Goal: Task Accomplishment & Management: Use online tool/utility

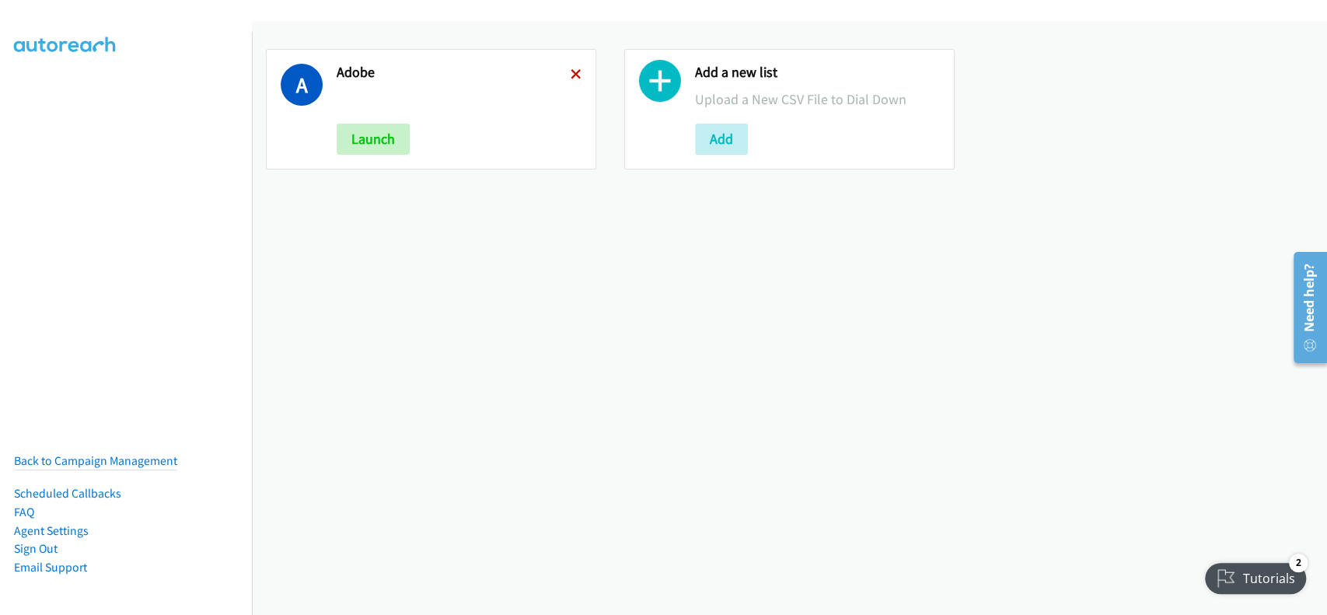
click at [572, 70] on icon at bounding box center [576, 75] width 11 height 11
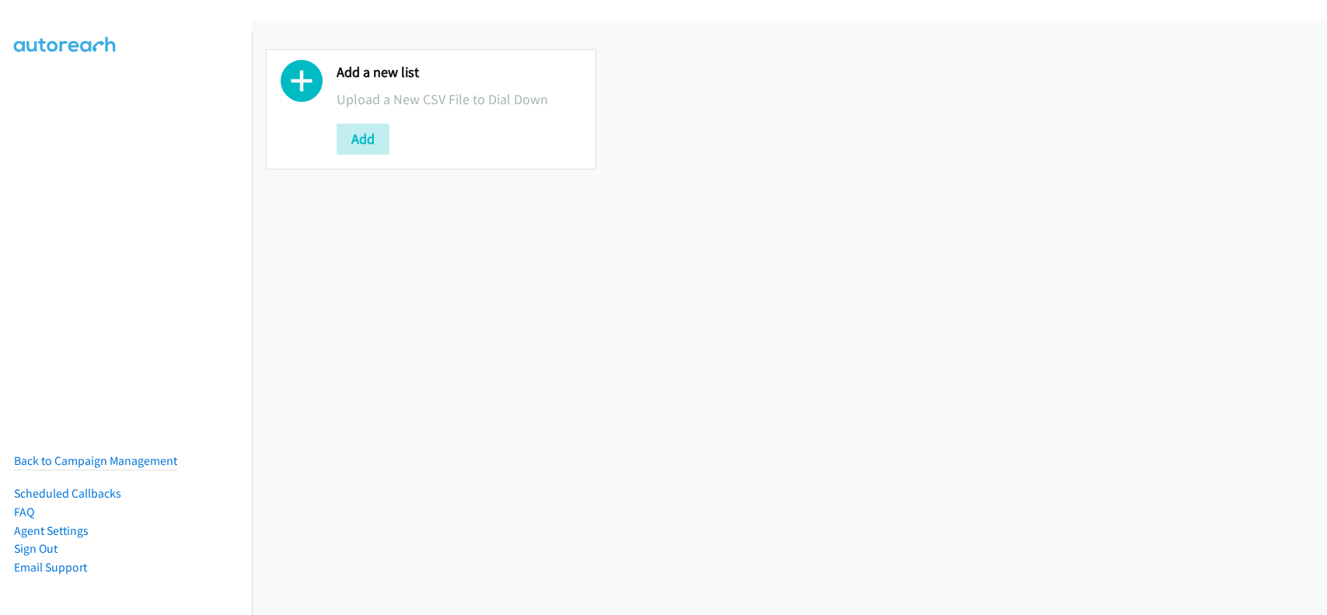
click at [373, 138] on button "Add" at bounding box center [363, 139] width 53 height 31
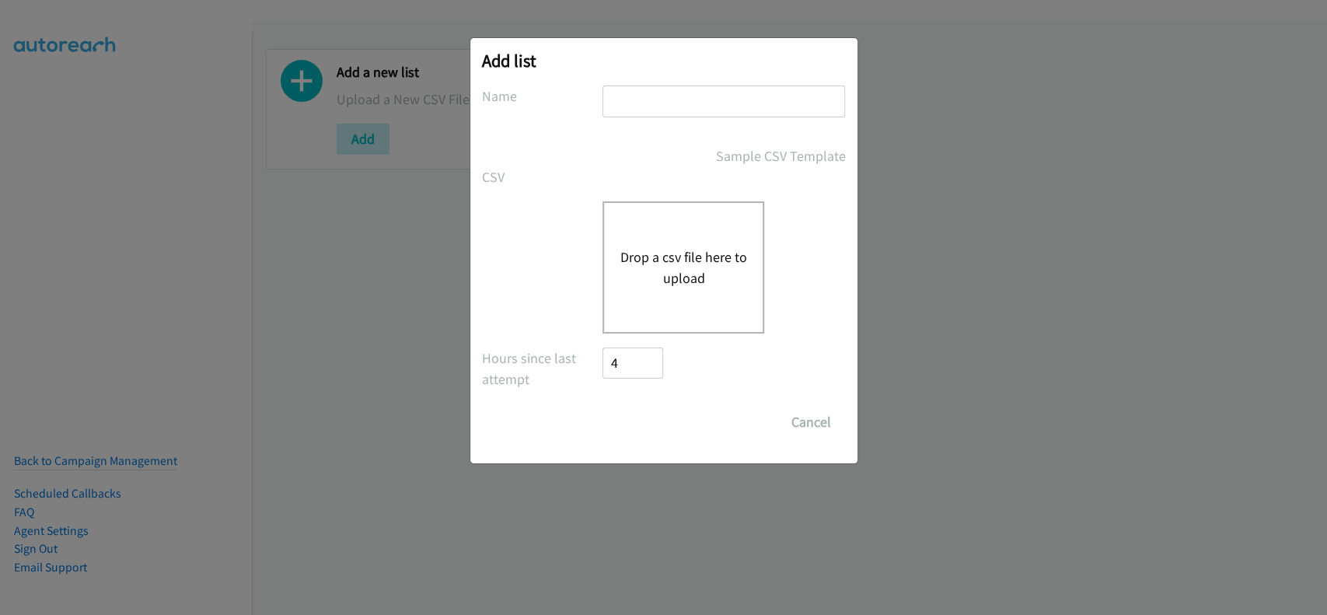
click at [647, 93] on input "text" at bounding box center [724, 102] width 243 height 32
type input "adobe"
click at [694, 219] on div "Drop a csv file here to upload" at bounding box center [684, 267] width 162 height 132
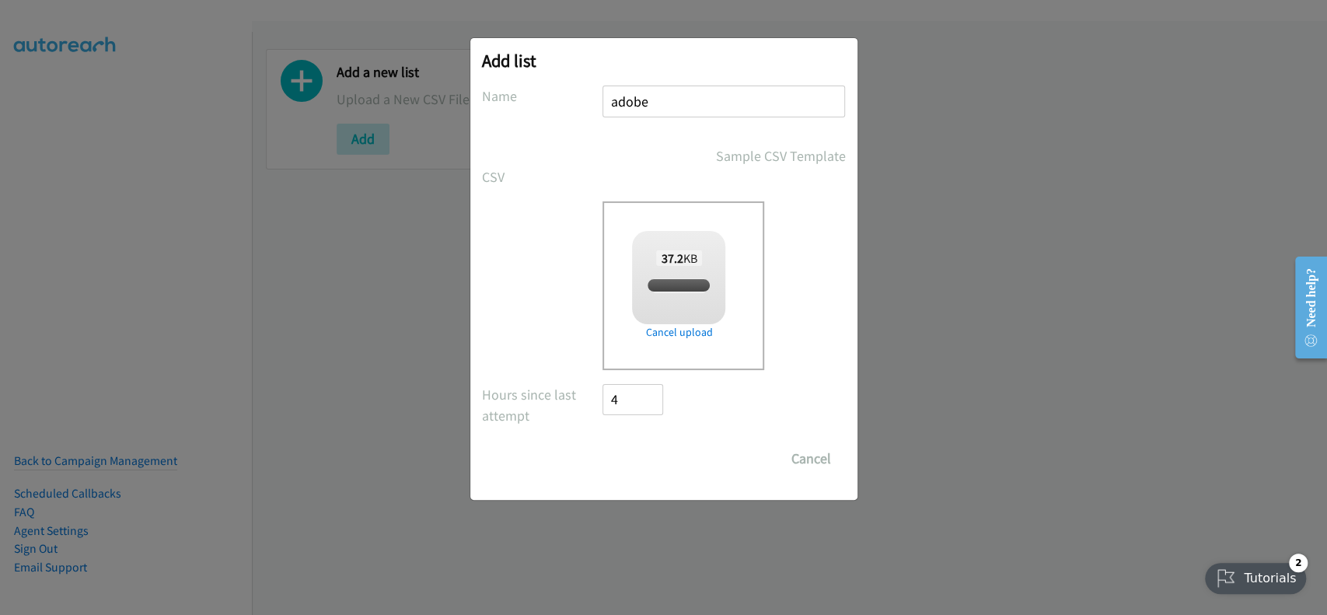
checkbox input "true"
click at [661, 450] on input "Save List" at bounding box center [644, 458] width 82 height 31
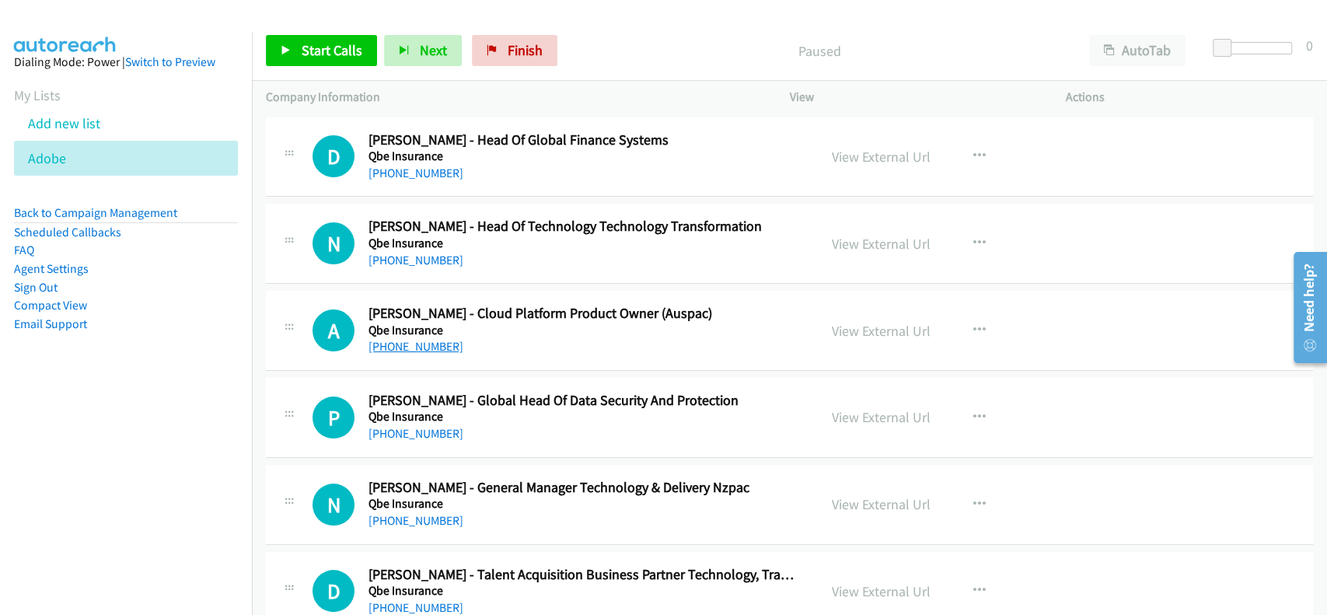
click at [418, 344] on link "[PHONE_NUMBER]" at bounding box center [416, 346] width 95 height 15
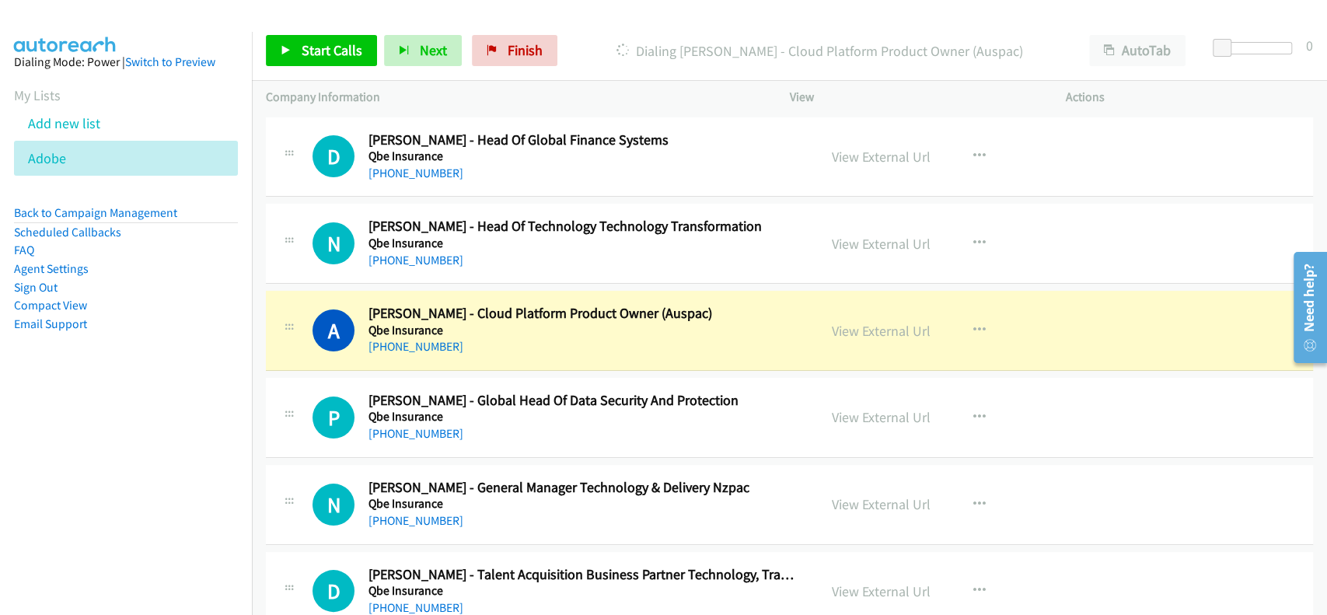
drag, startPoint x: 848, startPoint y: 333, endPoint x: 722, endPoint y: 489, distance: 200.7
click at [873, 328] on link "View External Url" at bounding box center [881, 331] width 99 height 18
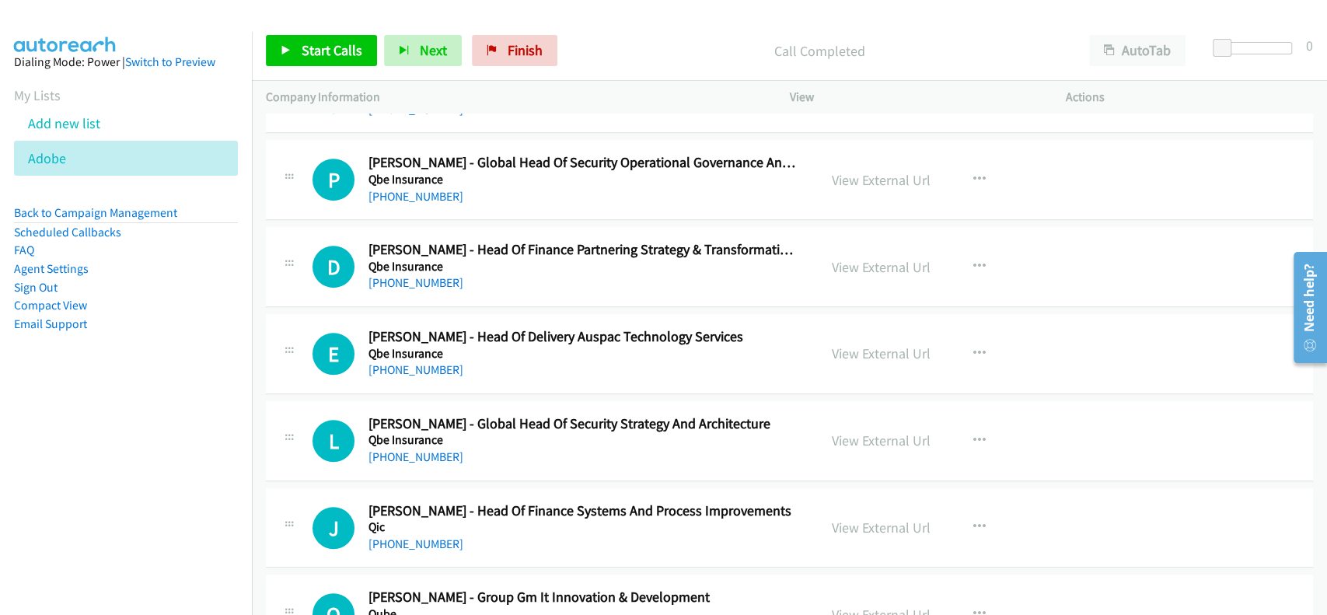
scroll to position [518, 0]
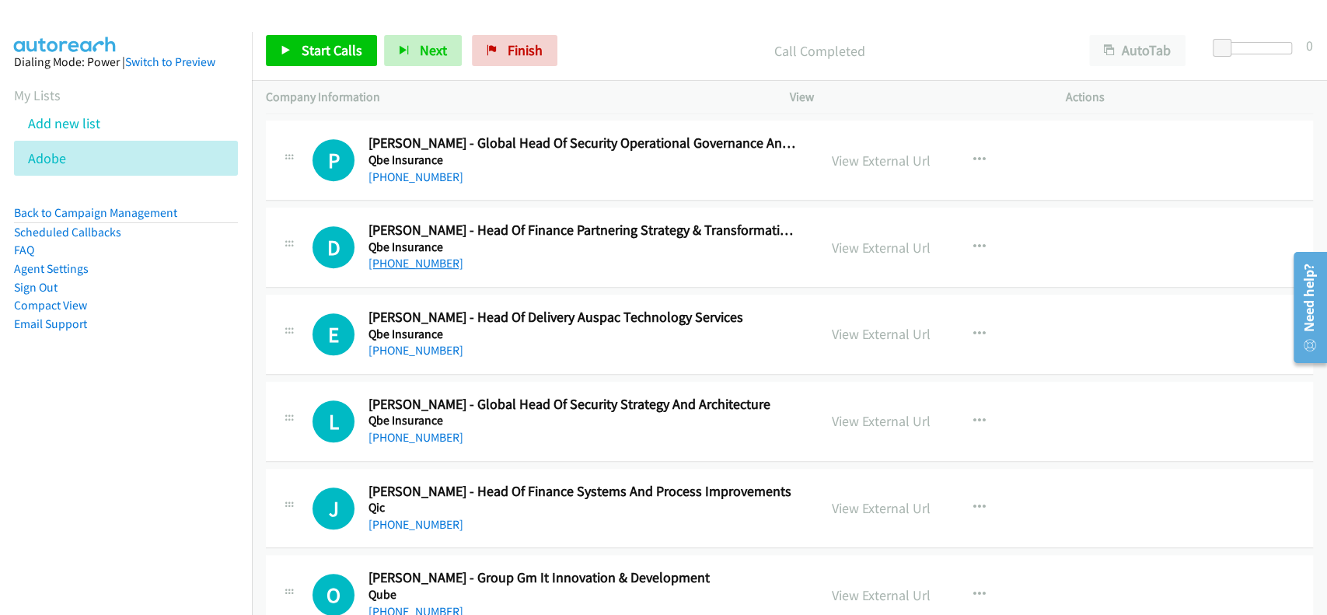
click at [393, 264] on link "[PHONE_NUMBER]" at bounding box center [416, 263] width 95 height 15
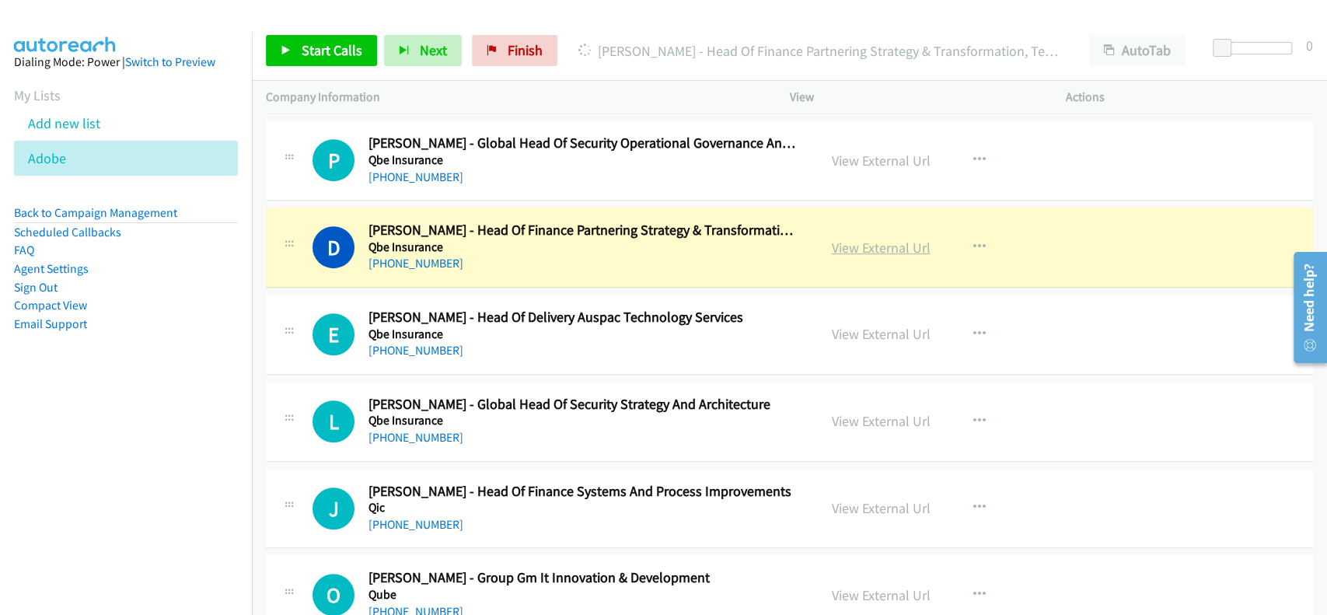
click at [863, 244] on link "View External Url" at bounding box center [881, 248] width 99 height 18
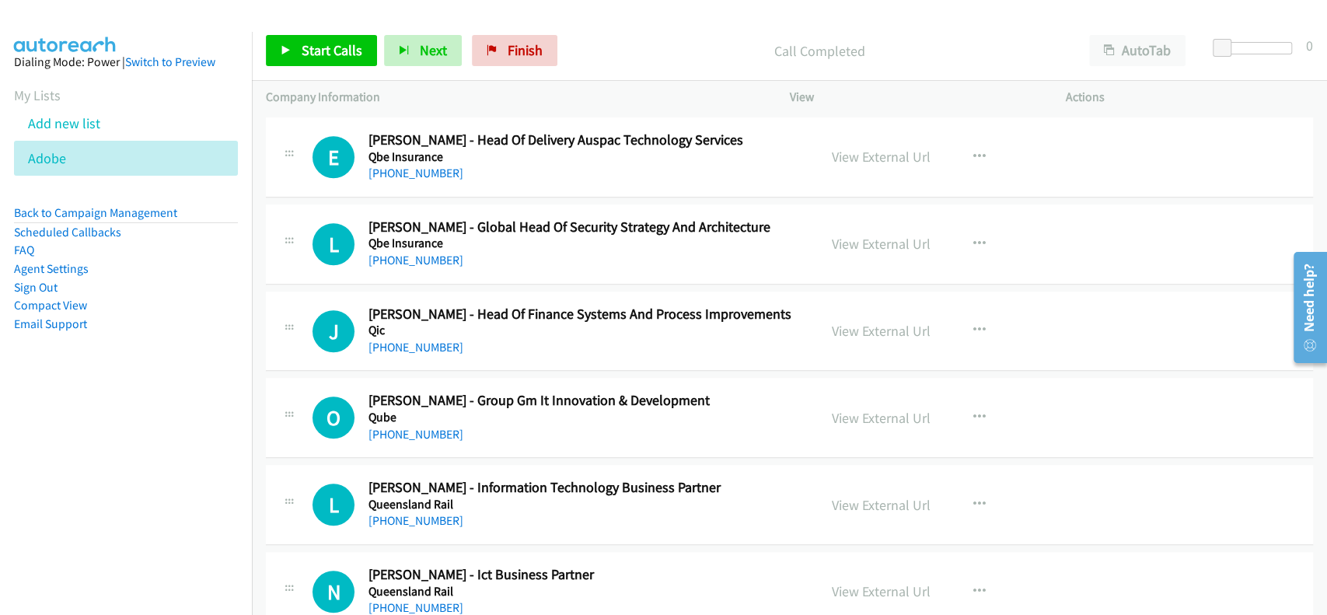
scroll to position [726, 0]
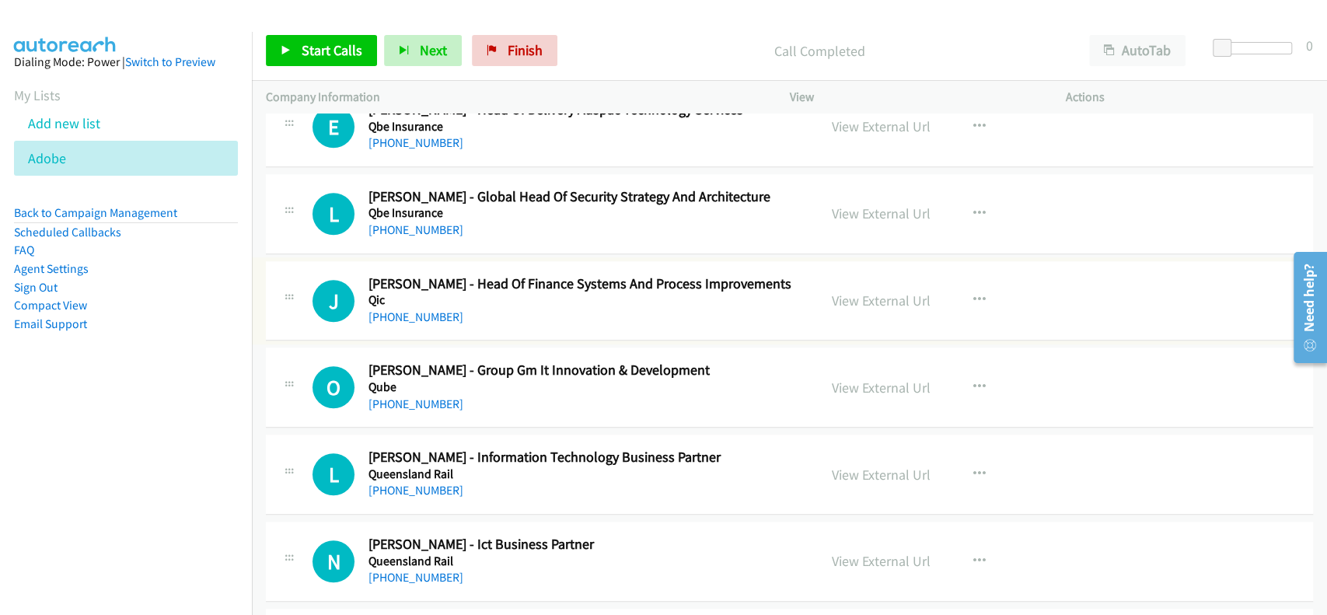
click at [419, 310] on link "[PHONE_NUMBER]" at bounding box center [416, 316] width 95 height 15
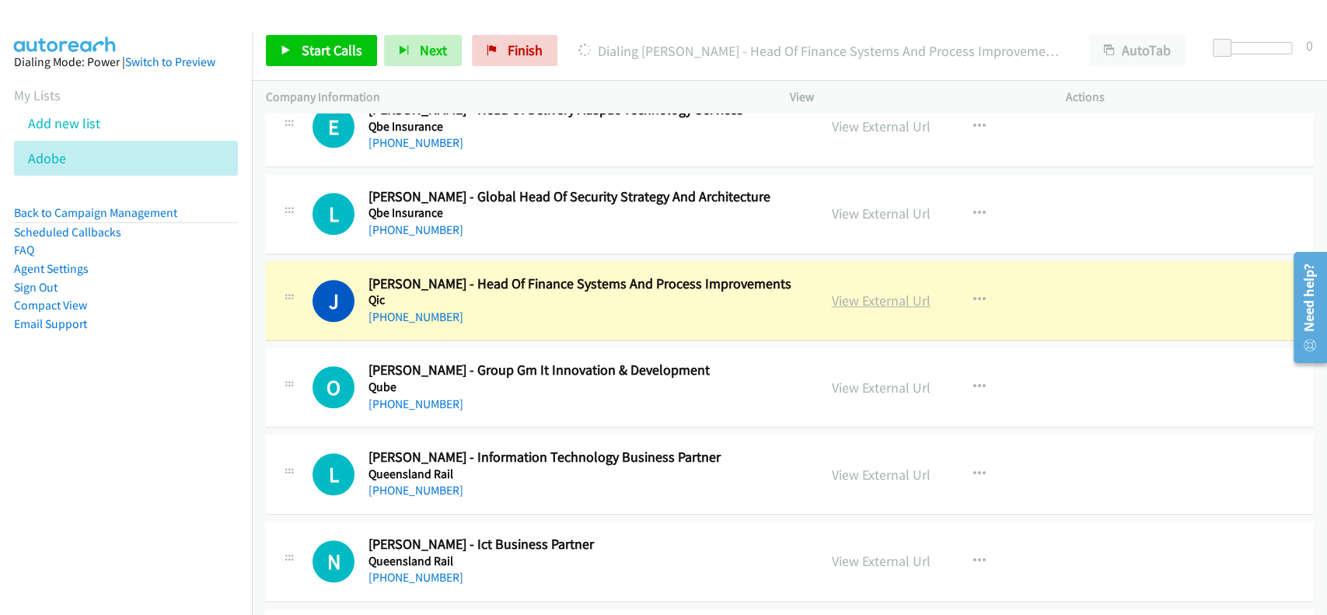
click at [840, 301] on link "View External Url" at bounding box center [881, 301] width 99 height 18
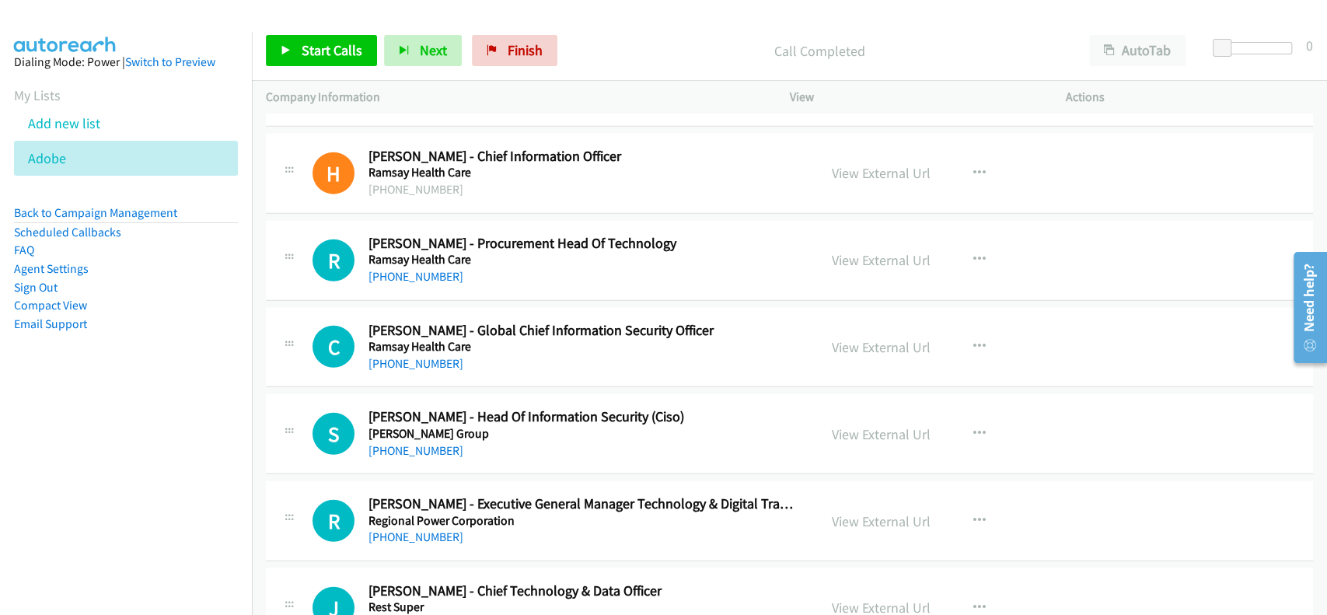
scroll to position [2695, 0]
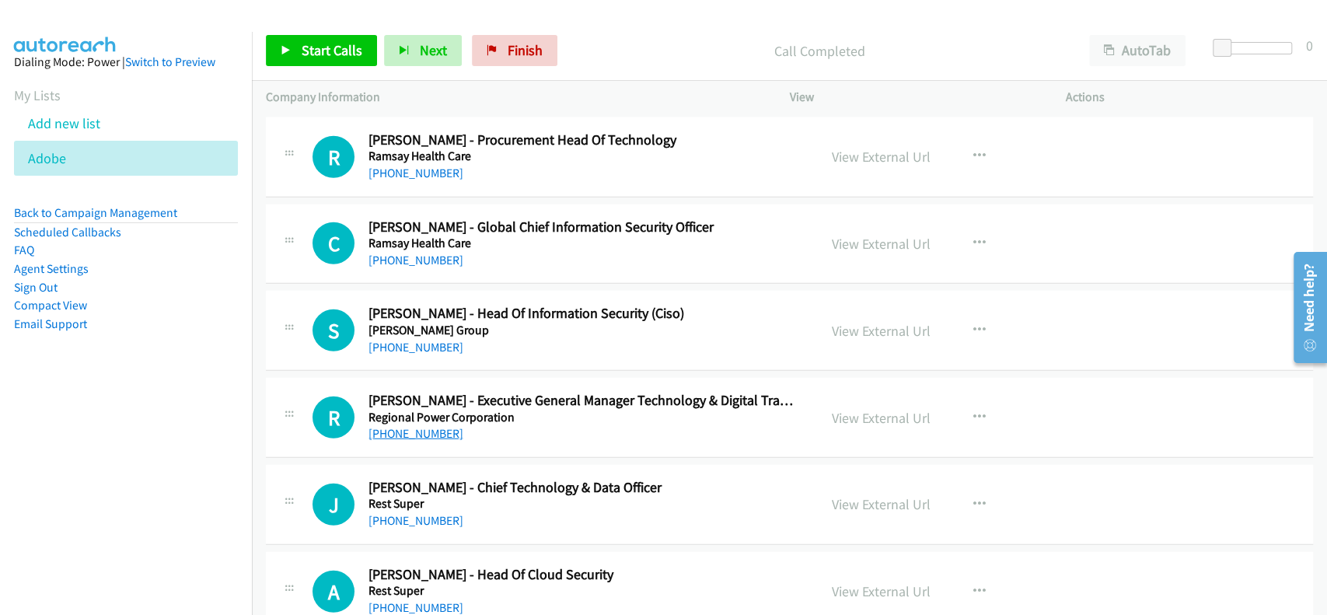
click at [419, 432] on link "[PHONE_NUMBER]" at bounding box center [416, 433] width 95 height 15
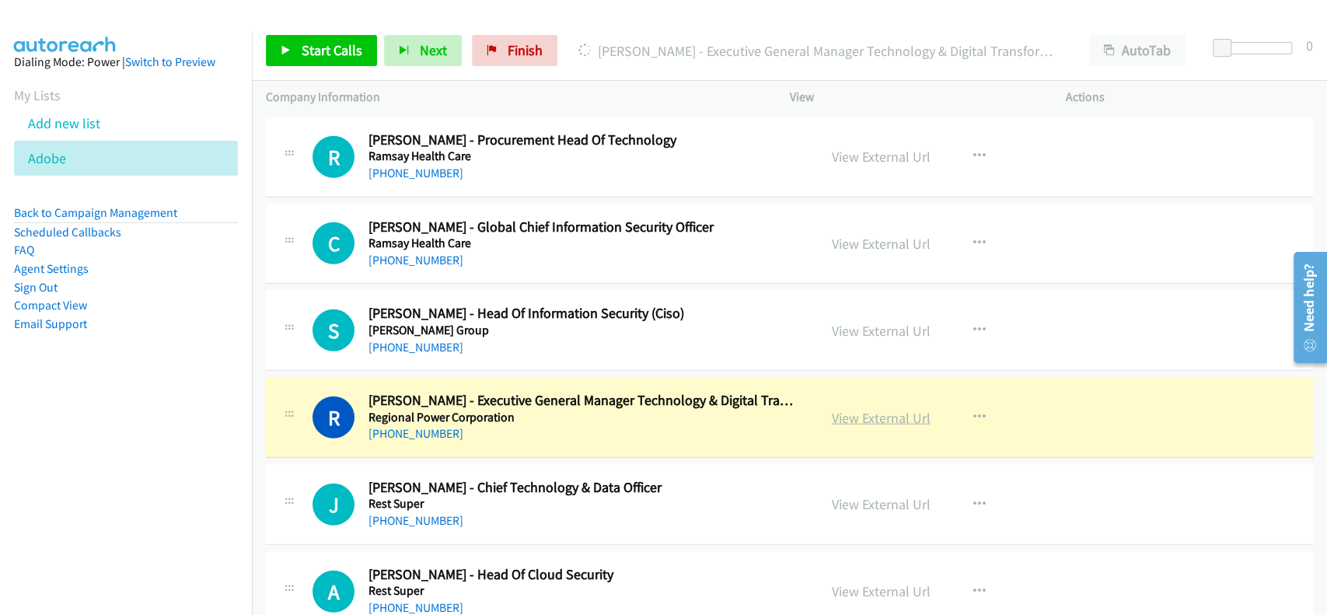
click at [864, 415] on link "View External Url" at bounding box center [881, 418] width 99 height 18
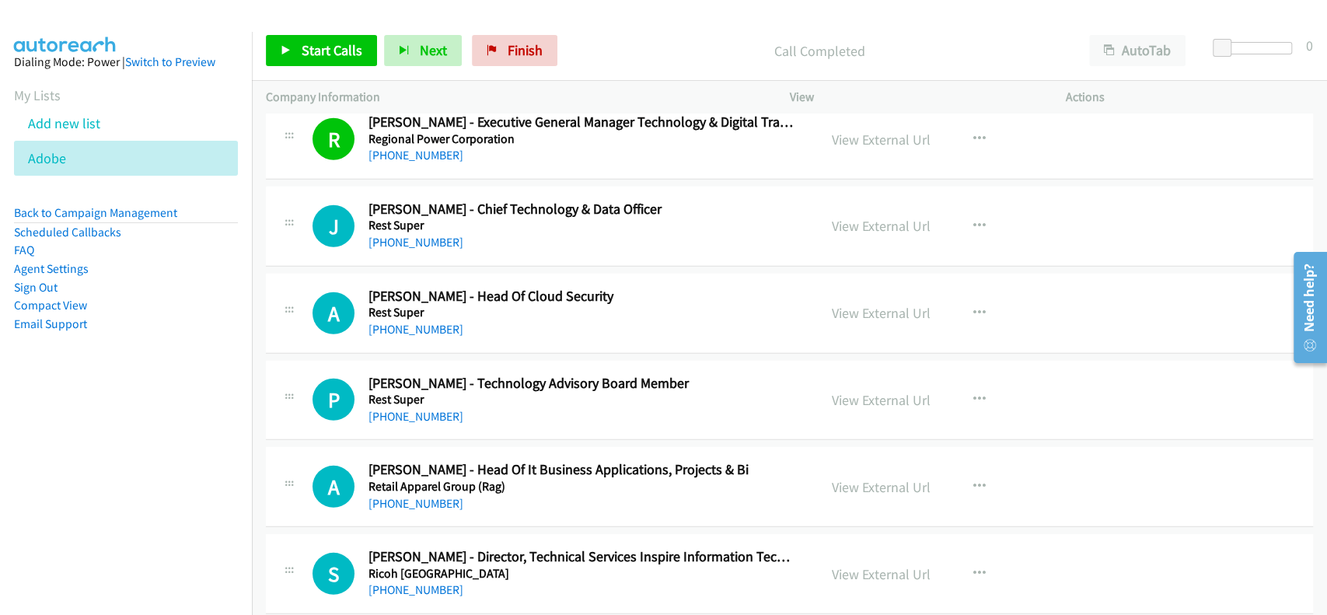
scroll to position [3006, 0]
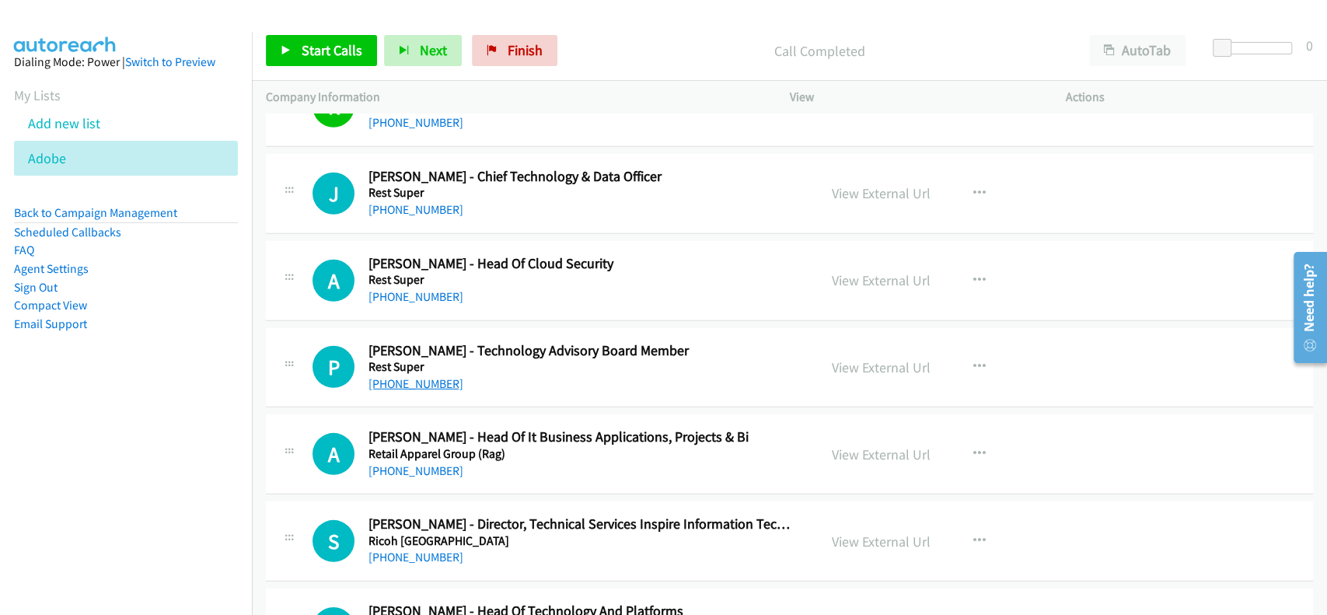
click at [414, 380] on link "[PHONE_NUMBER]" at bounding box center [416, 383] width 95 height 15
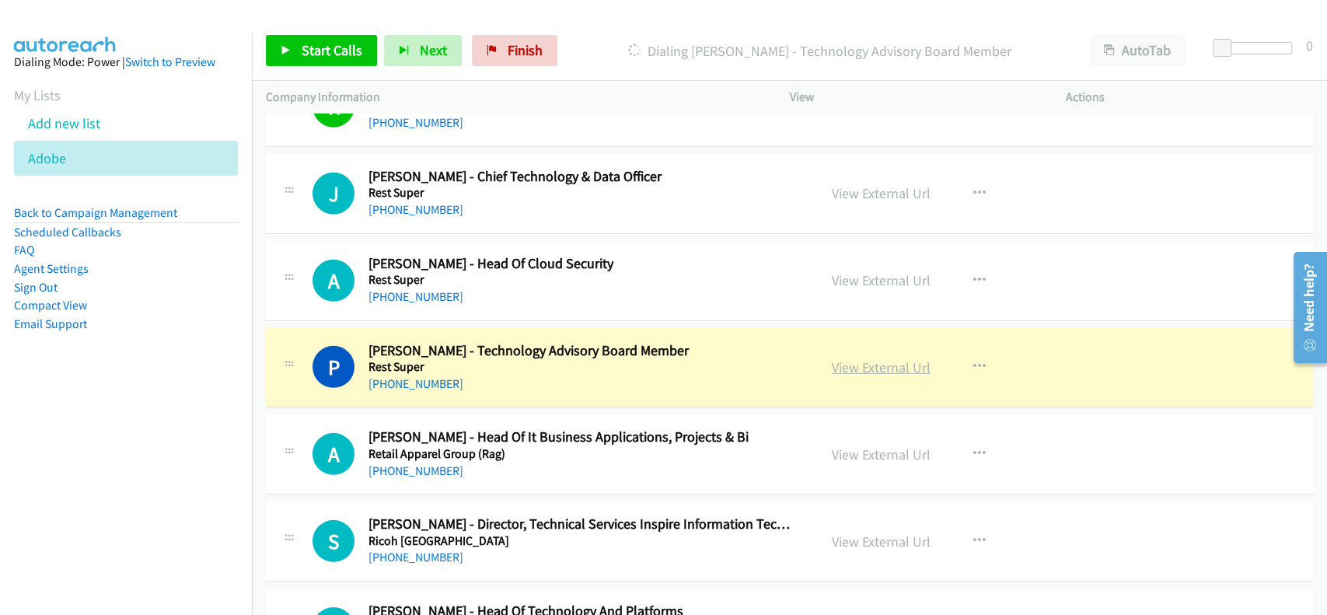
click at [851, 359] on link "View External Url" at bounding box center [881, 367] width 99 height 18
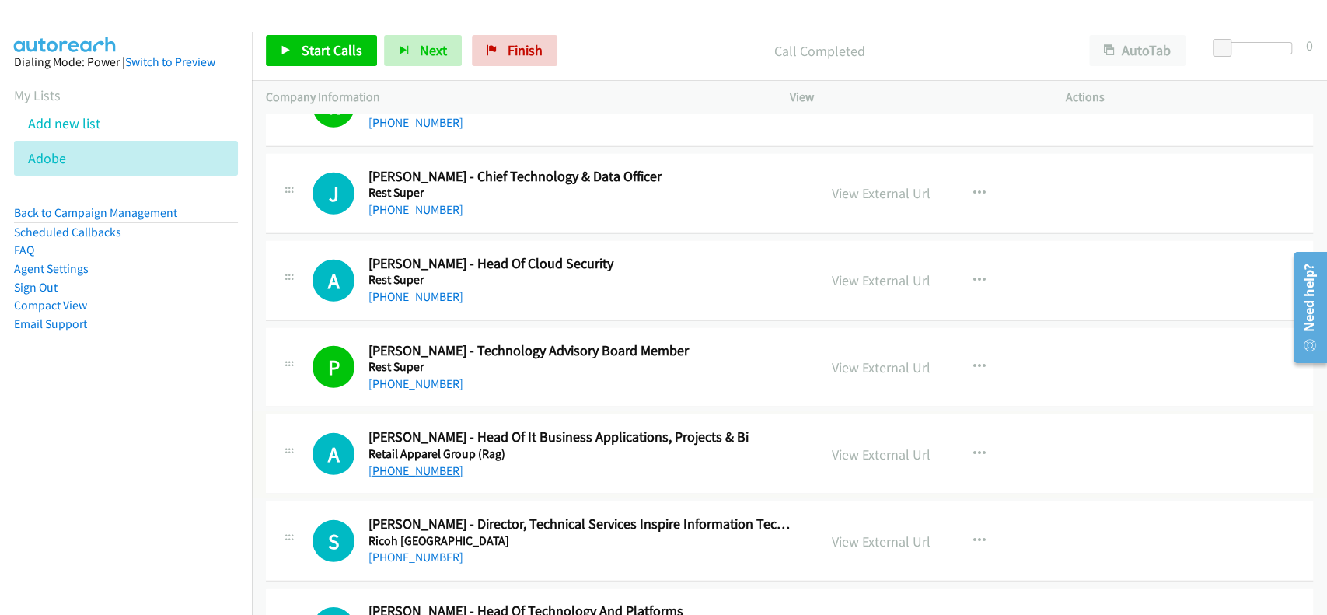
click at [423, 468] on link "[PHONE_NUMBER]" at bounding box center [416, 470] width 95 height 15
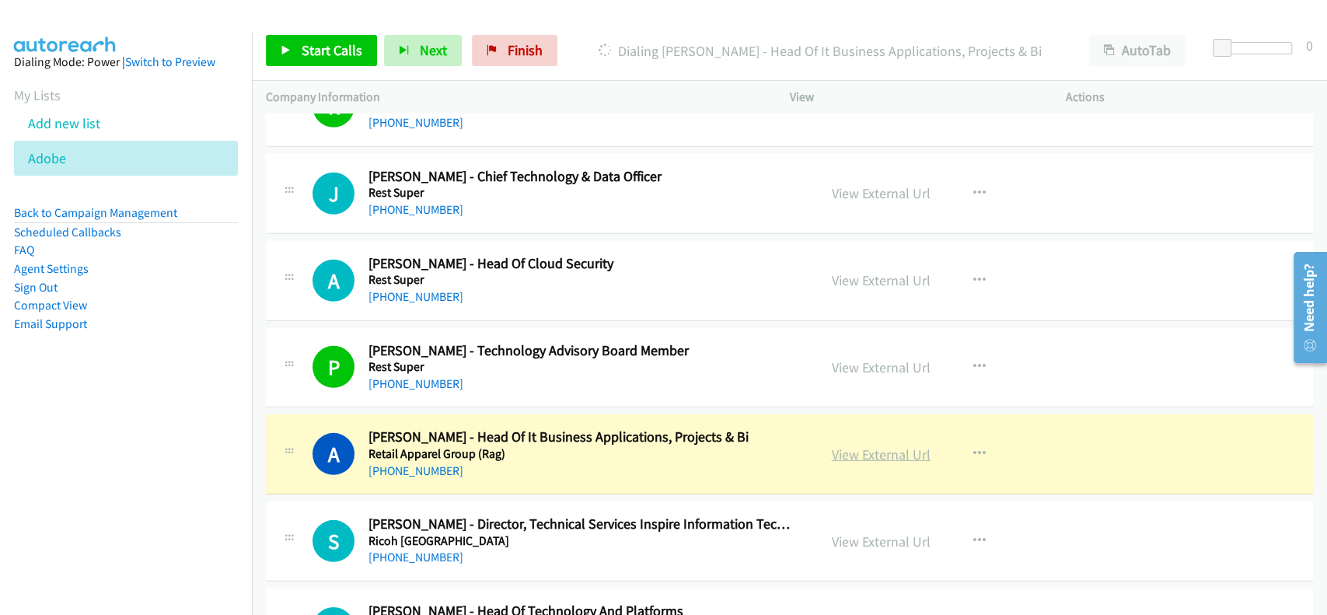
click at [892, 449] on link "View External Url" at bounding box center [881, 455] width 99 height 18
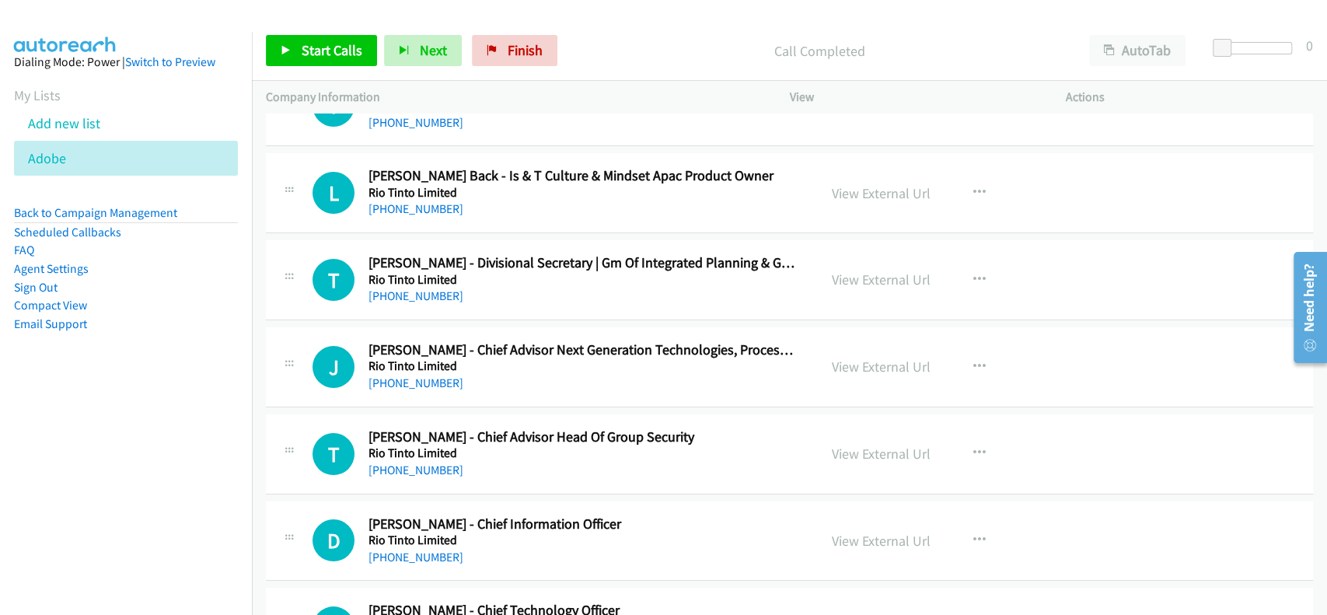
scroll to position [3836, 0]
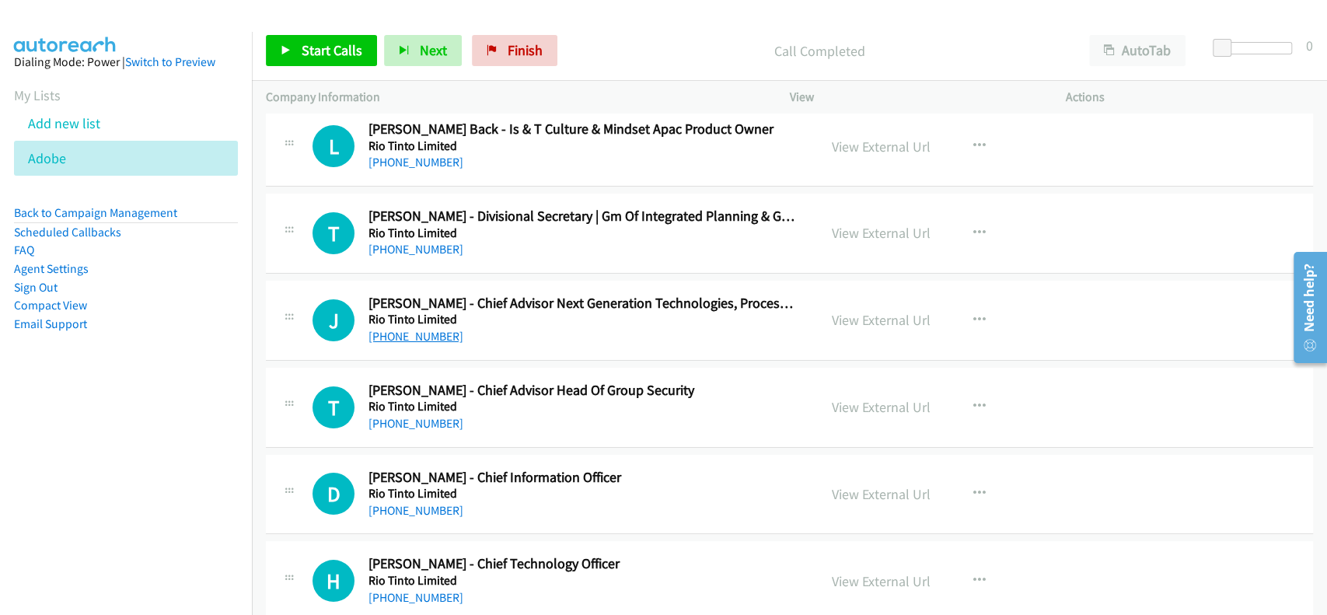
click at [414, 334] on link "[PHONE_NUMBER]" at bounding box center [416, 336] width 95 height 15
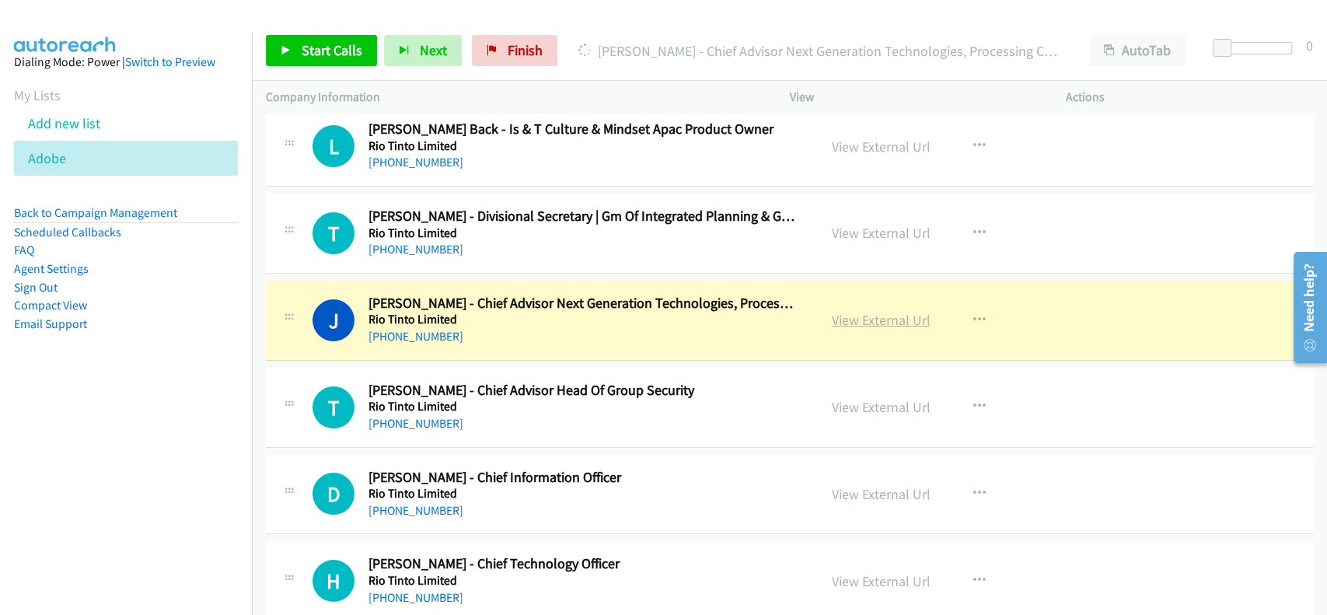
click at [865, 320] on link "View External Url" at bounding box center [881, 320] width 99 height 18
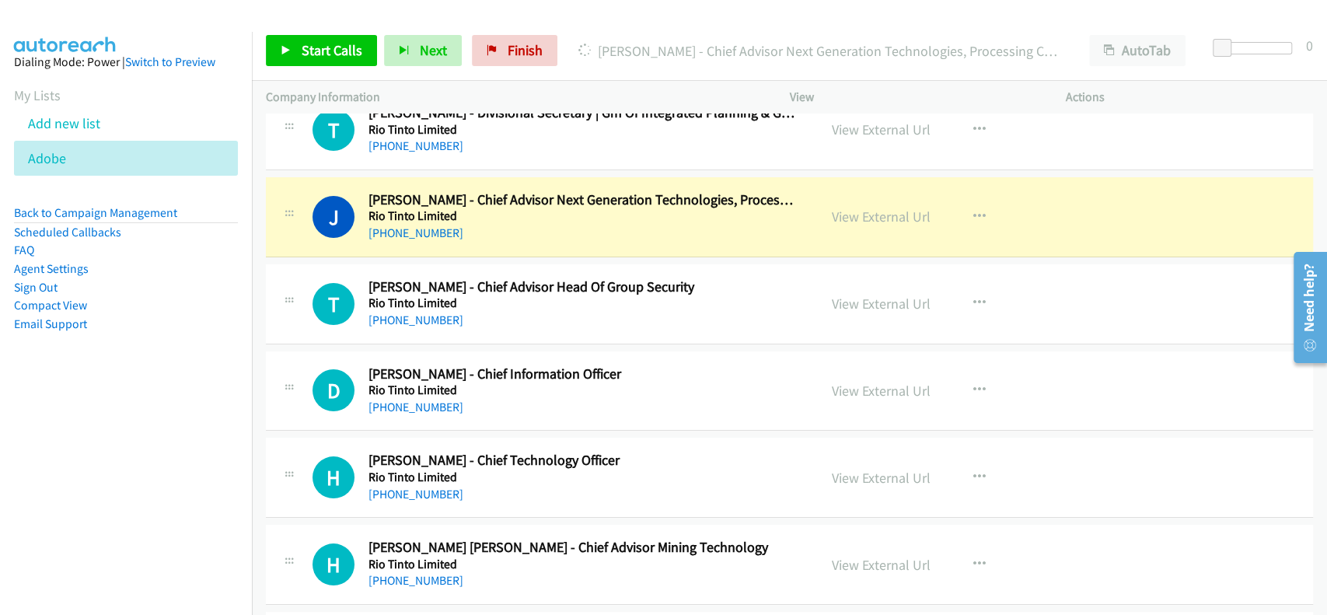
scroll to position [4044, 0]
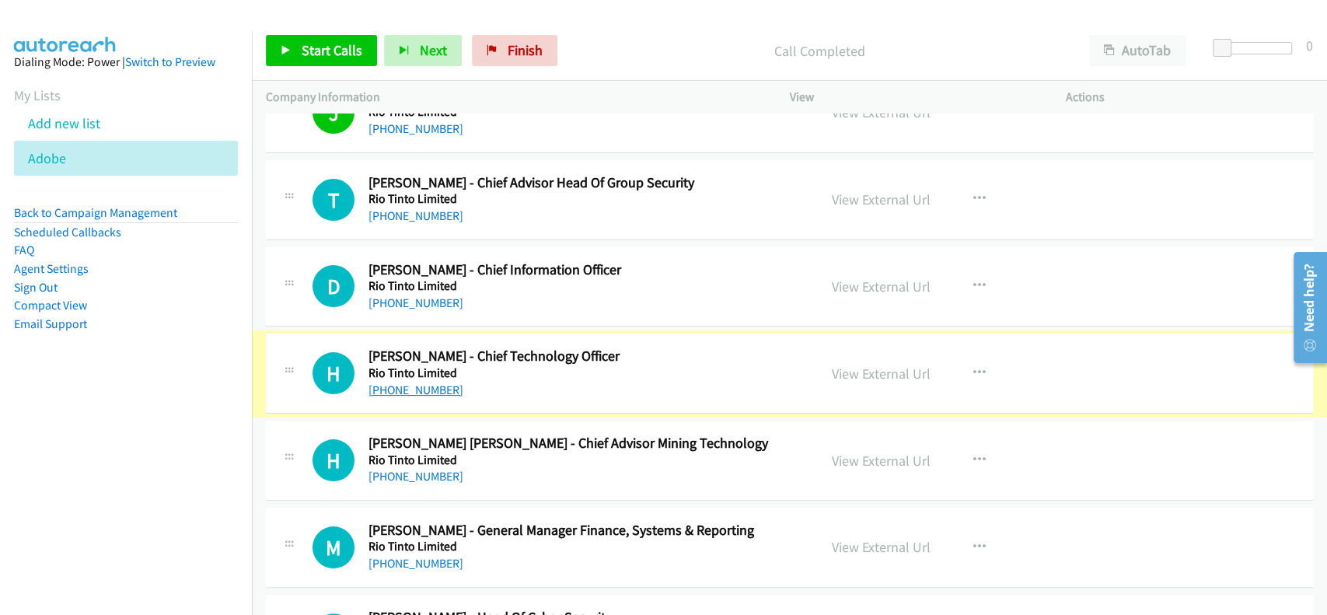
click at [400, 383] on link "[PHONE_NUMBER]" at bounding box center [416, 390] width 95 height 15
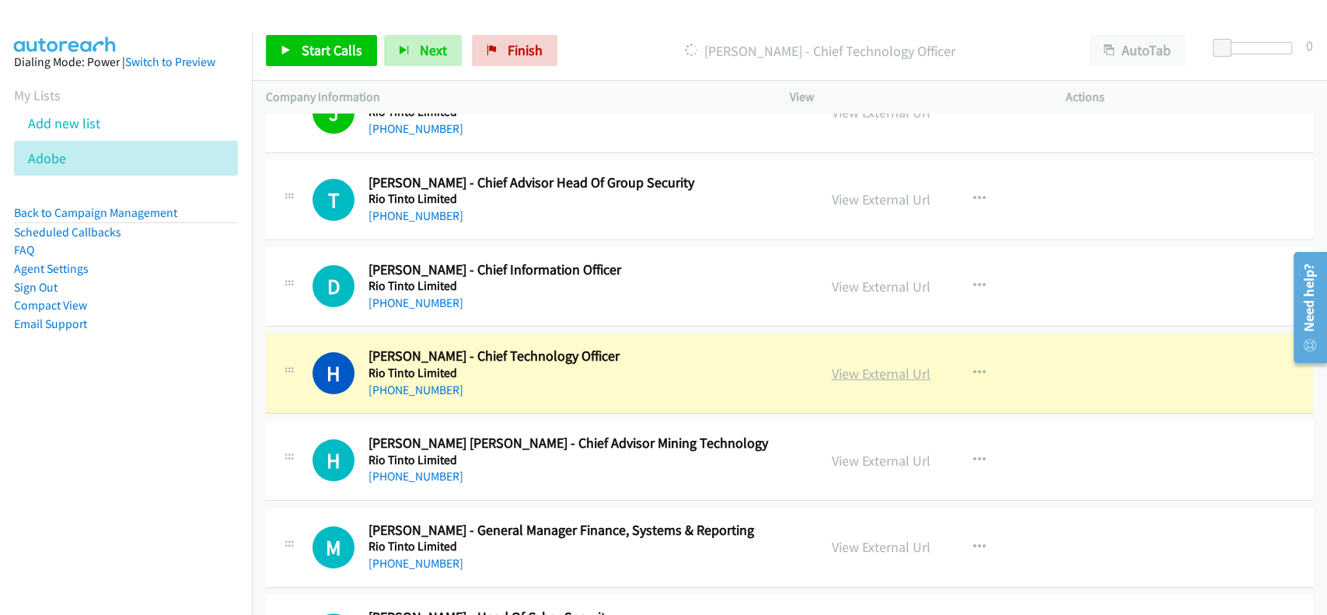
click at [858, 372] on link "View External Url" at bounding box center [881, 374] width 99 height 18
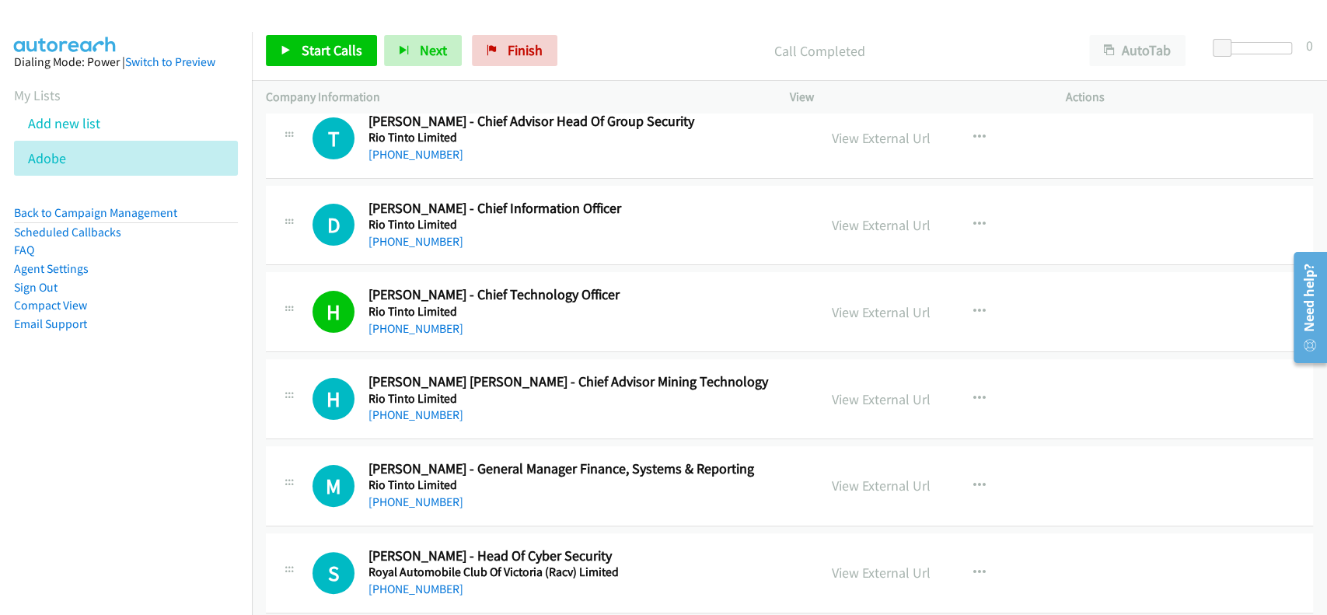
scroll to position [4147, 0]
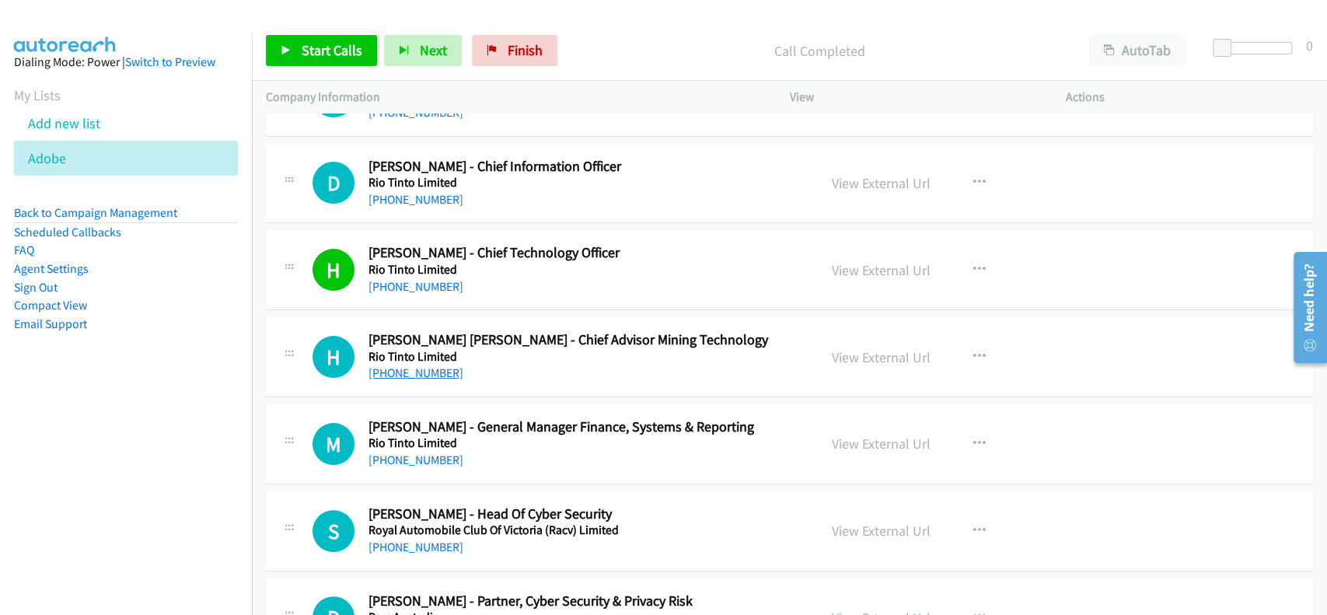
click at [392, 365] on link "[PHONE_NUMBER]" at bounding box center [416, 372] width 95 height 15
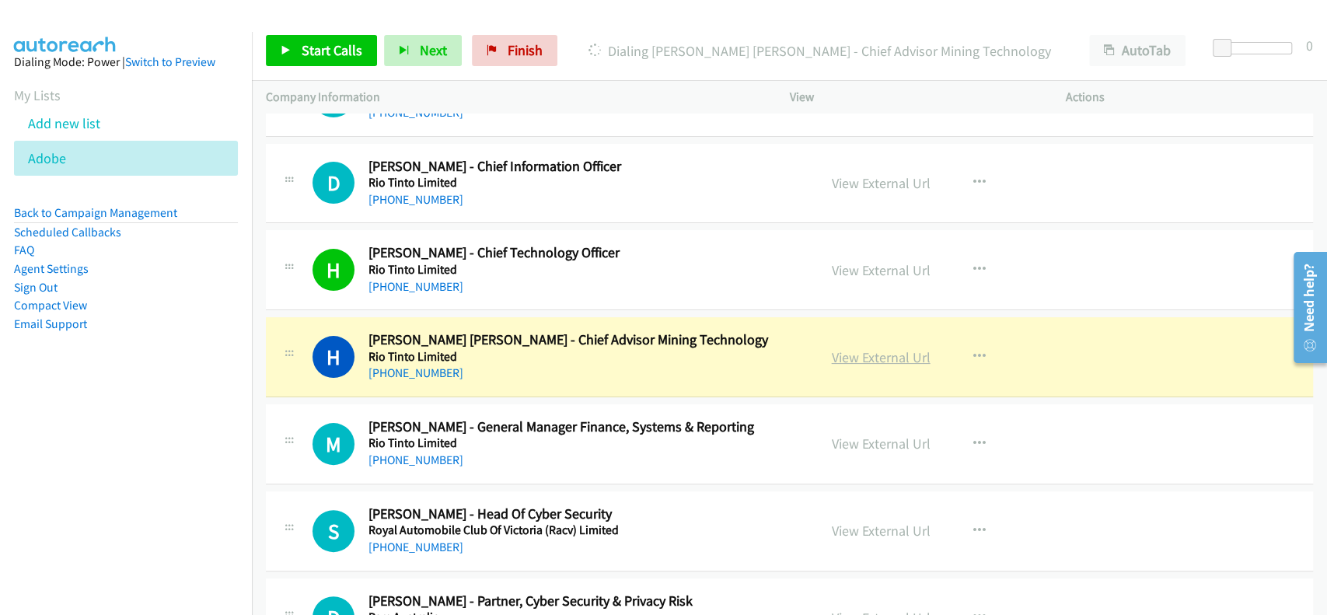
click at [886, 352] on link "View External Url" at bounding box center [881, 357] width 99 height 18
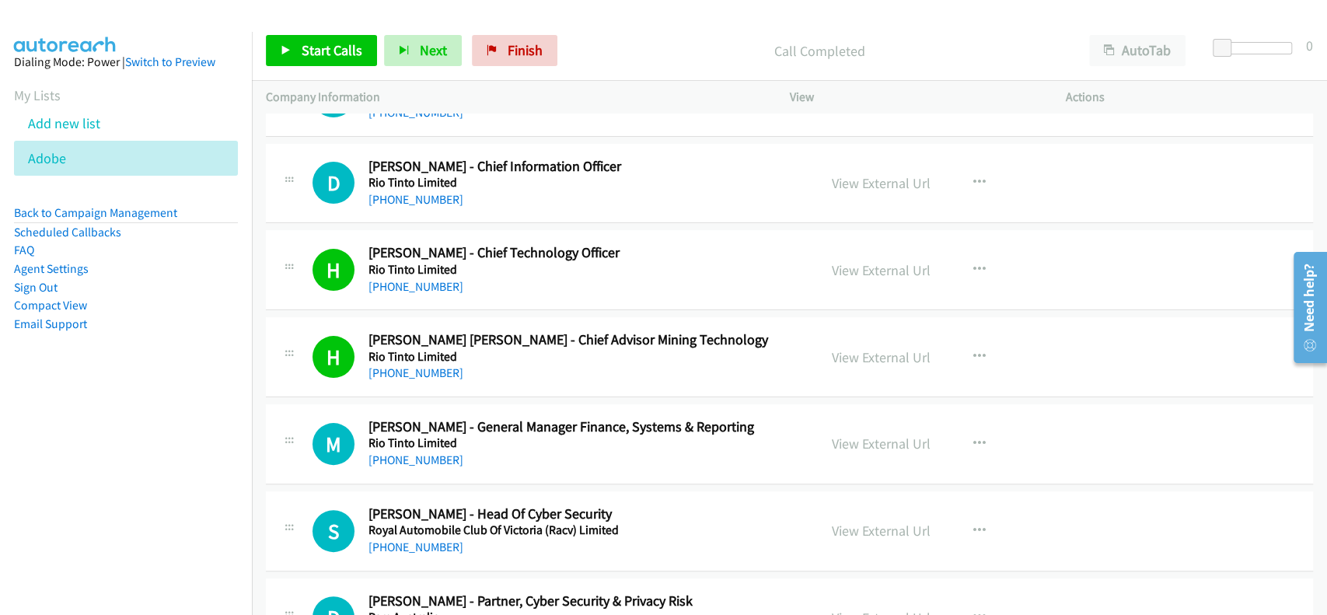
scroll to position [4355, 0]
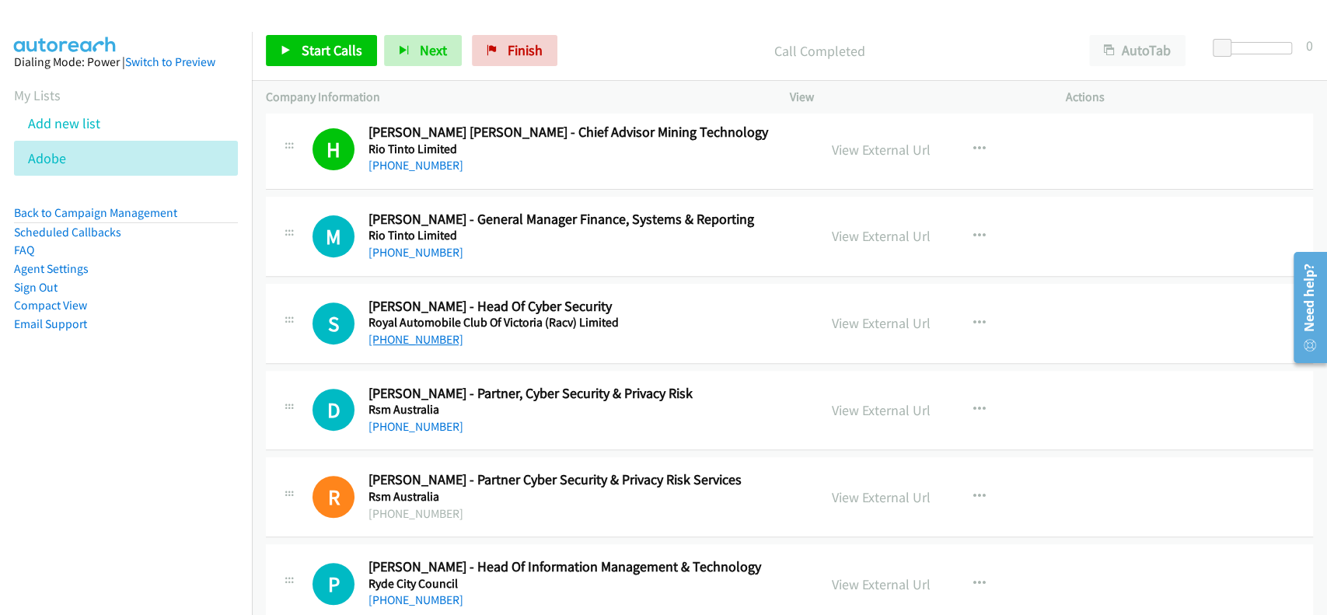
click at [395, 332] on link "[PHONE_NUMBER]" at bounding box center [416, 339] width 95 height 15
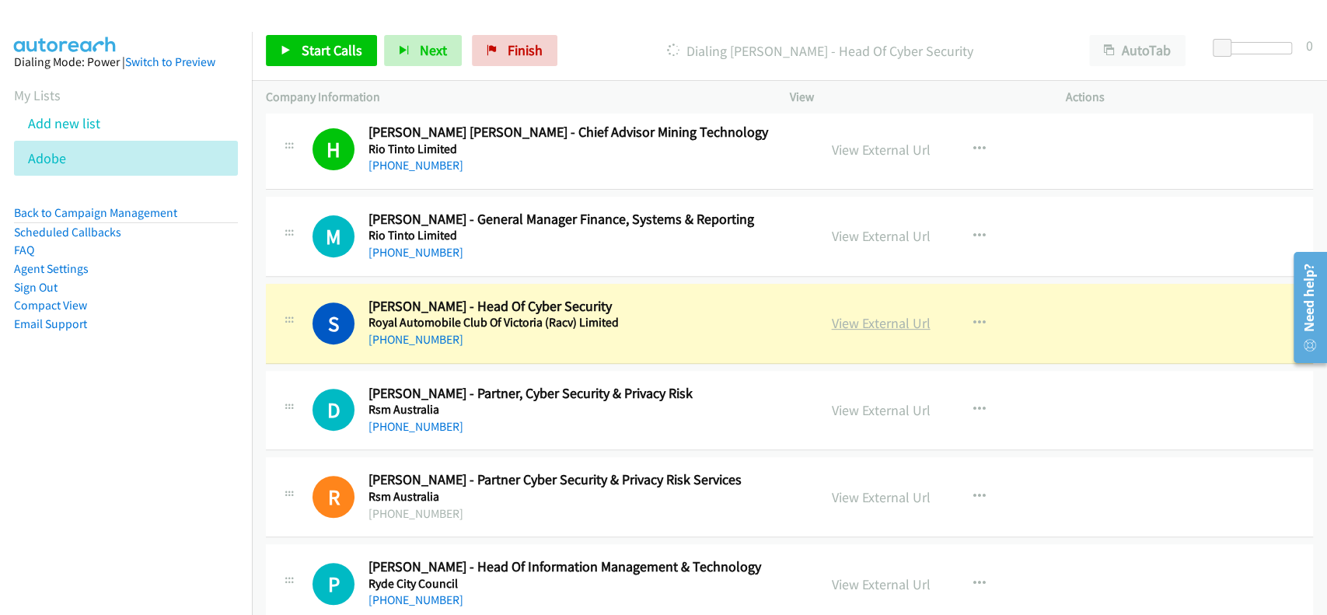
click at [856, 315] on link "View External Url" at bounding box center [881, 323] width 99 height 18
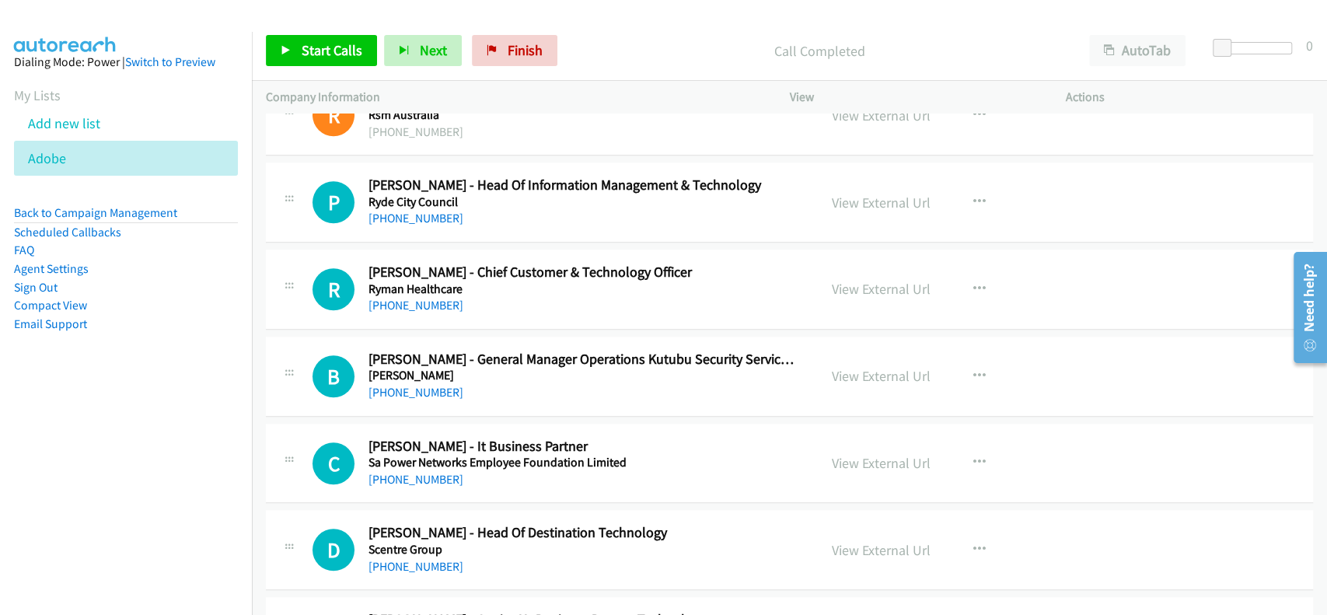
scroll to position [4769, 0]
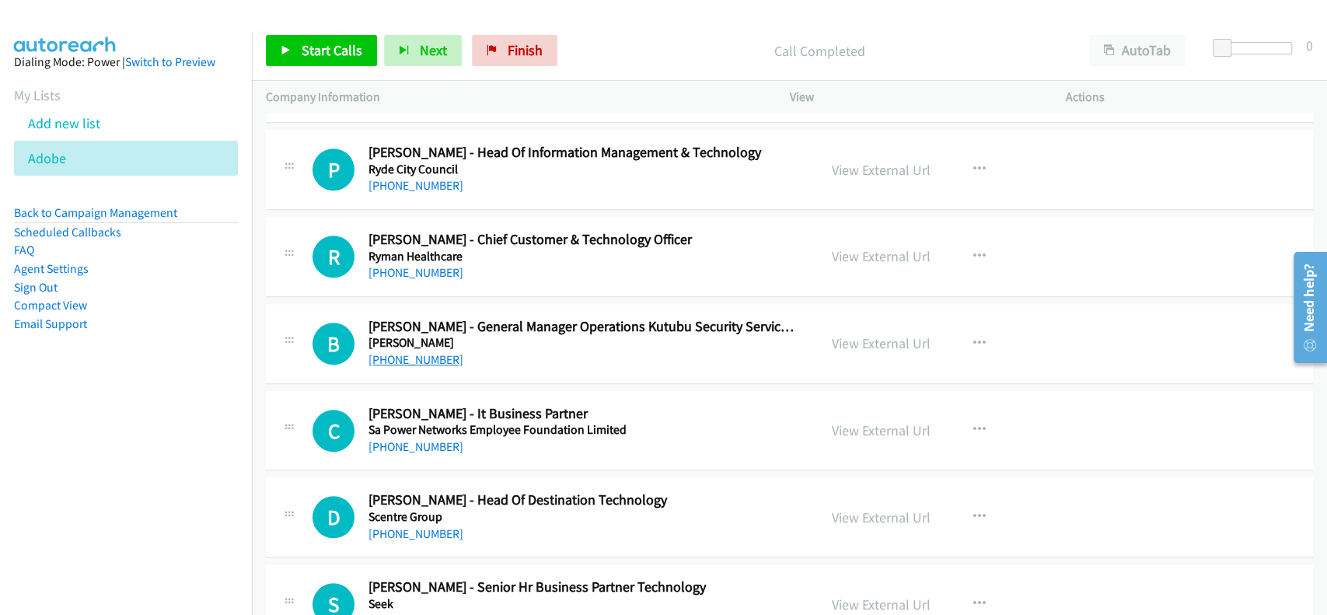
click at [392, 353] on link "[PHONE_NUMBER]" at bounding box center [416, 359] width 95 height 15
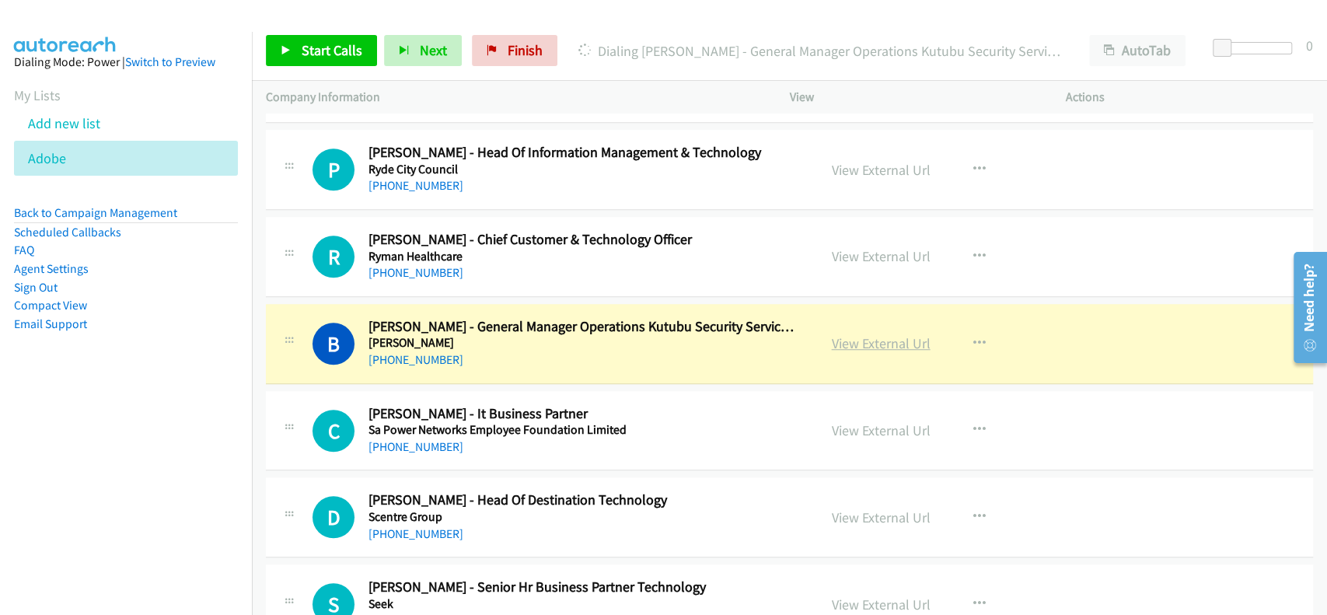
click at [867, 340] on link "View External Url" at bounding box center [881, 343] width 99 height 18
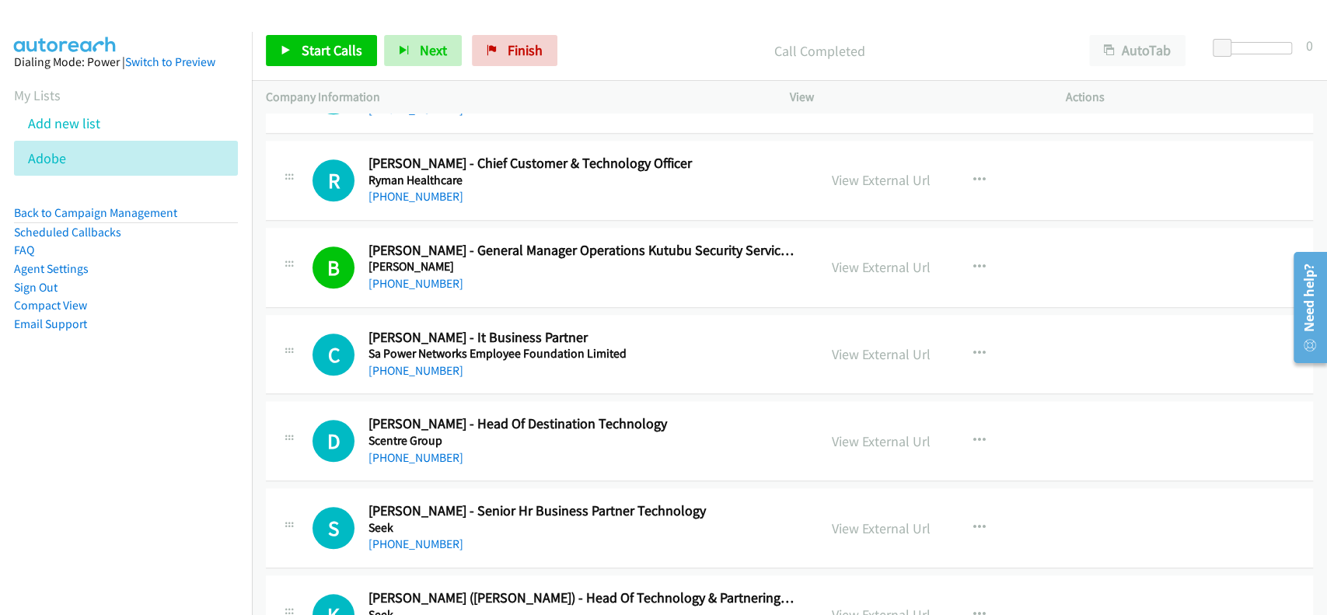
scroll to position [4873, 0]
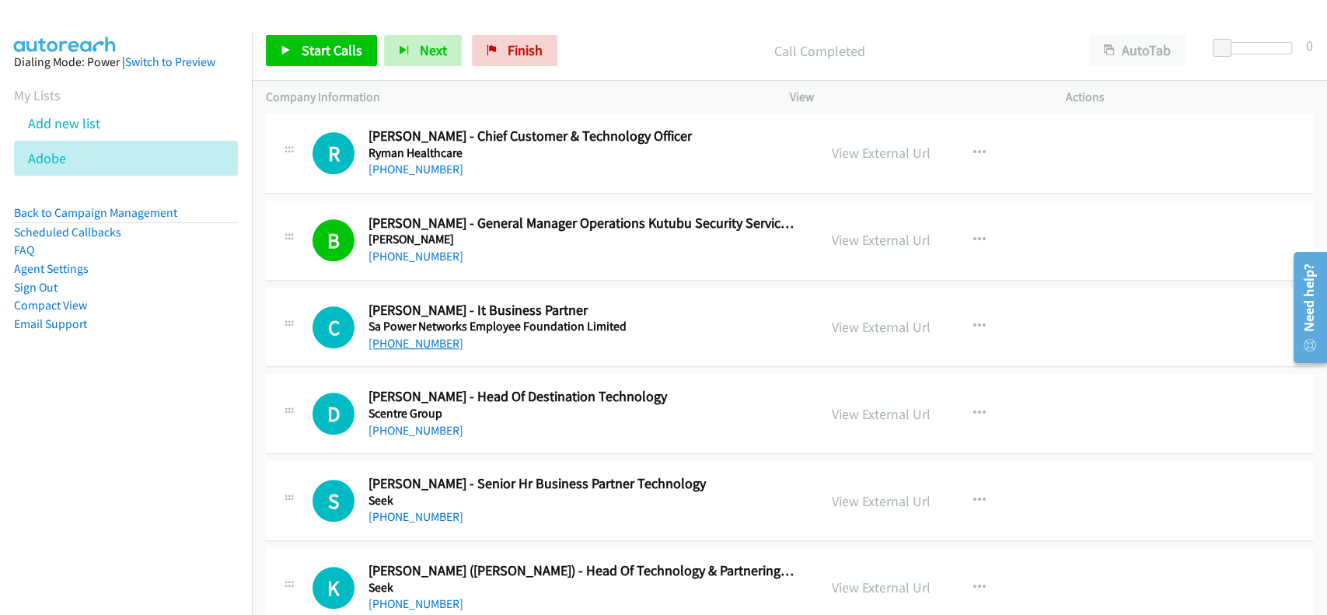
click at [417, 339] on link "[PHONE_NUMBER]" at bounding box center [416, 343] width 95 height 15
click at [834, 318] on link "View External Url" at bounding box center [881, 327] width 99 height 18
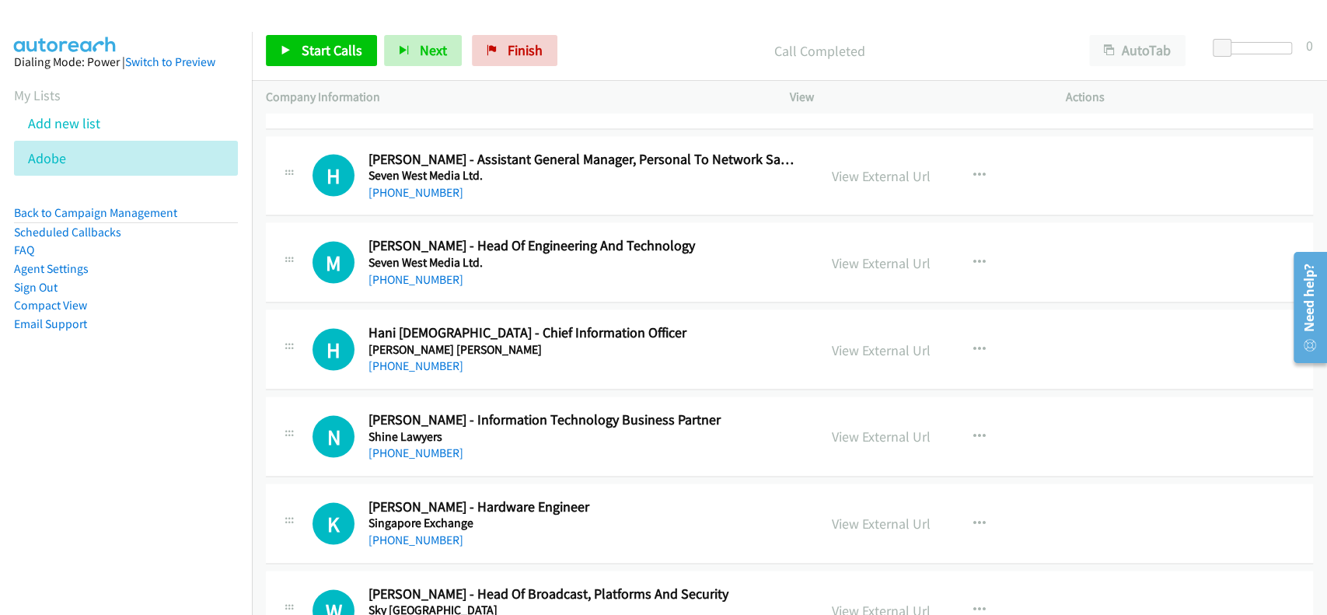
scroll to position [6013, 0]
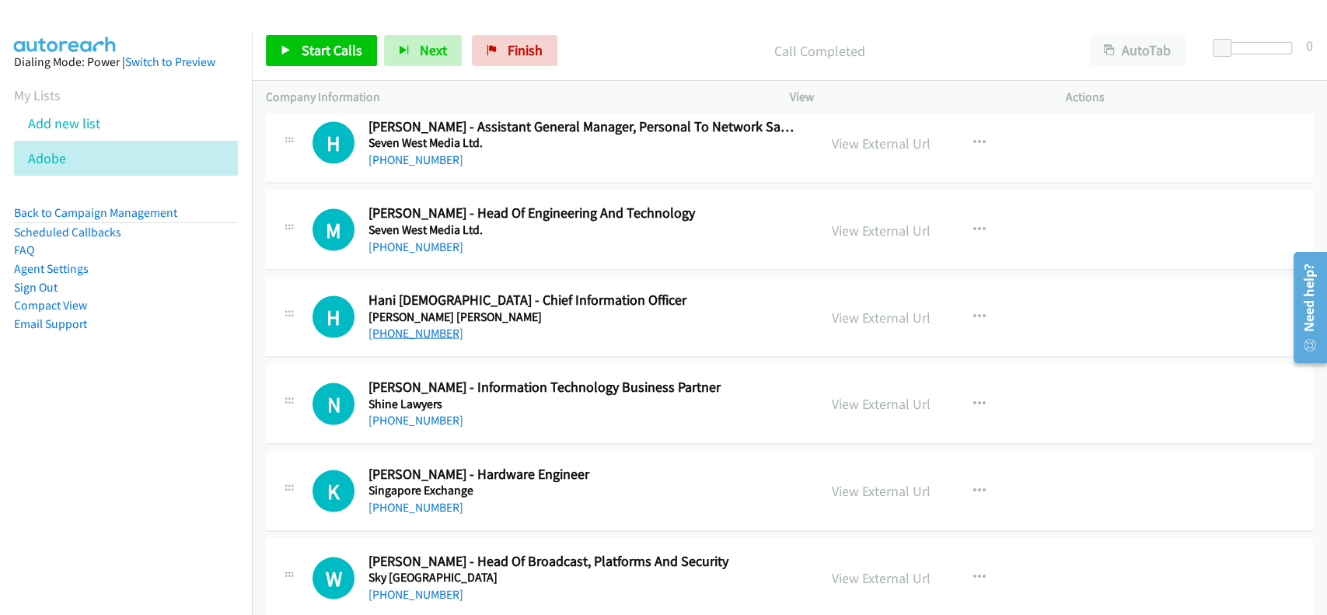
click at [411, 326] on link "[PHONE_NUMBER]" at bounding box center [416, 332] width 95 height 15
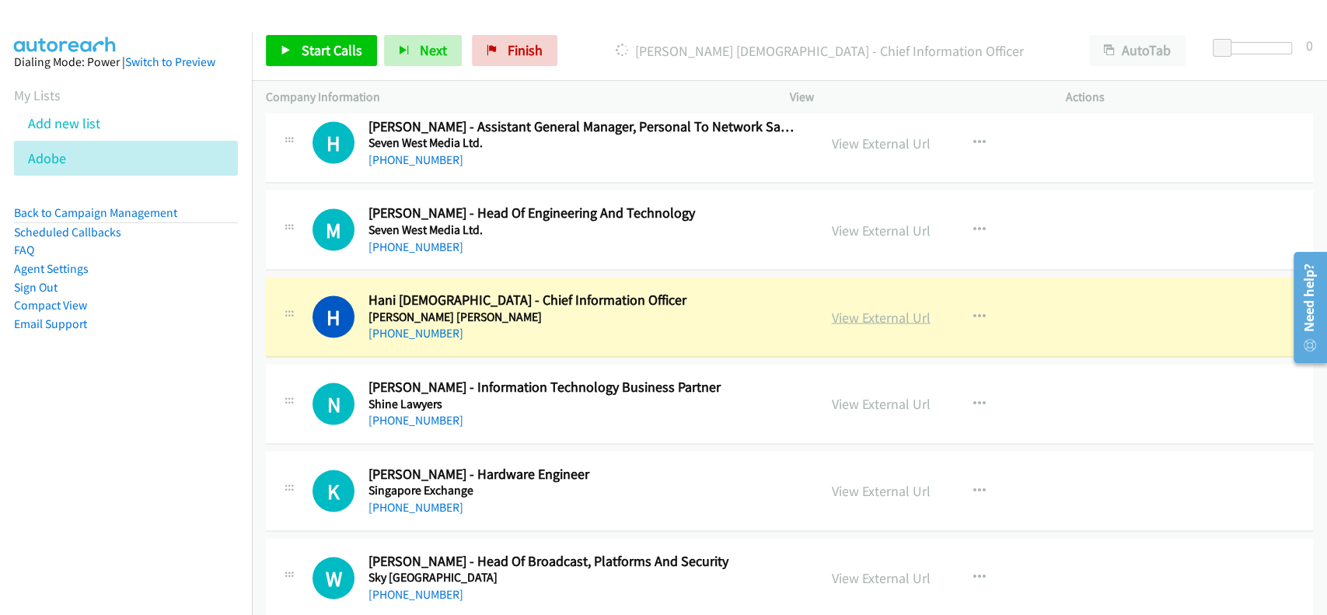
click at [854, 308] on link "View External Url" at bounding box center [881, 317] width 99 height 18
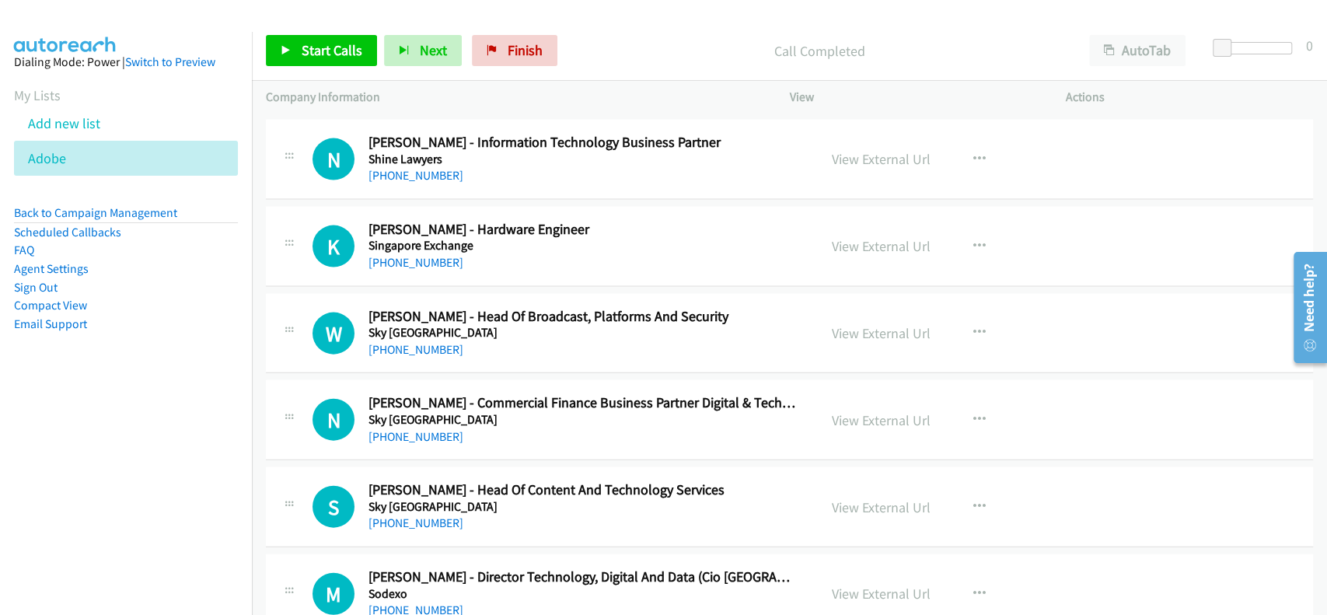
scroll to position [6324, 0]
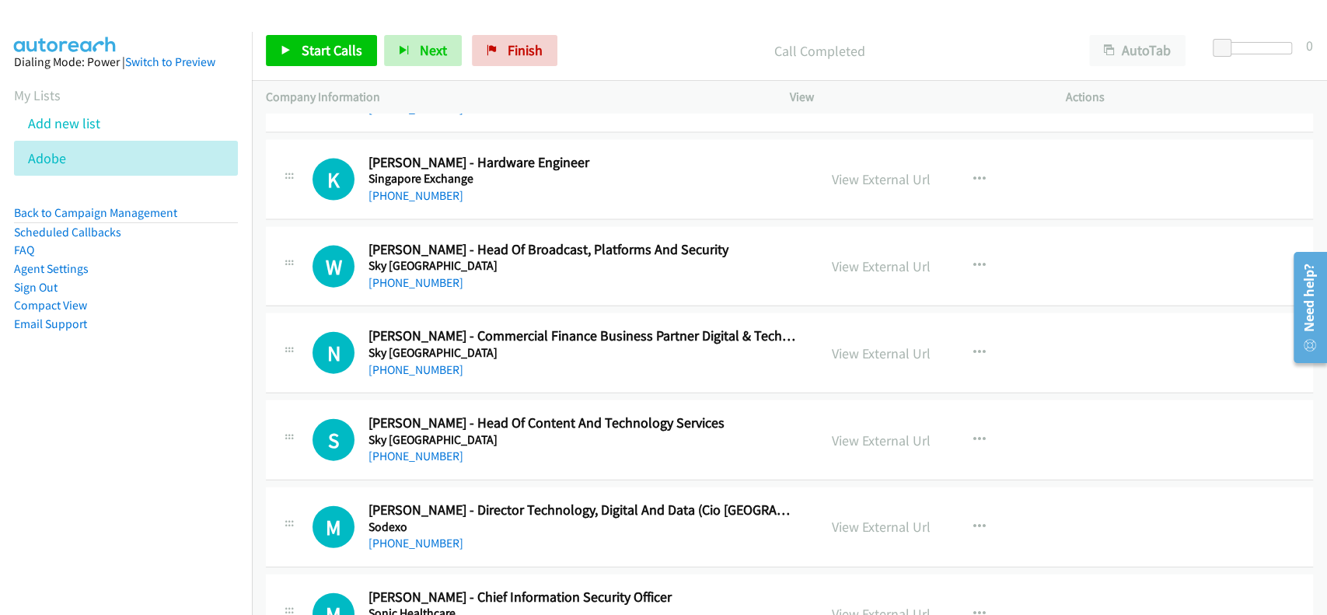
click at [400, 199] on div "K Callback Scheduled [PERSON_NAME] - Hardware Engineer Singapore Exchange [GEOG…" at bounding box center [789, 180] width 1047 height 80
click at [403, 196] on div "[PHONE_NUMBER]" at bounding box center [583, 196] width 428 height 19
click at [407, 192] on link "[PHONE_NUMBER]" at bounding box center [416, 195] width 95 height 15
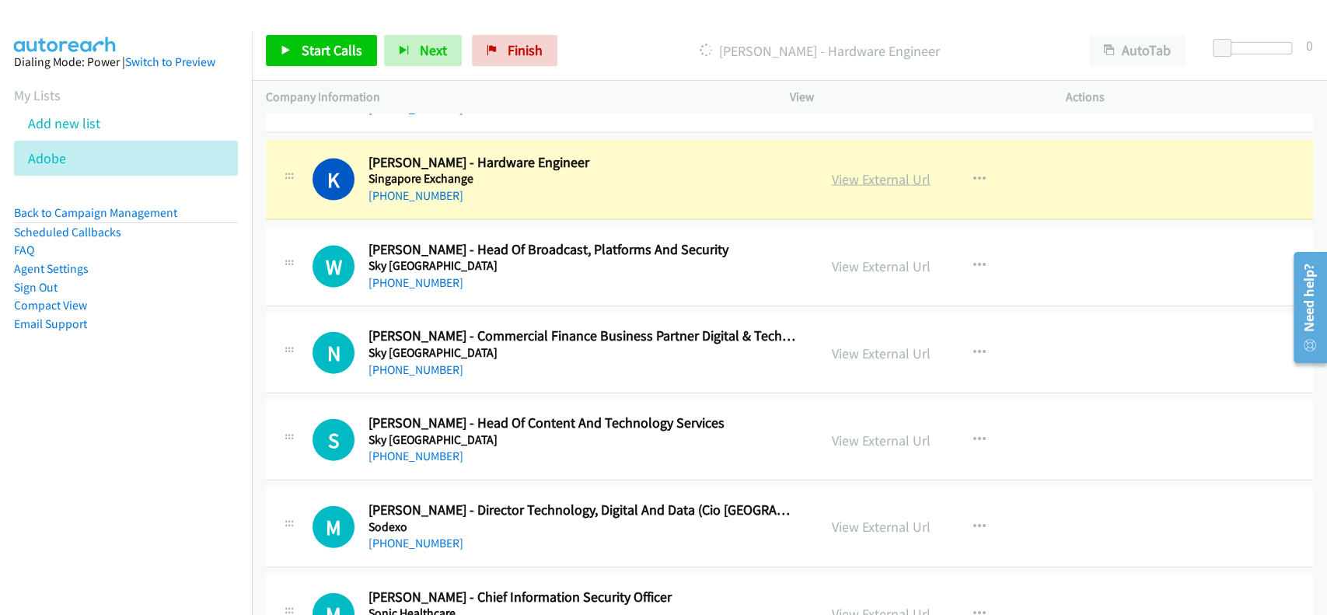
click at [908, 173] on link "View External Url" at bounding box center [881, 179] width 99 height 18
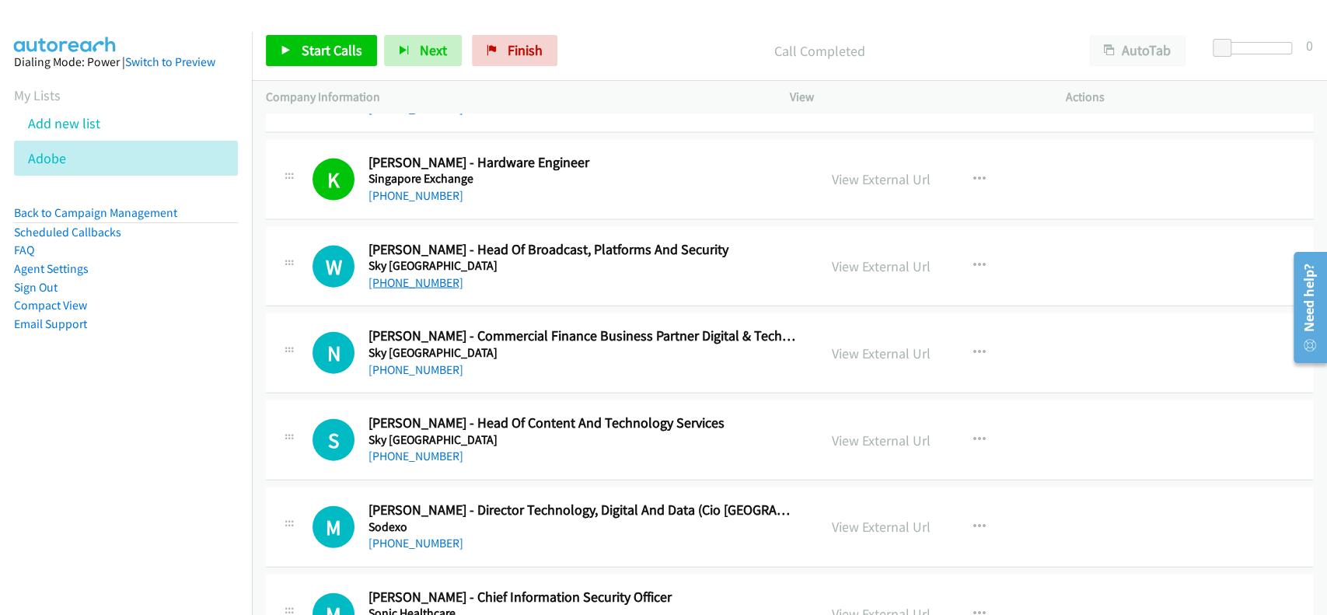
click at [406, 275] on link "[PHONE_NUMBER]" at bounding box center [416, 282] width 95 height 15
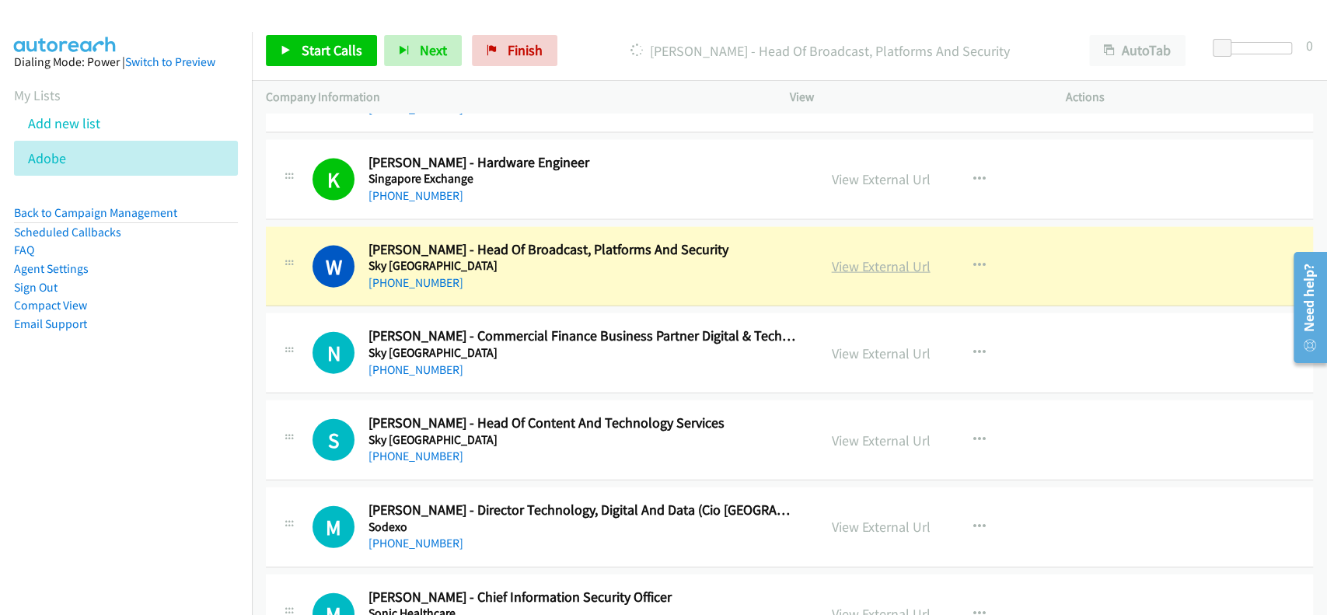
drag, startPoint x: 868, startPoint y: 253, endPoint x: 840, endPoint y: 266, distance: 31.0
click at [861, 266] on link "View External Url" at bounding box center [881, 266] width 99 height 18
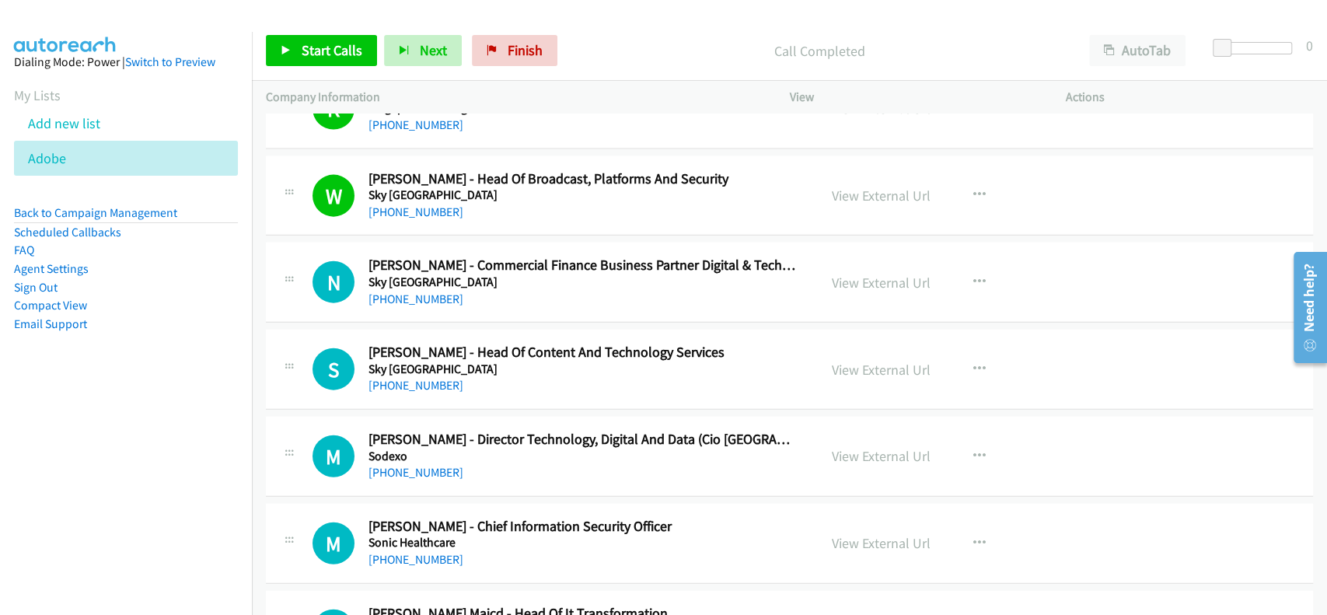
scroll to position [6428, 0]
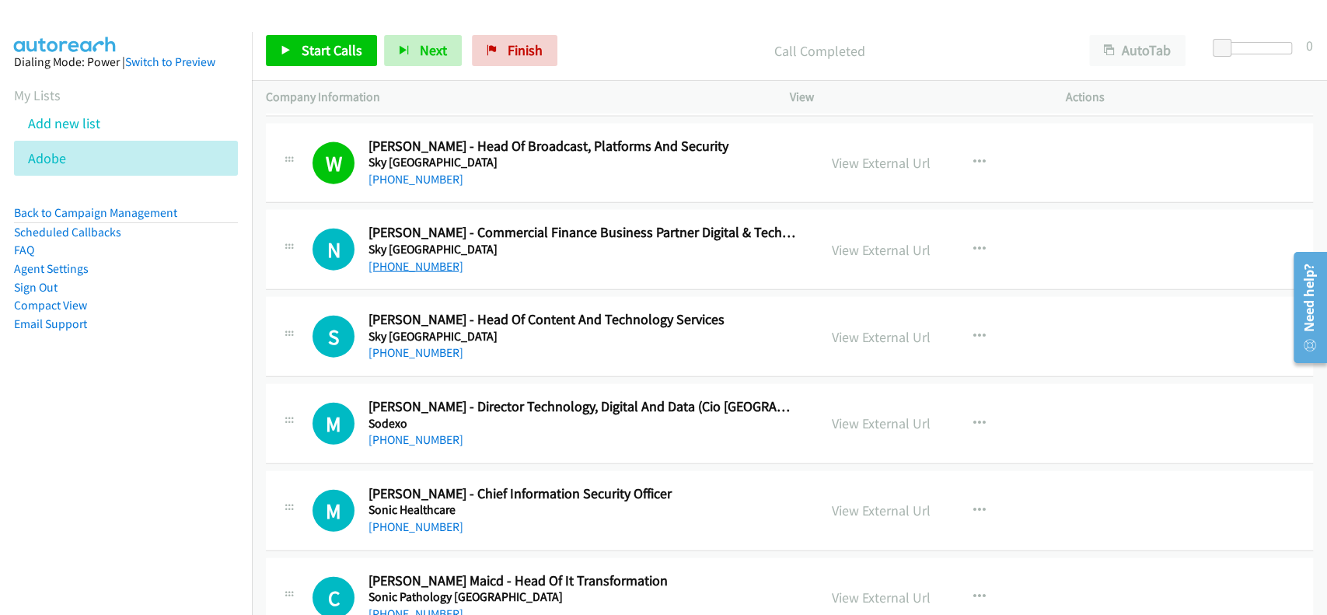
click at [393, 259] on link "[PHONE_NUMBER]" at bounding box center [416, 266] width 95 height 15
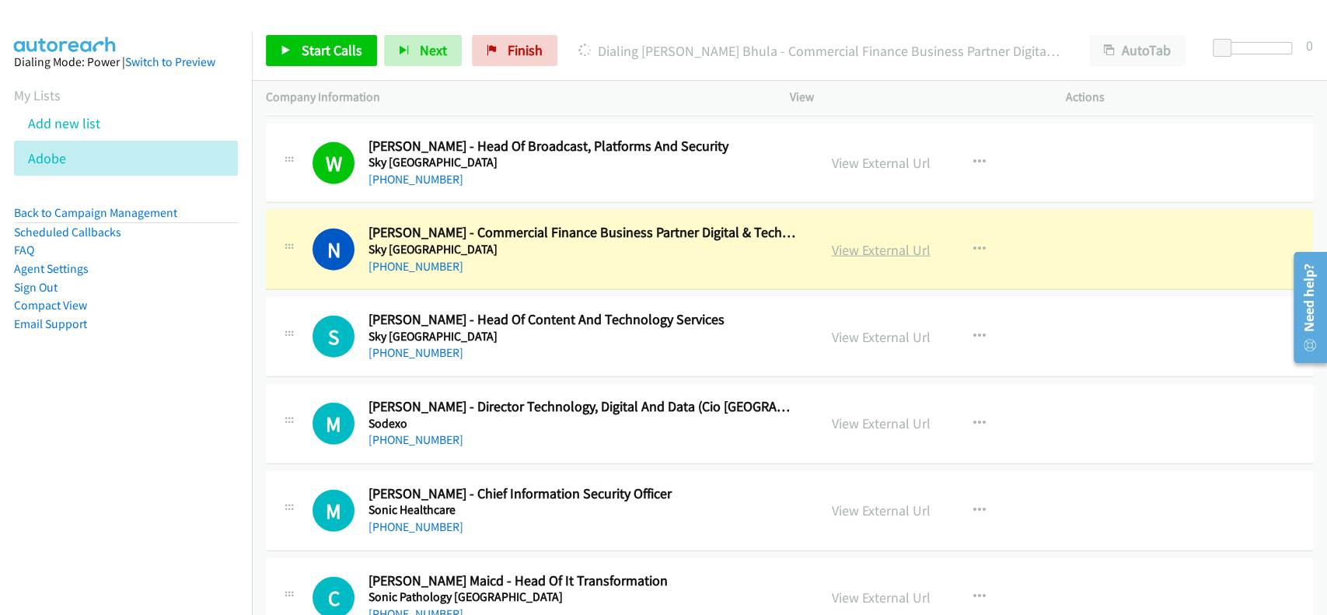
click at [853, 246] on link "View External Url" at bounding box center [881, 250] width 99 height 18
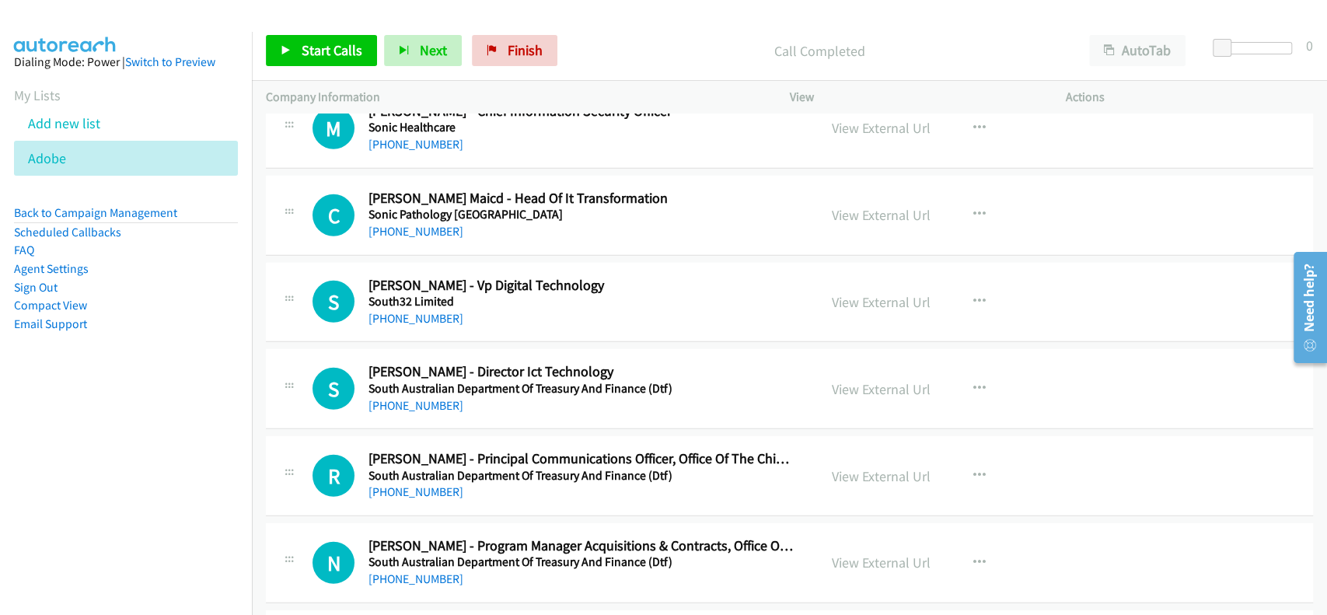
scroll to position [6843, 0]
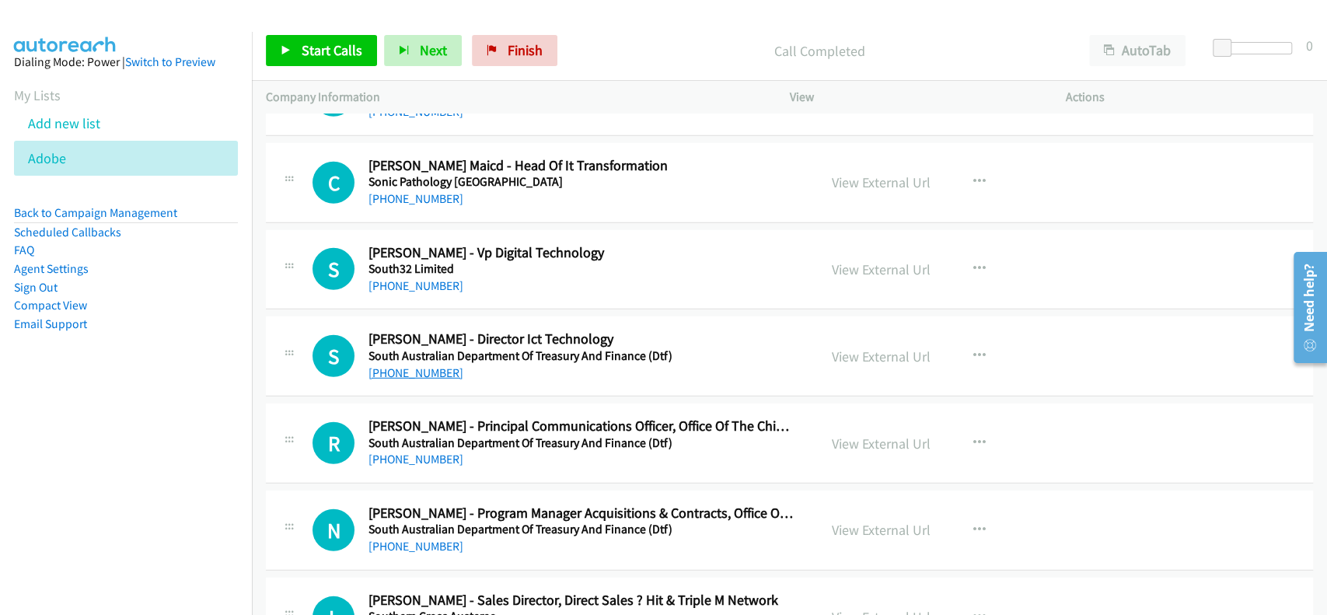
click at [399, 368] on link "[PHONE_NUMBER]" at bounding box center [416, 372] width 95 height 15
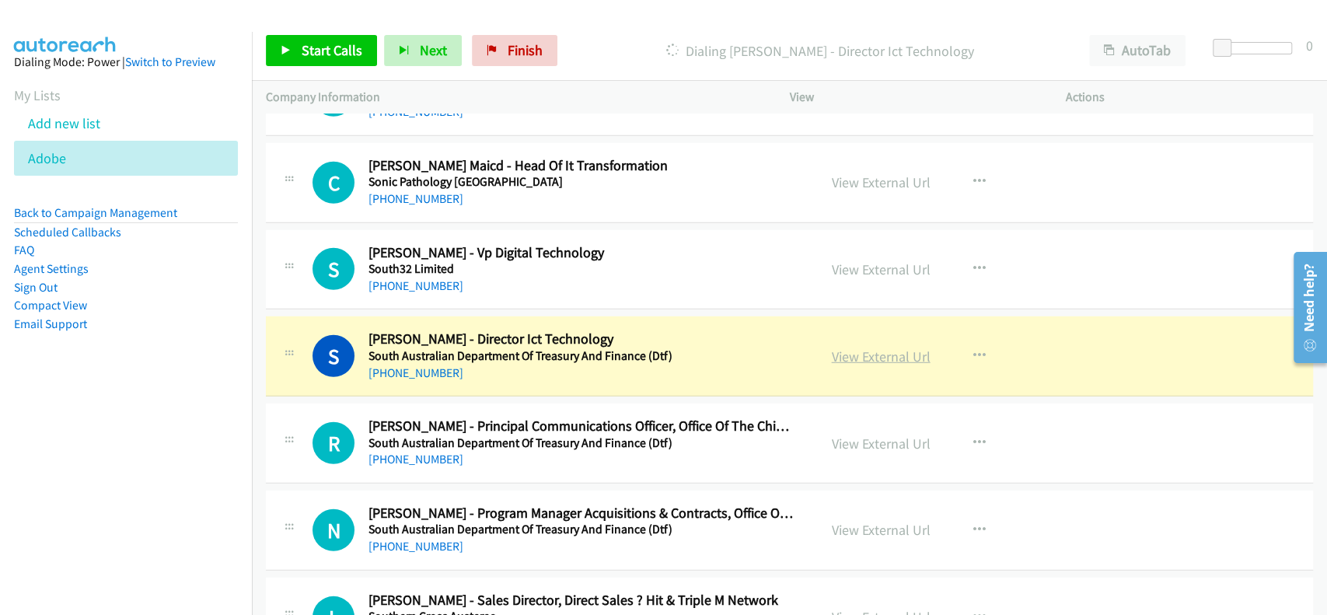
click at [855, 348] on link "View External Url" at bounding box center [881, 357] width 99 height 18
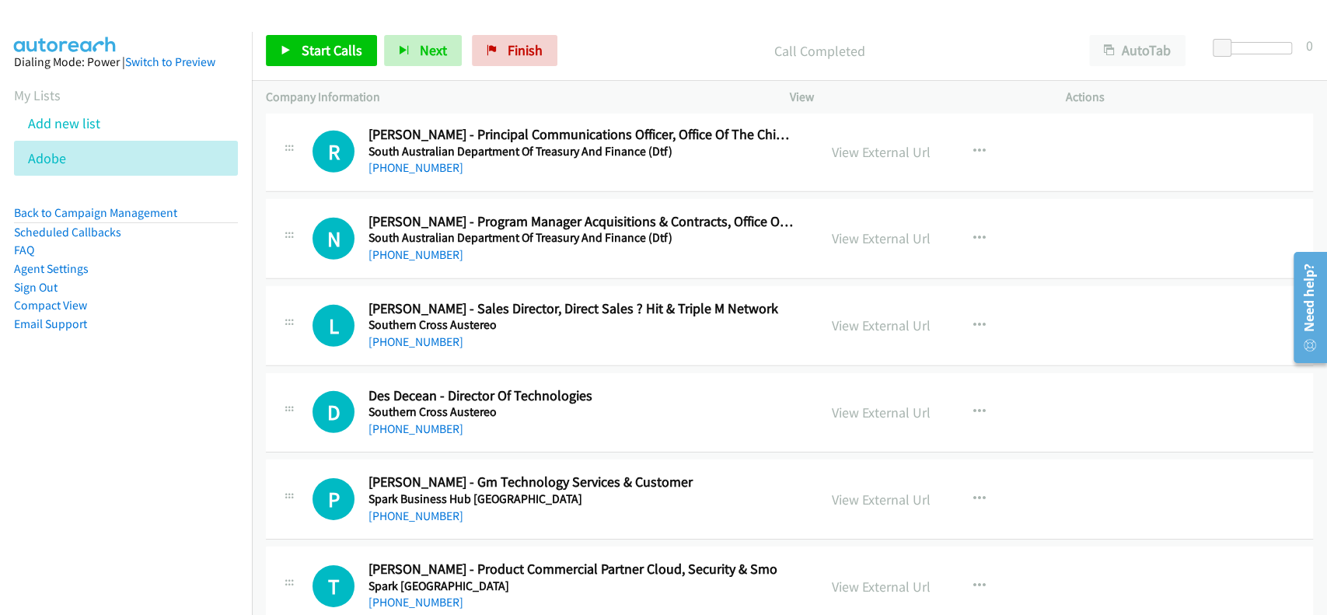
scroll to position [7154, 0]
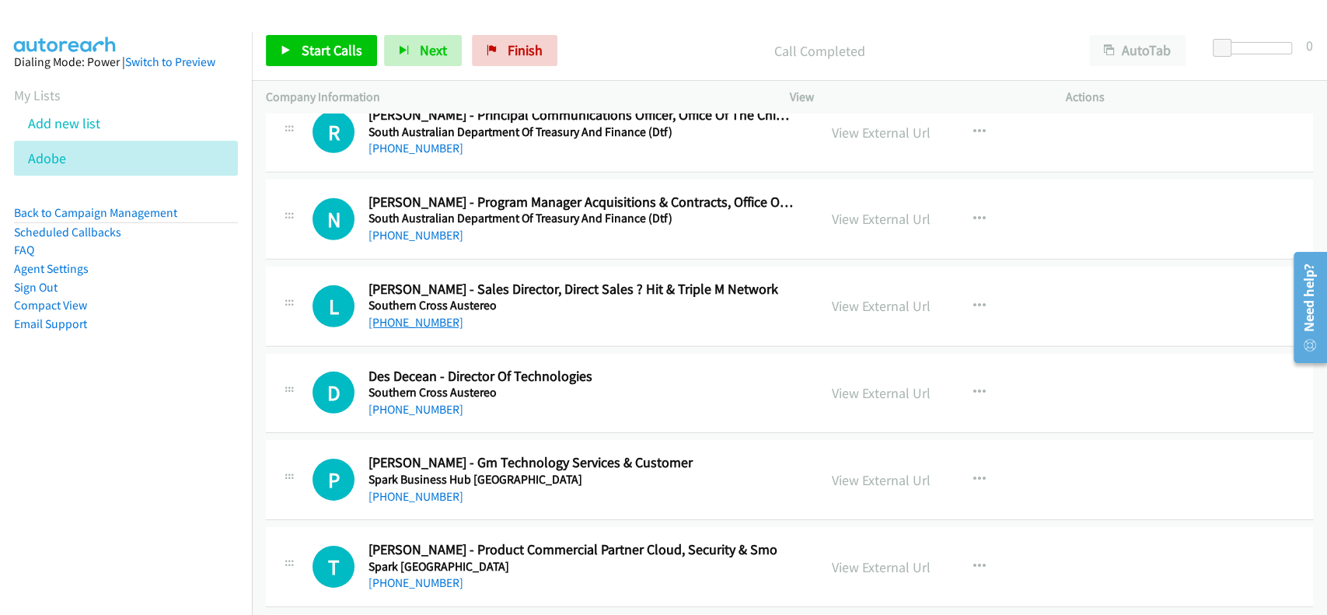
click at [404, 315] on link "[PHONE_NUMBER]" at bounding box center [416, 322] width 95 height 15
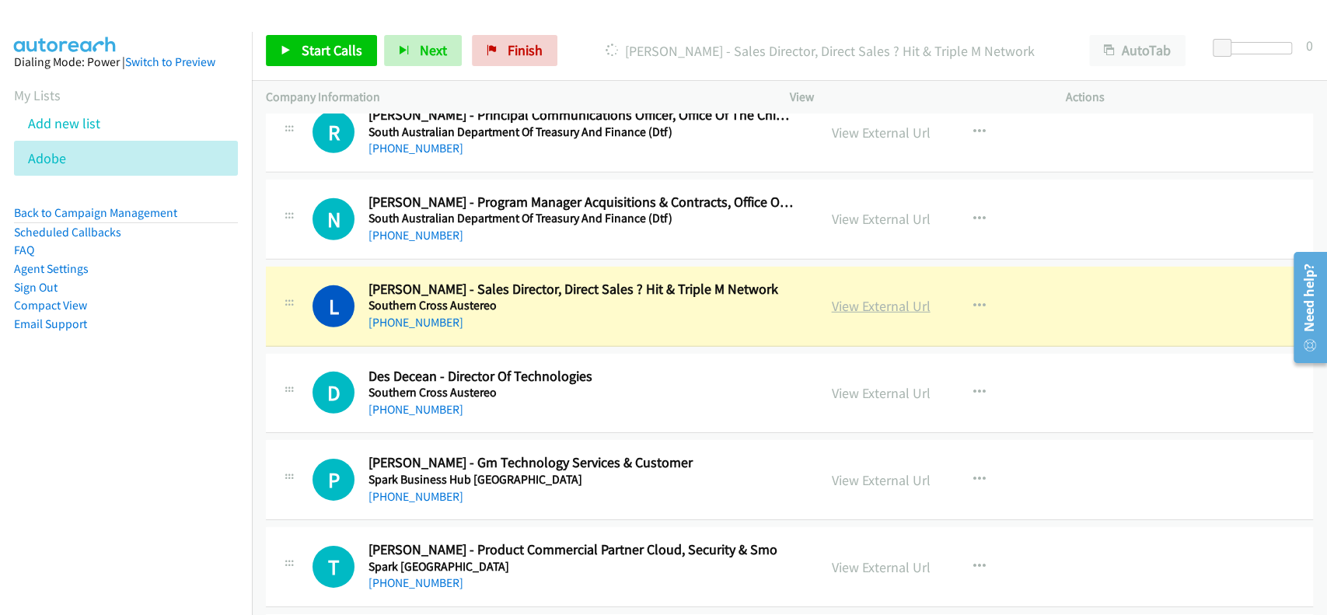
click at [834, 306] on link "View External Url" at bounding box center [881, 306] width 99 height 18
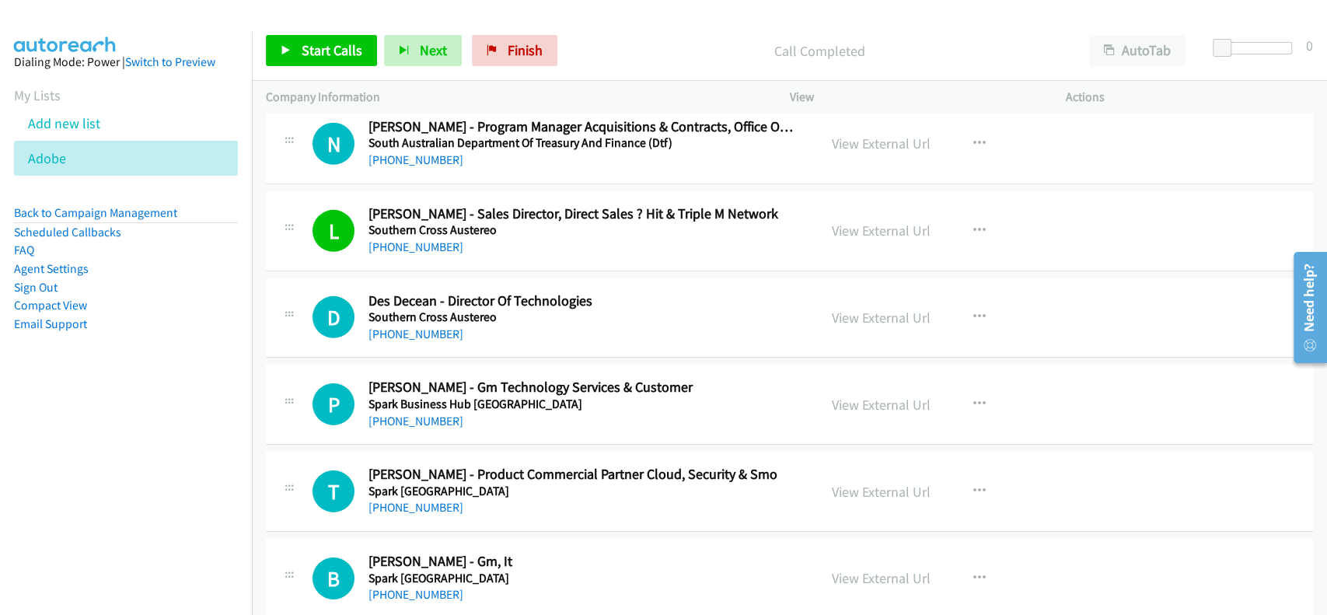
scroll to position [7258, 0]
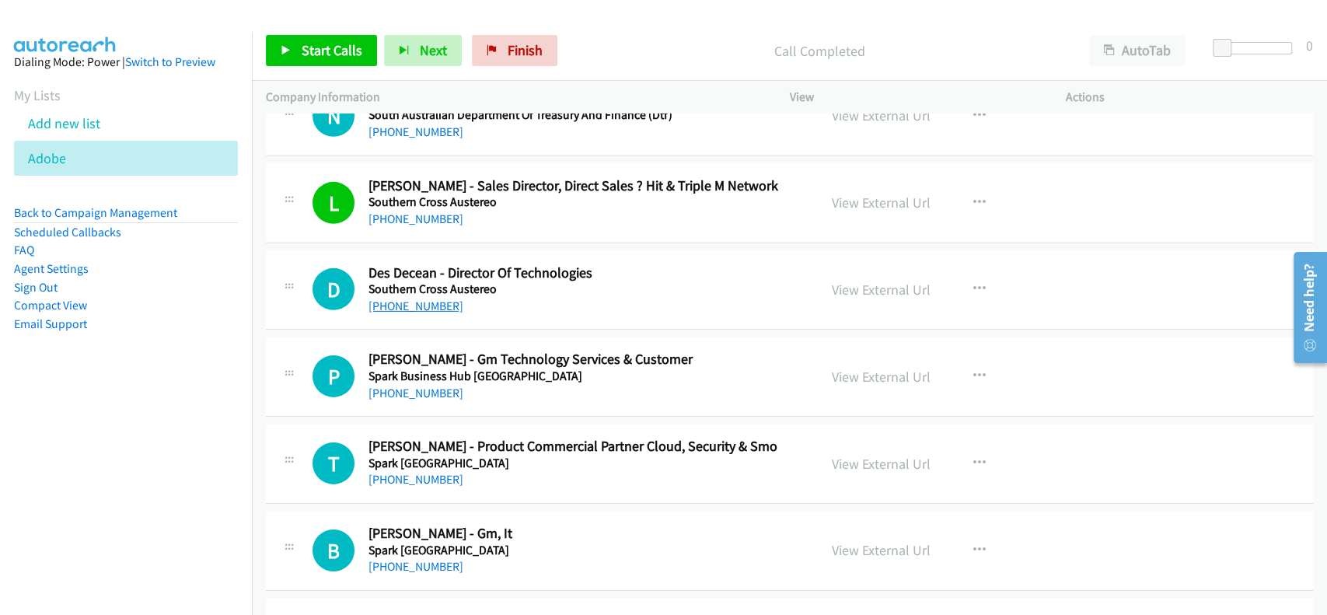
click at [409, 299] on link "[PHONE_NUMBER]" at bounding box center [416, 306] width 95 height 15
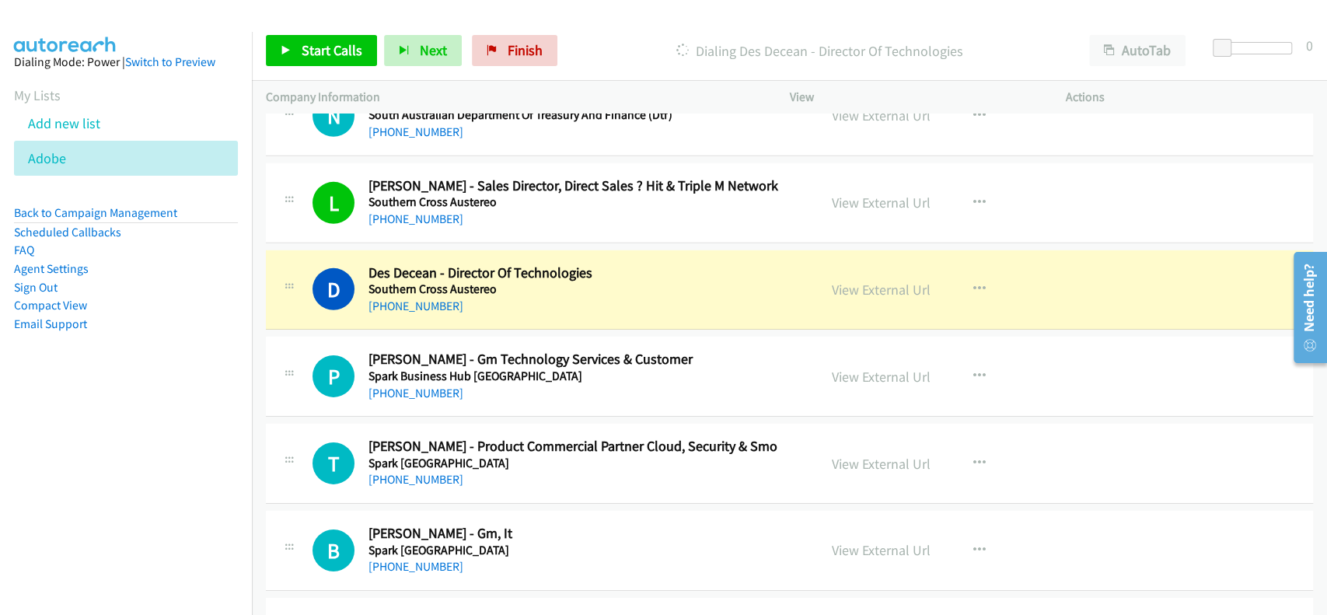
click at [871, 269] on div "View External Url View External Url Schedule/Manage Callback Start Calls Here R…" at bounding box center [963, 289] width 290 height 51
click at [892, 284] on link "View External Url" at bounding box center [881, 290] width 99 height 18
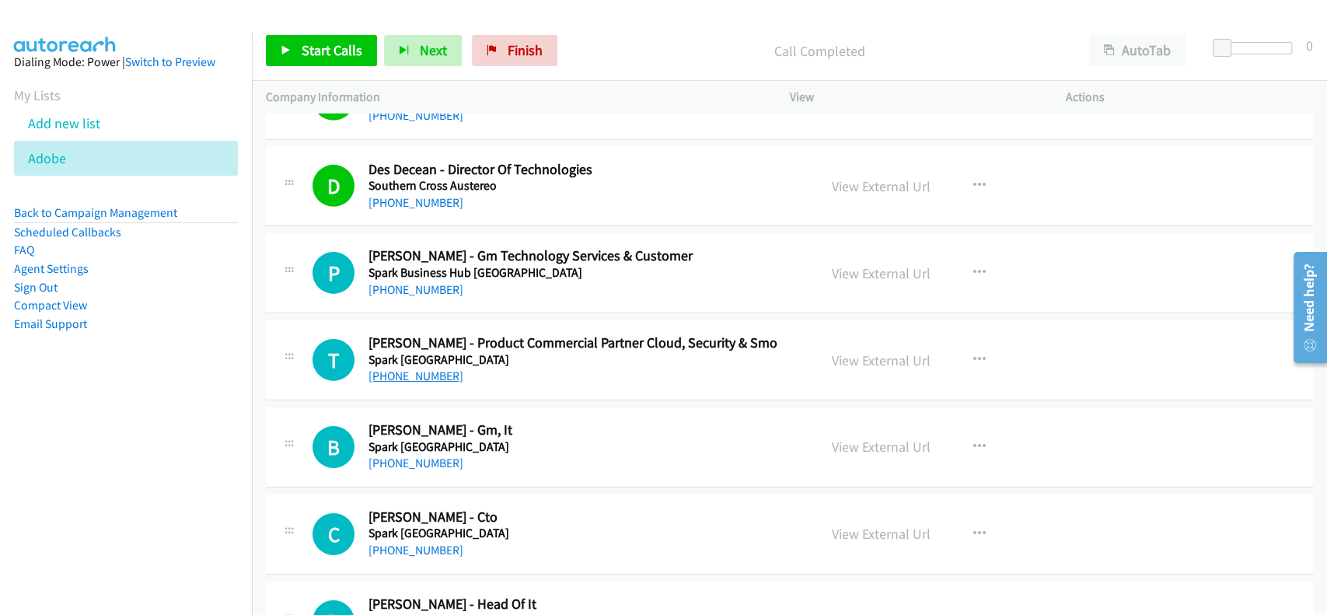
scroll to position [7465, 0]
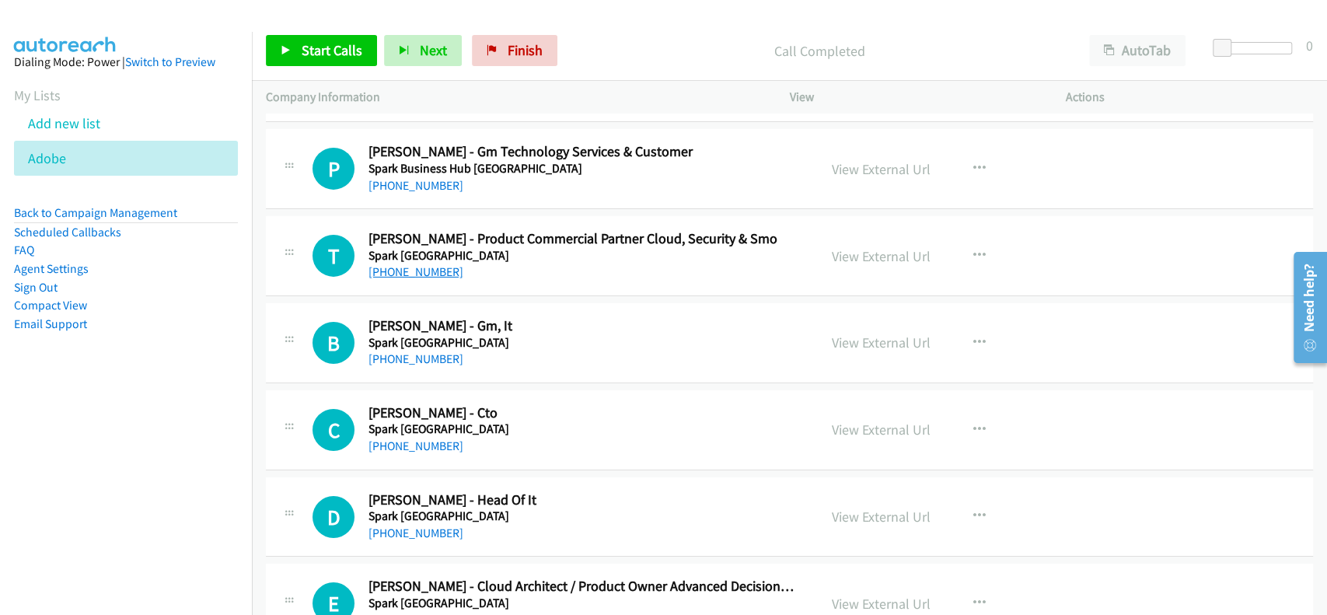
click at [420, 266] on link "[PHONE_NUMBER]" at bounding box center [416, 271] width 95 height 15
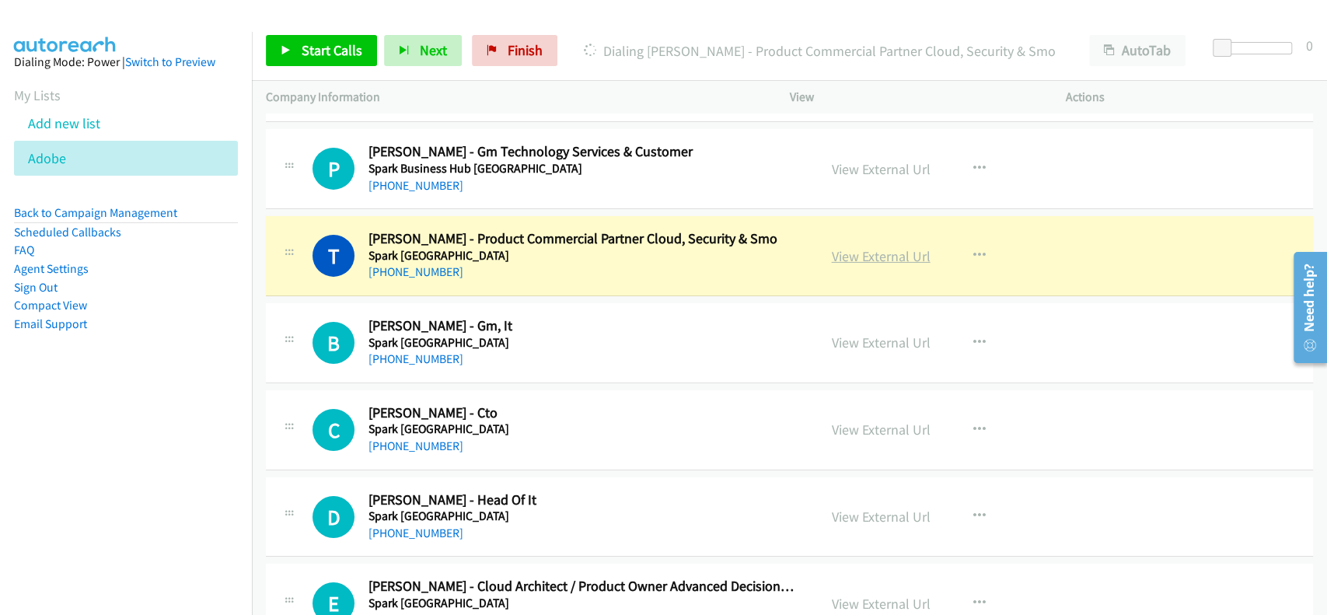
click at [877, 252] on link "View External Url" at bounding box center [881, 256] width 99 height 18
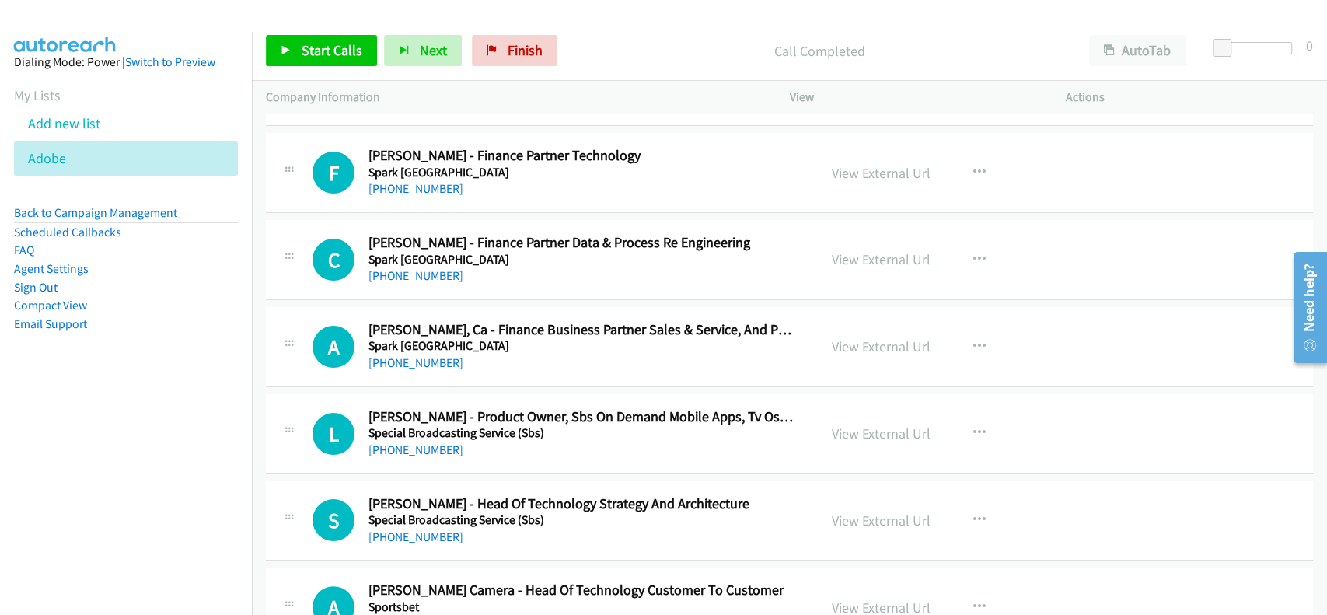
scroll to position [8087, 0]
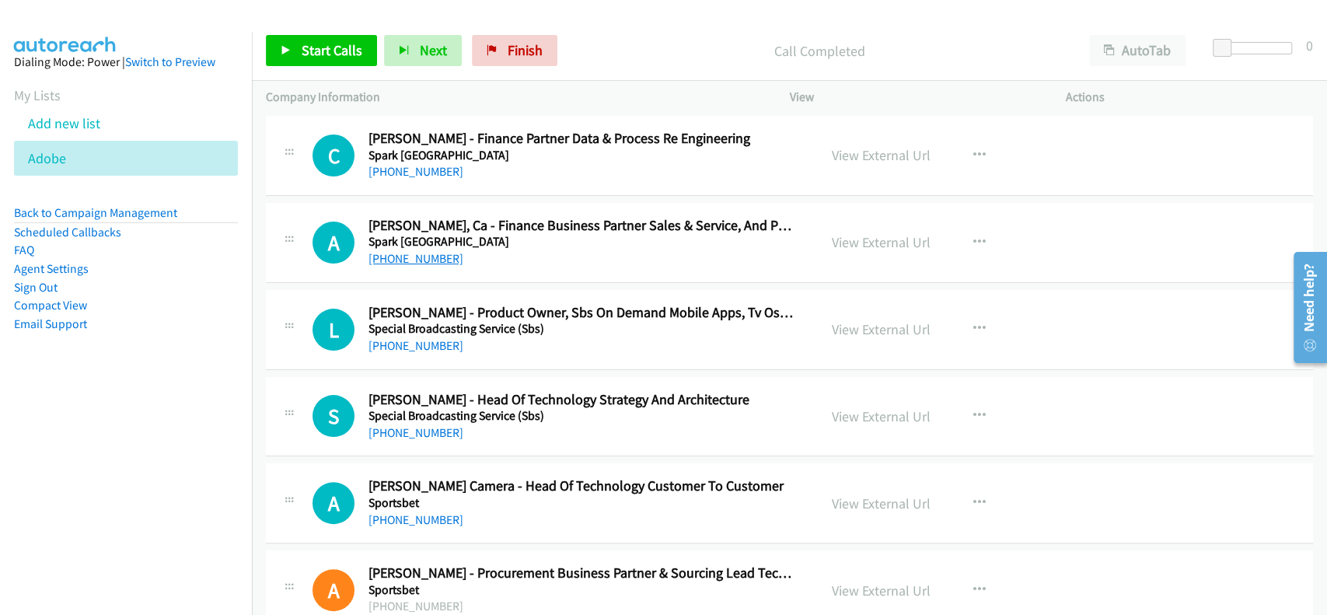
click at [409, 251] on link "[PHONE_NUMBER]" at bounding box center [416, 258] width 95 height 15
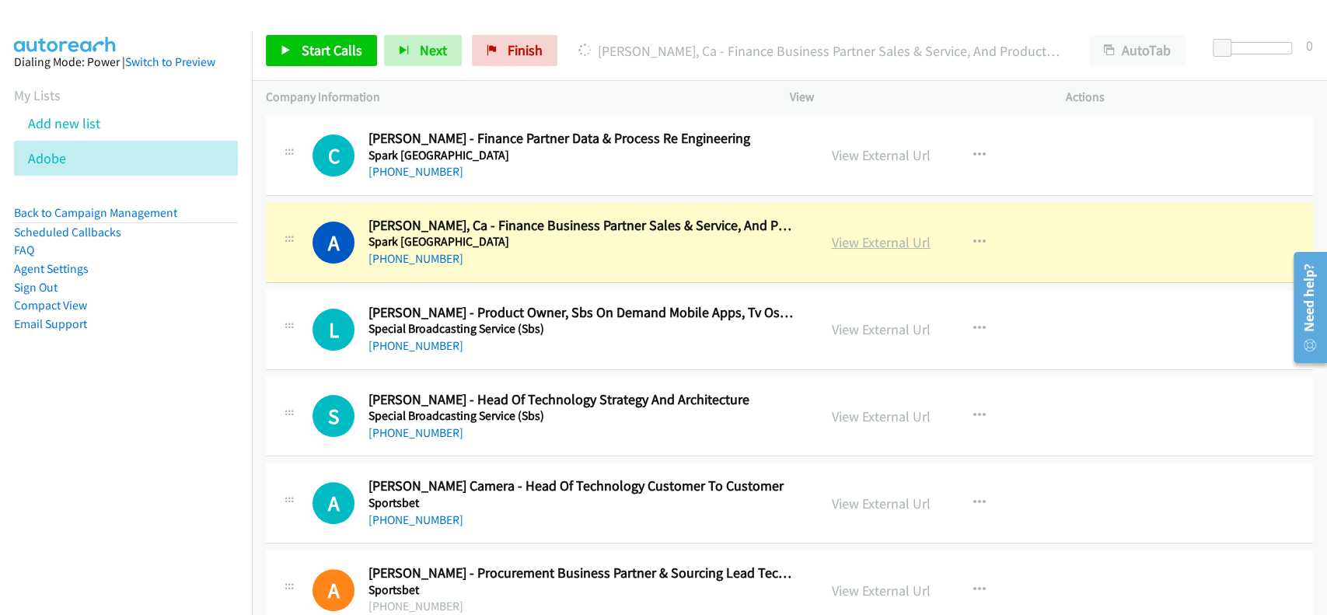
click at [859, 233] on link "View External Url" at bounding box center [881, 242] width 99 height 18
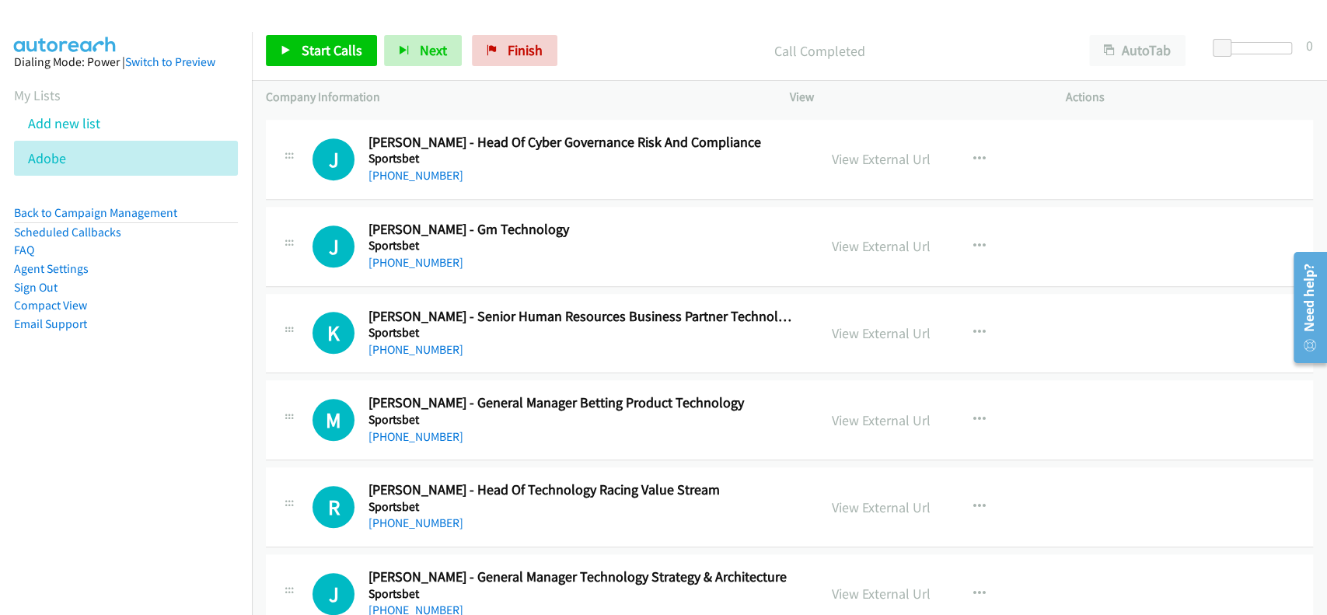
scroll to position [8709, 0]
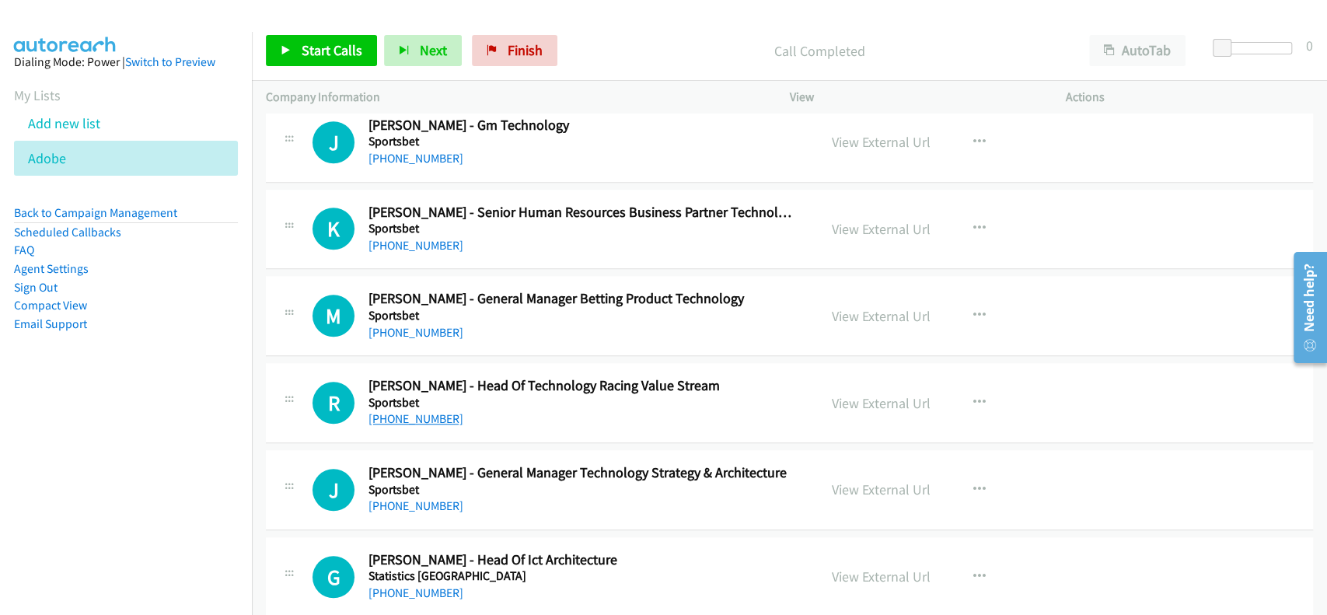
click at [429, 411] on link "[PHONE_NUMBER]" at bounding box center [416, 418] width 95 height 15
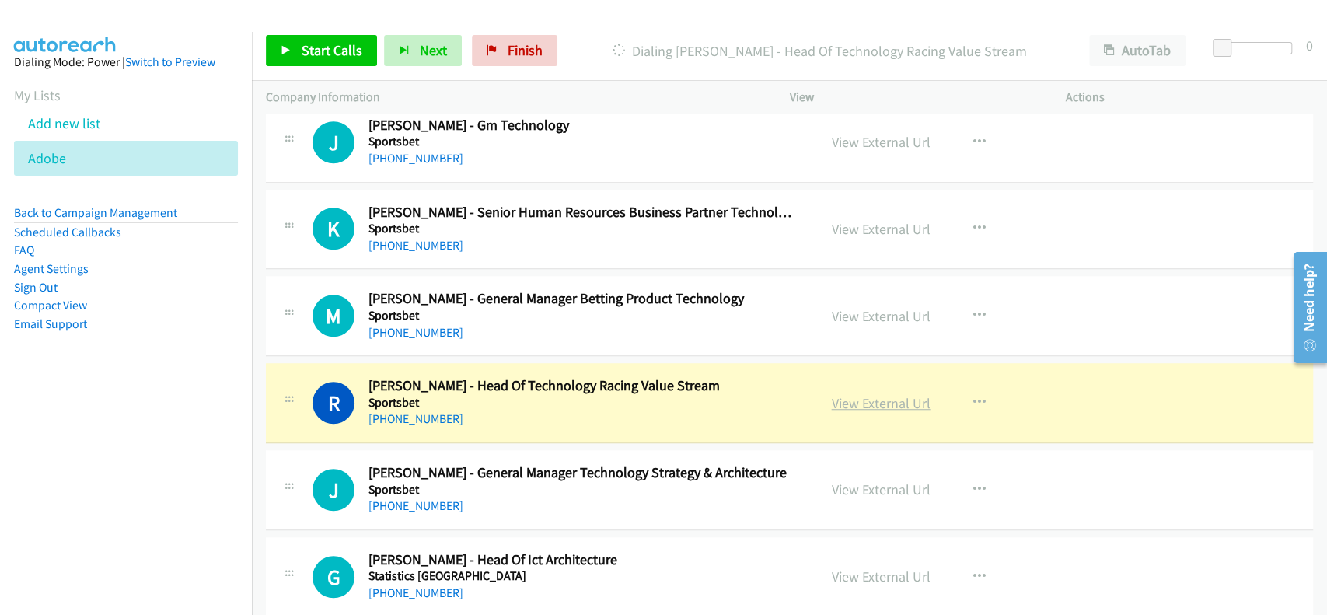
click at [840, 394] on link "View External Url" at bounding box center [881, 403] width 99 height 18
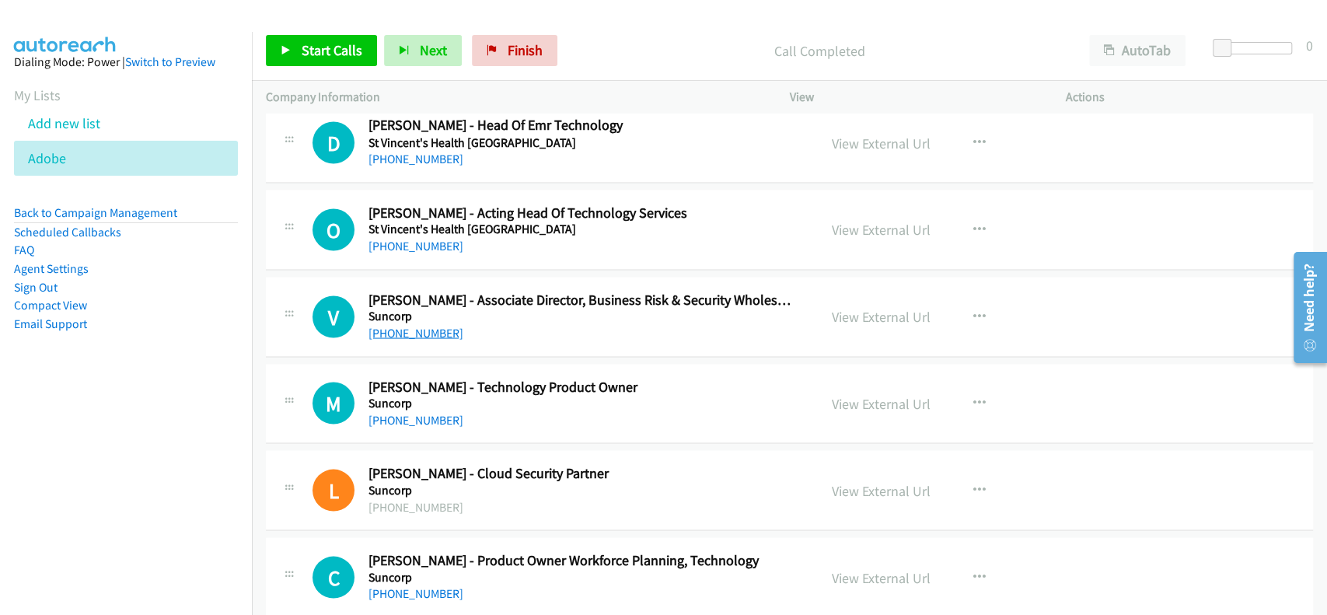
scroll to position [9954, 0]
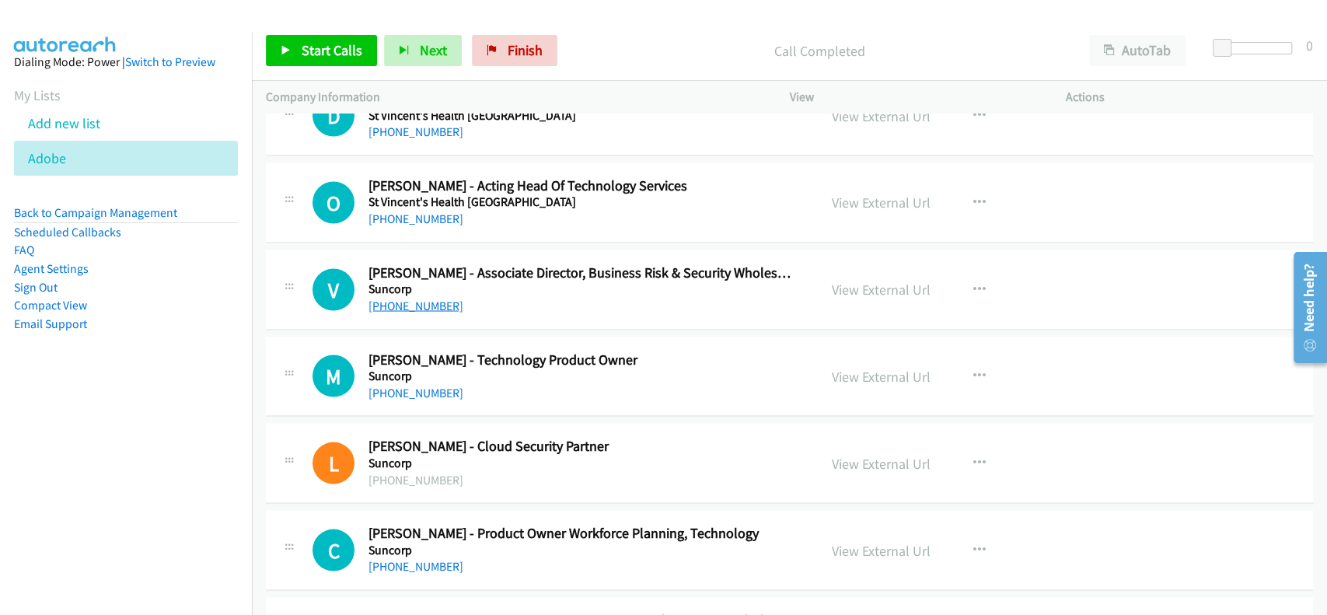
click at [435, 298] on link "[PHONE_NUMBER]" at bounding box center [416, 305] width 95 height 15
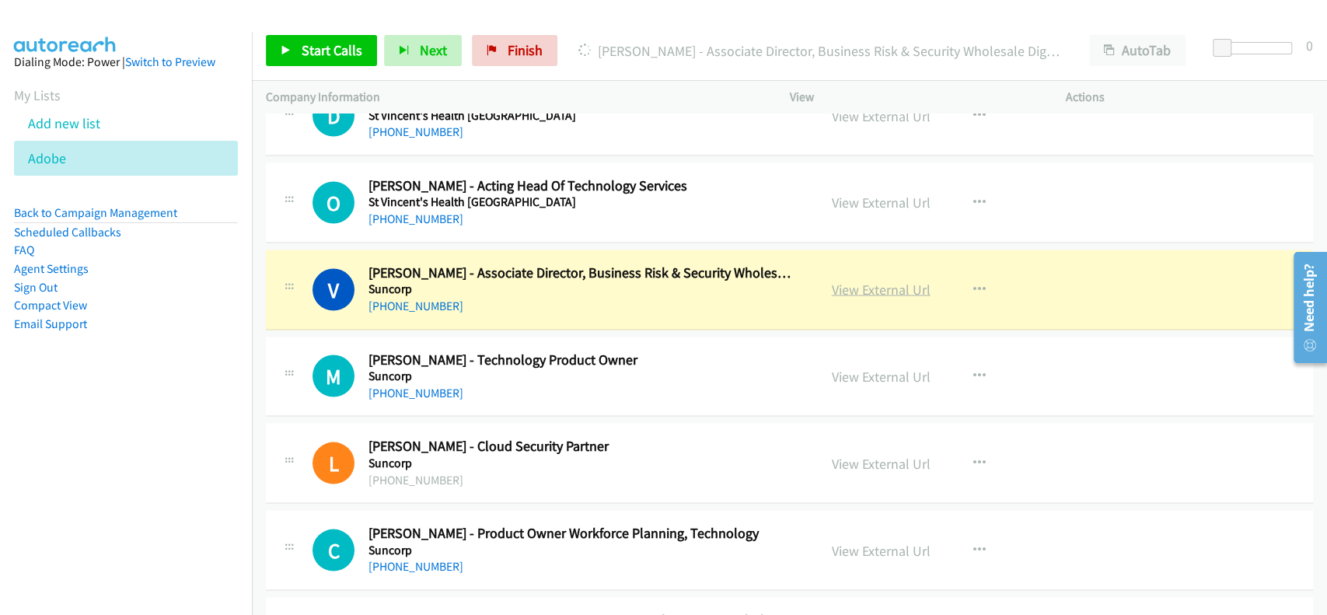
click at [883, 285] on link "View External Url" at bounding box center [881, 289] width 99 height 18
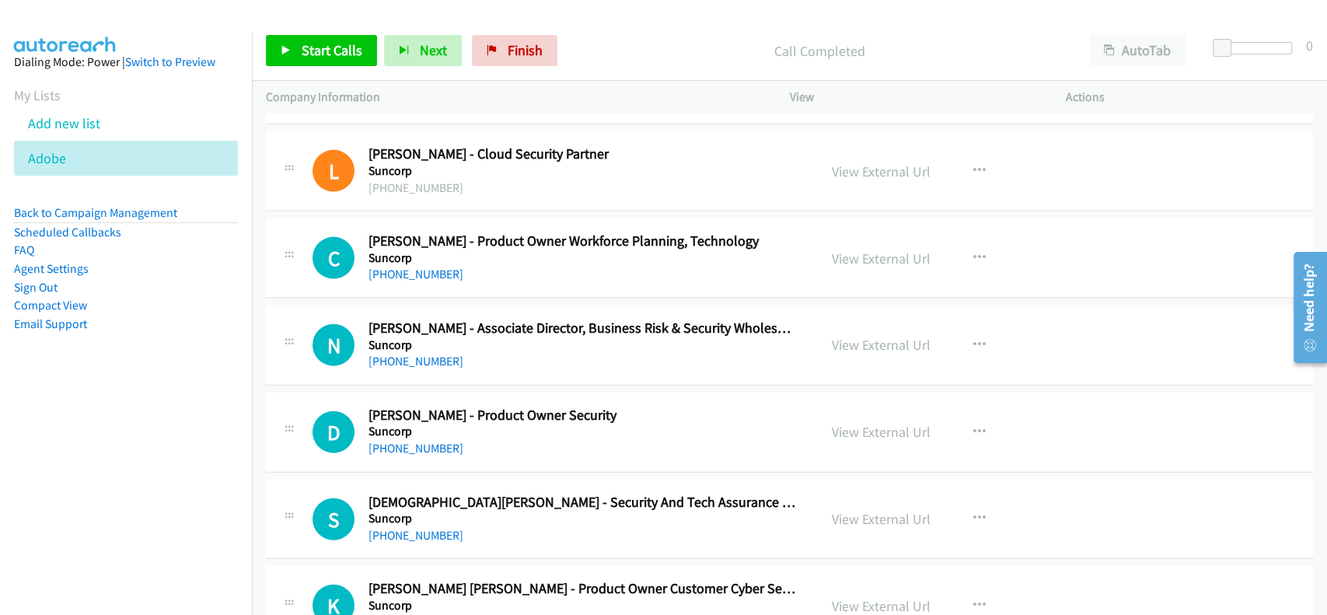
scroll to position [10265, 0]
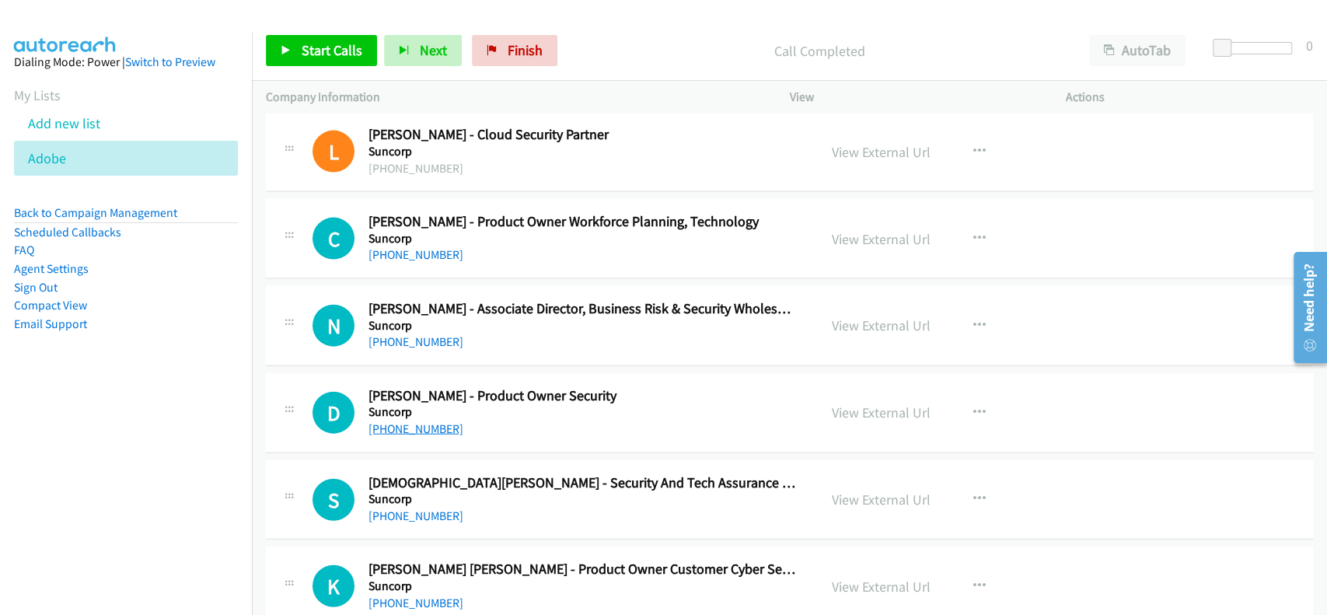
click at [428, 424] on link "[PHONE_NUMBER]" at bounding box center [416, 428] width 95 height 15
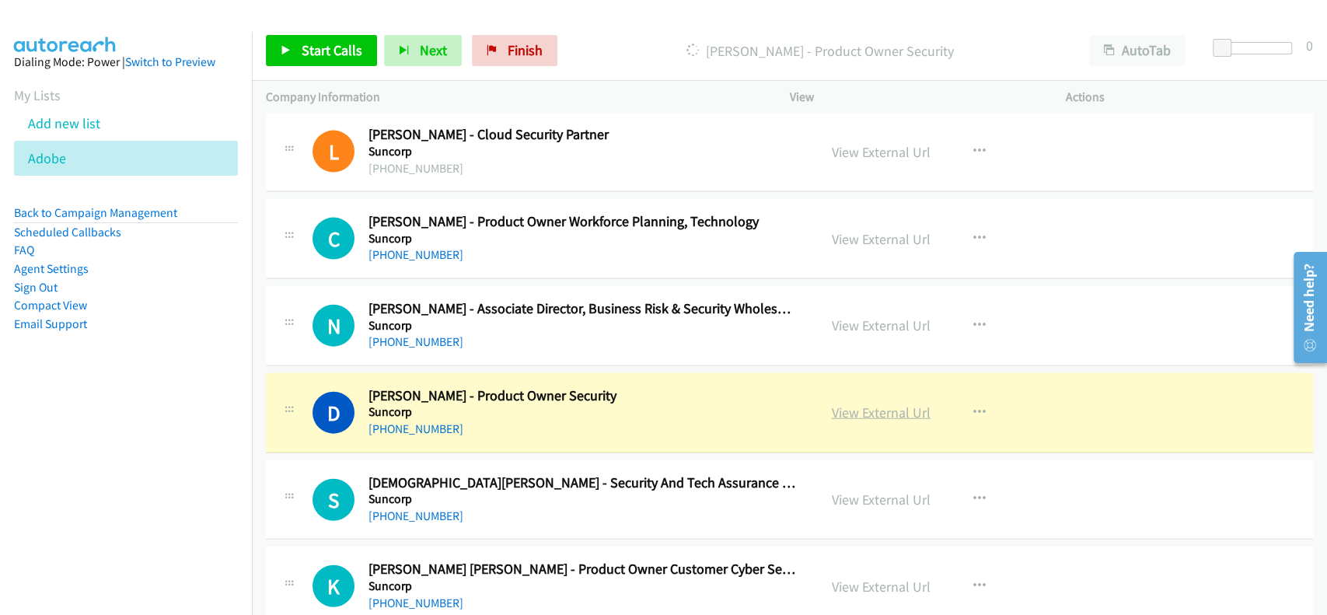
click at [856, 404] on link "View External Url" at bounding box center [881, 413] width 99 height 18
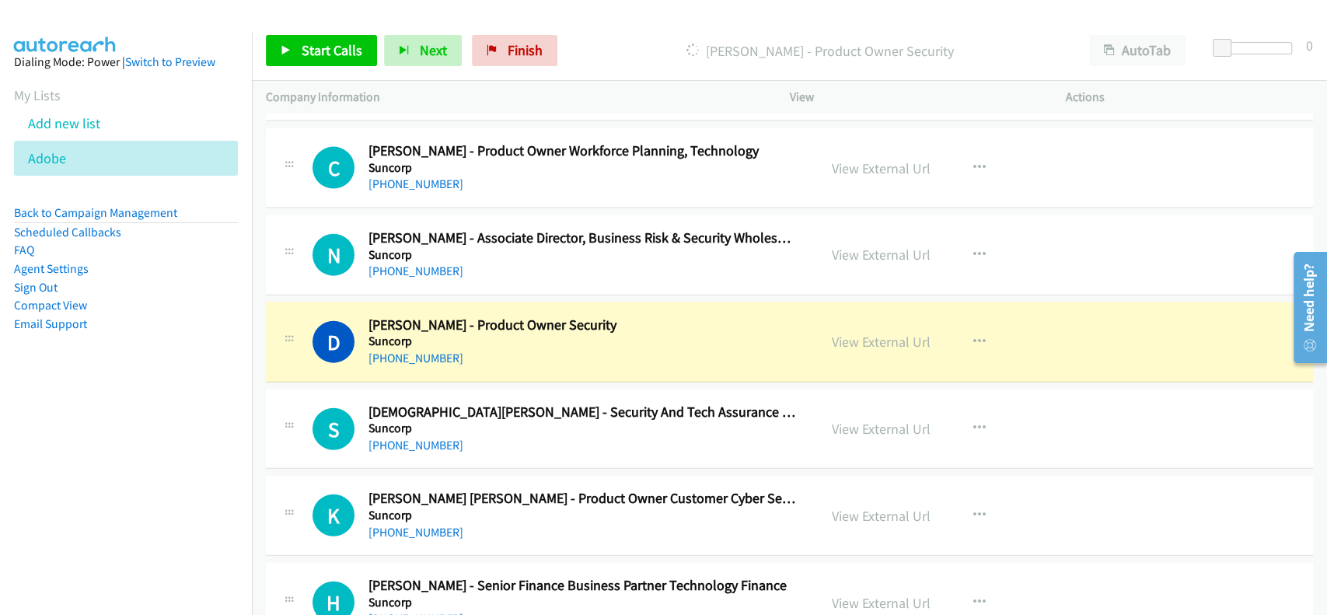
scroll to position [10368, 0]
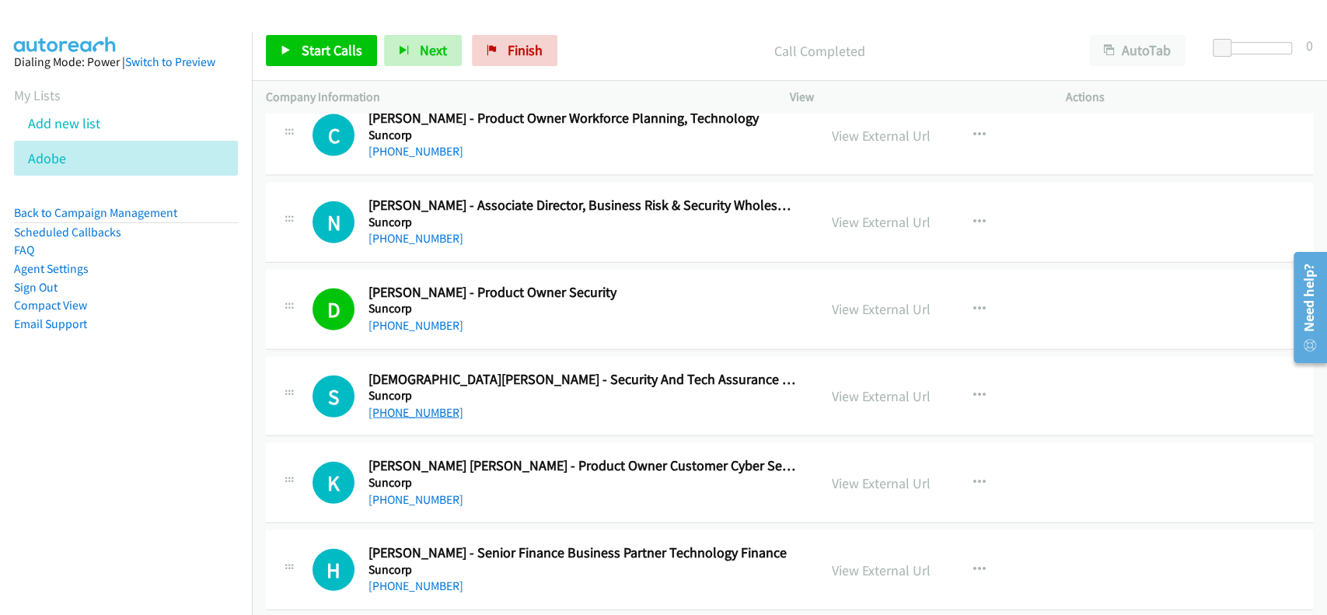
click at [423, 405] on link "[PHONE_NUMBER]" at bounding box center [416, 412] width 95 height 15
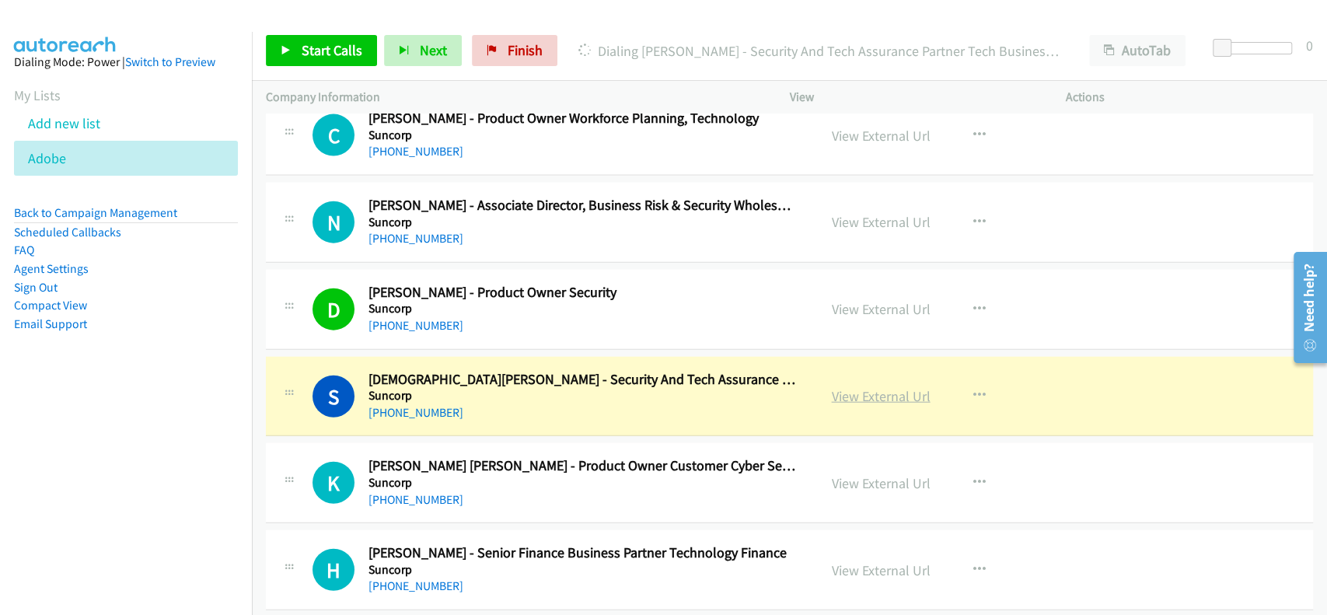
click at [853, 387] on link "View External Url" at bounding box center [881, 396] width 99 height 18
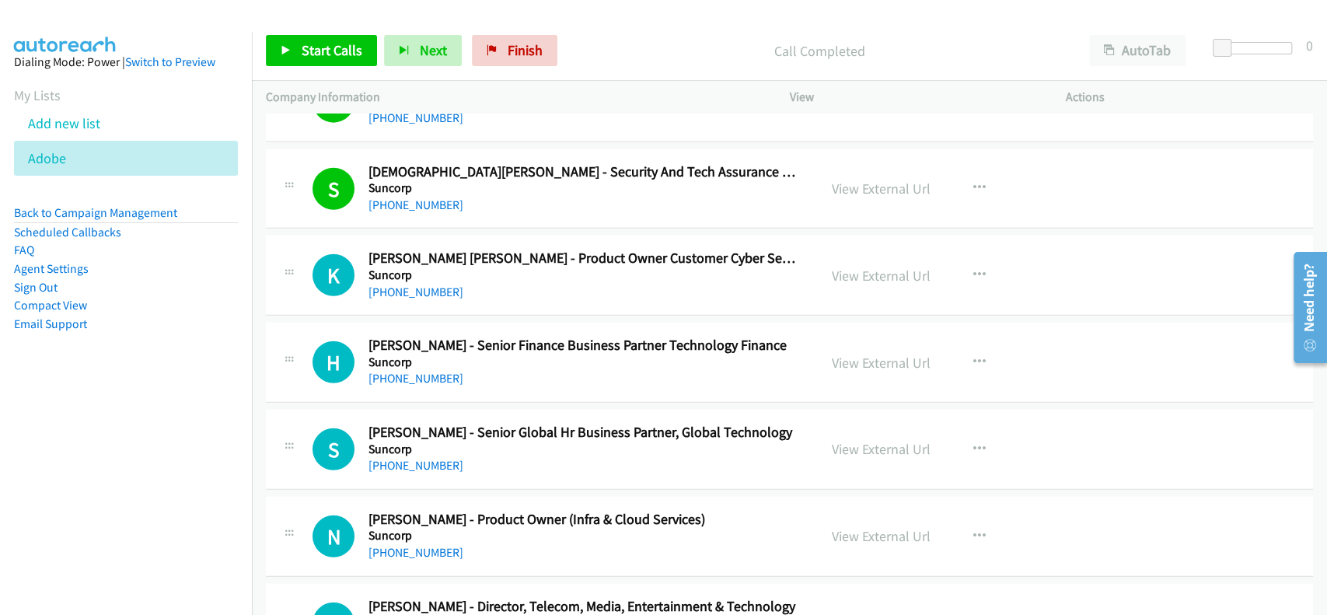
scroll to position [10679, 0]
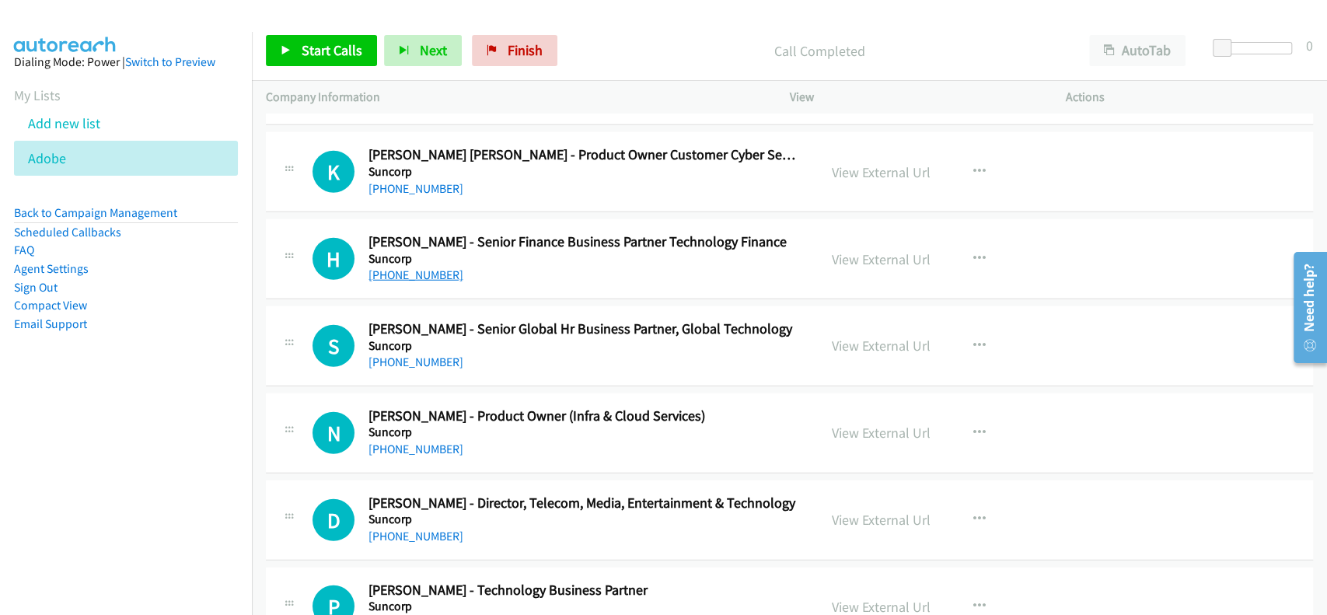
click at [414, 268] on link "[PHONE_NUMBER]" at bounding box center [416, 275] width 95 height 15
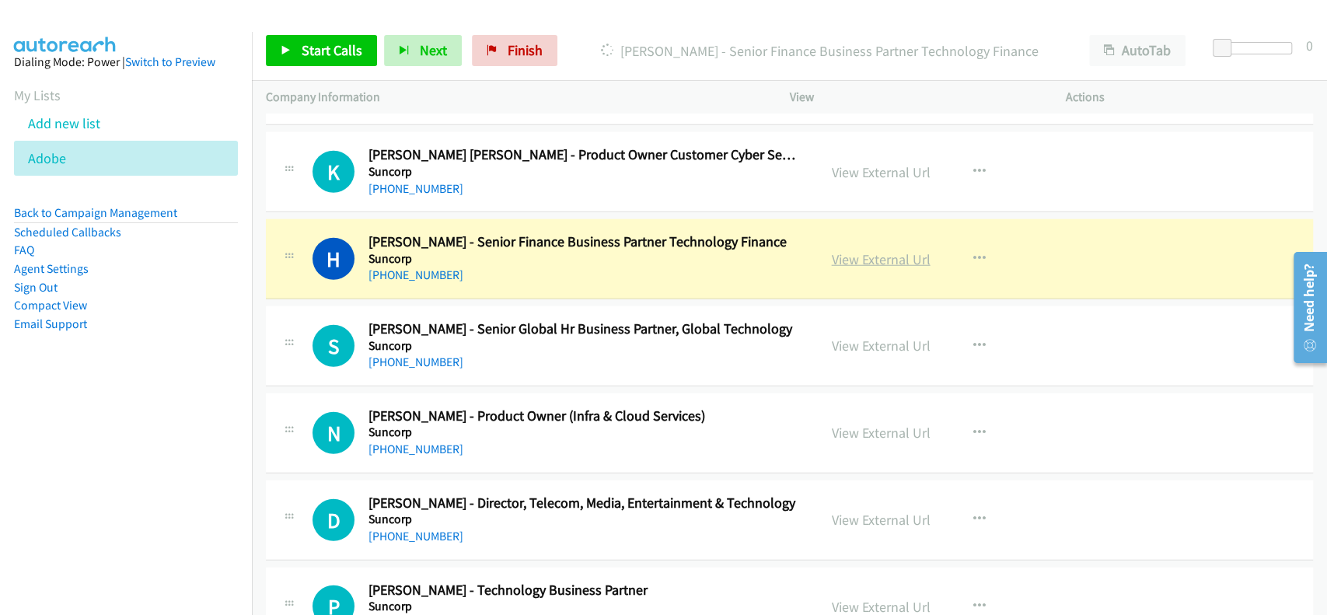
click at [895, 250] on link "View External Url" at bounding box center [881, 259] width 99 height 18
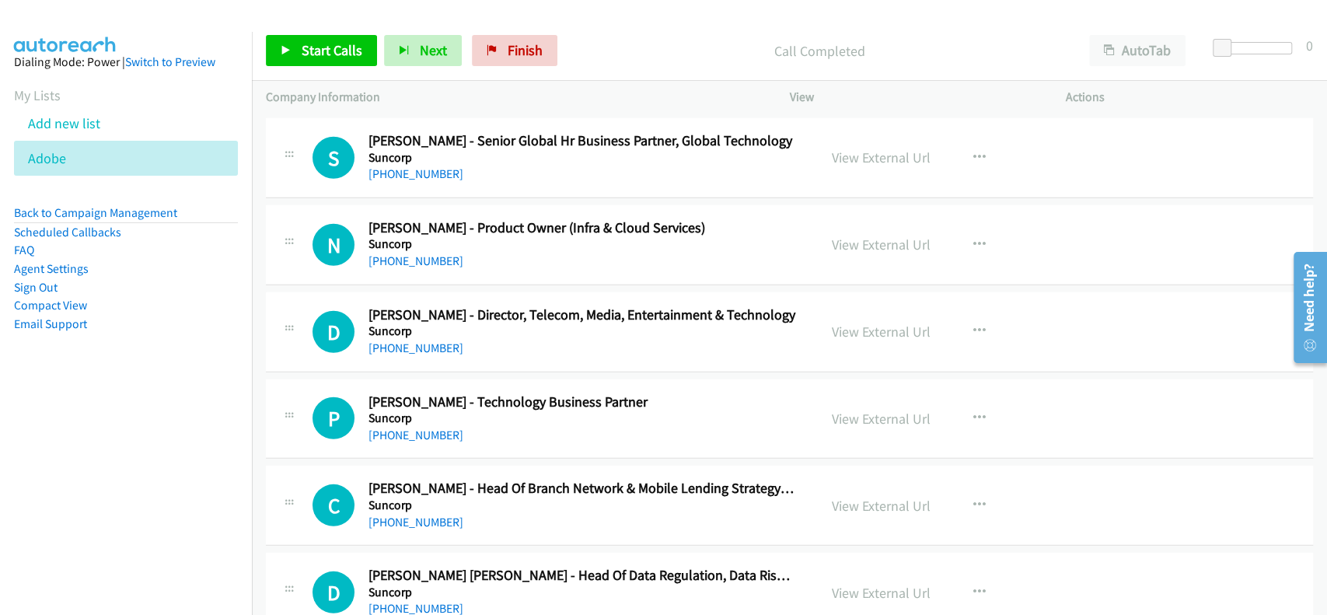
scroll to position [10887, 0]
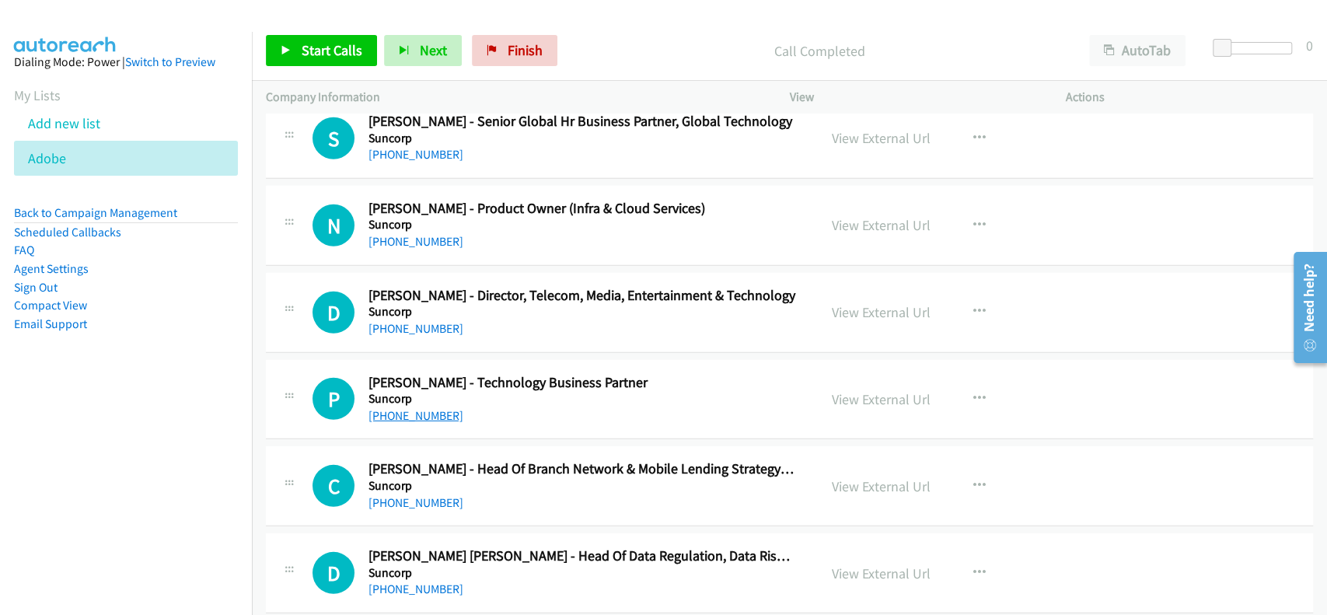
click at [402, 408] on link "[PHONE_NUMBER]" at bounding box center [416, 415] width 95 height 15
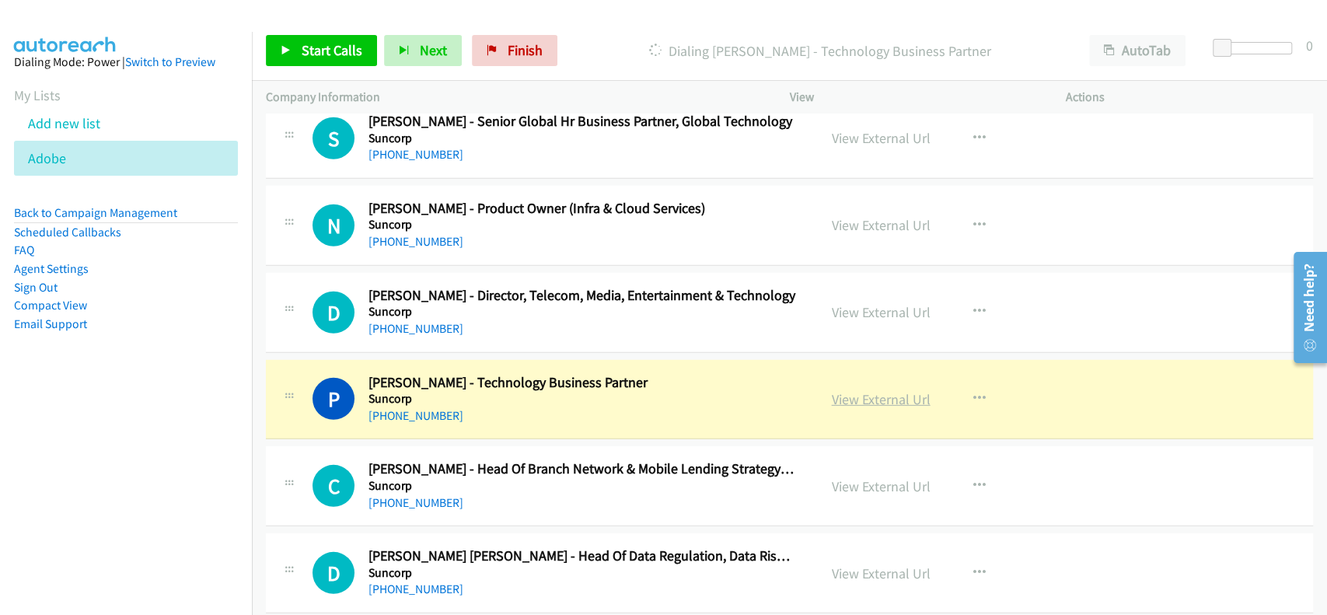
click at [896, 390] on link "View External Url" at bounding box center [881, 399] width 99 height 18
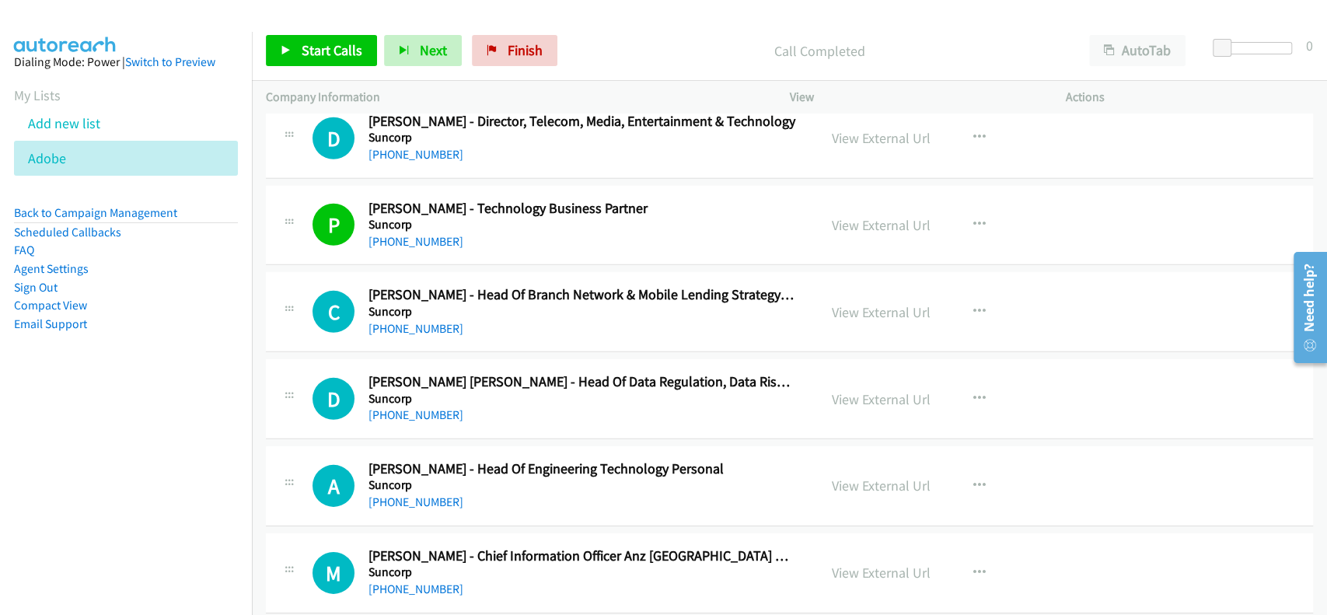
scroll to position [11094, 0]
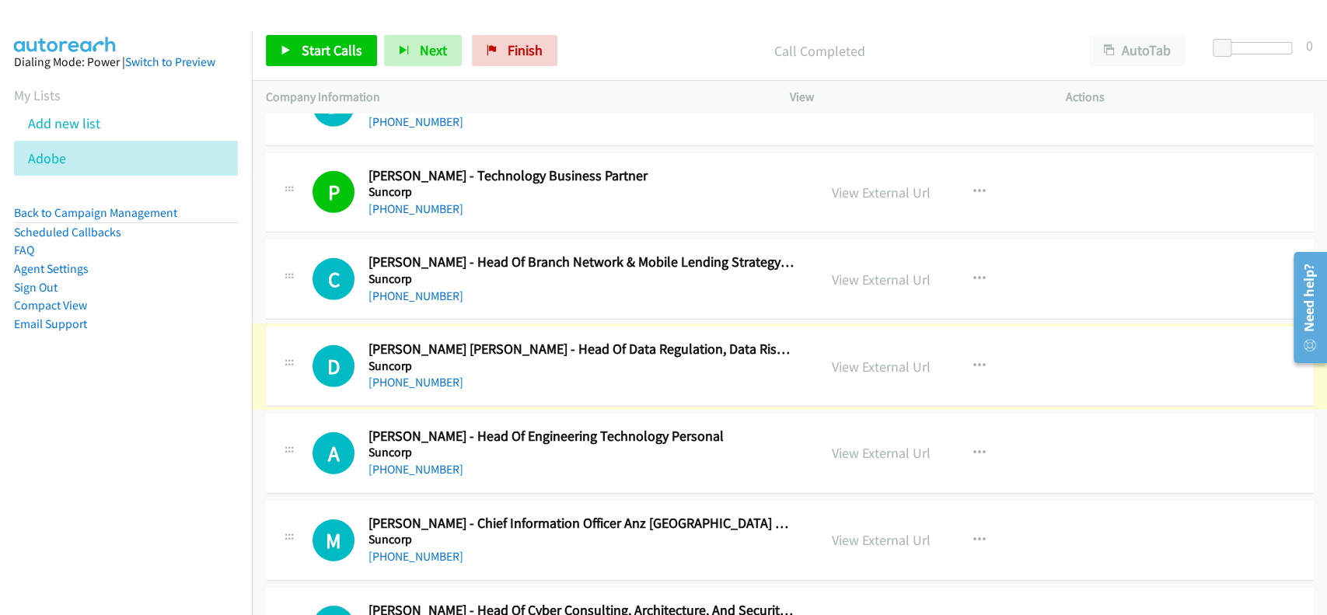
click at [421, 375] on link "[PHONE_NUMBER]" at bounding box center [416, 382] width 95 height 15
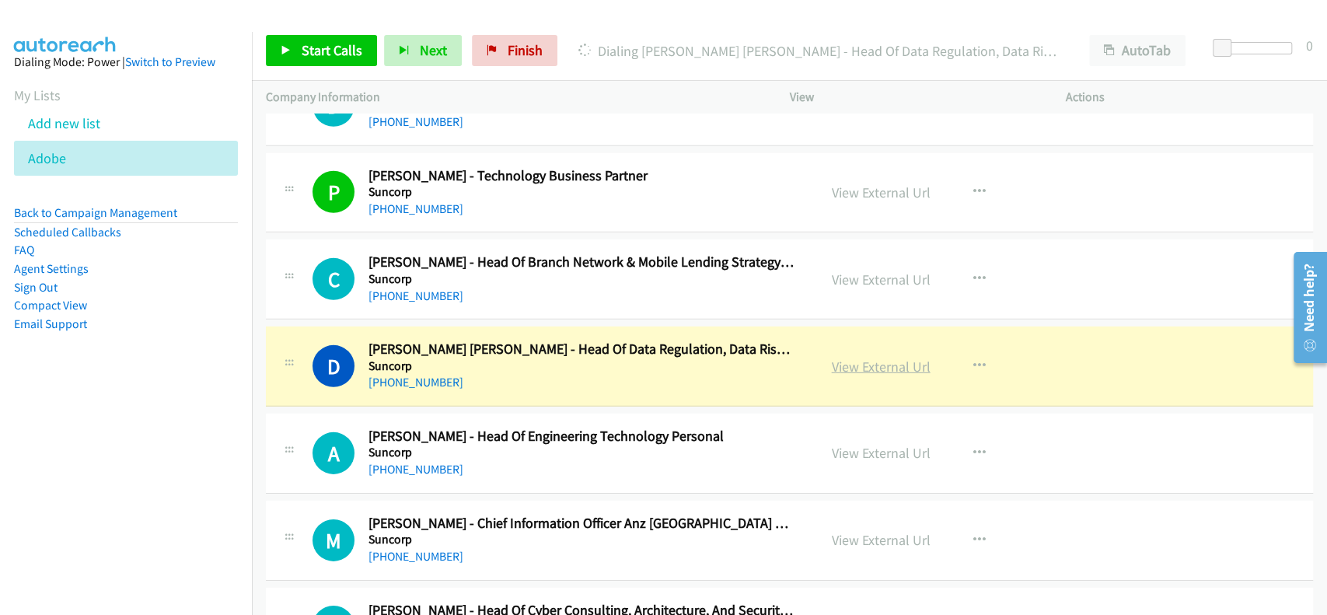
click at [853, 358] on link "View External Url" at bounding box center [881, 367] width 99 height 18
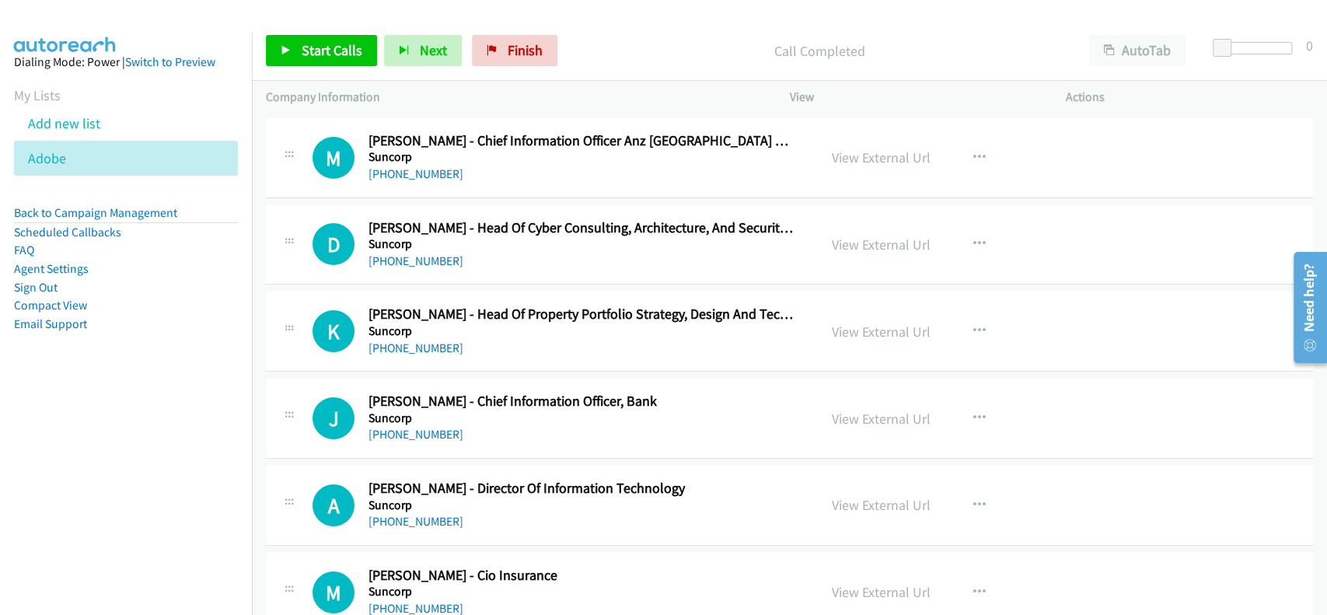
scroll to position [11509, 0]
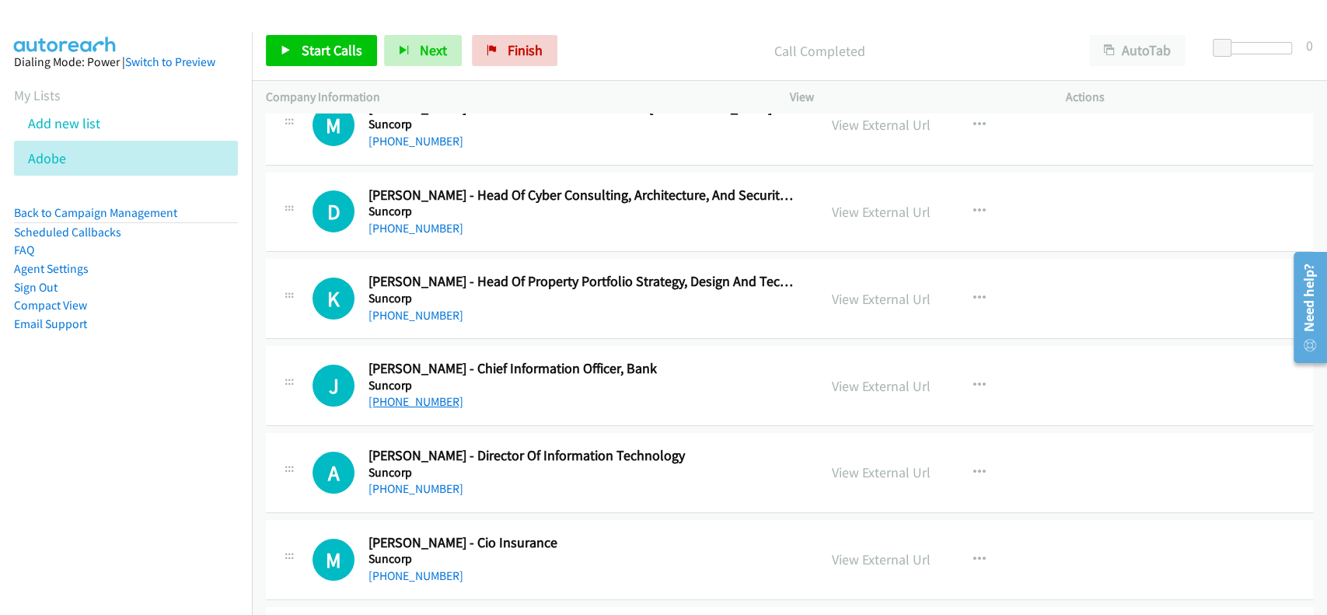
click at [413, 394] on link "[PHONE_NUMBER]" at bounding box center [416, 401] width 95 height 15
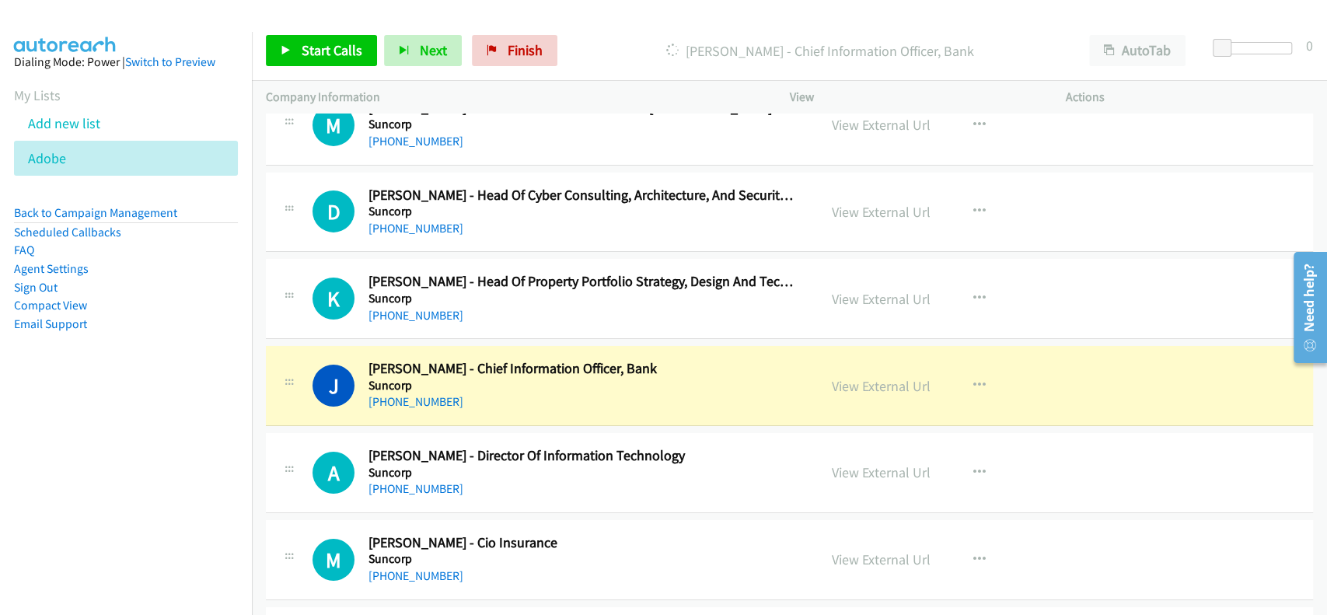
drag, startPoint x: 847, startPoint y: 374, endPoint x: 870, endPoint y: 346, distance: 36.4
click at [877, 377] on link "View External Url" at bounding box center [881, 386] width 99 height 18
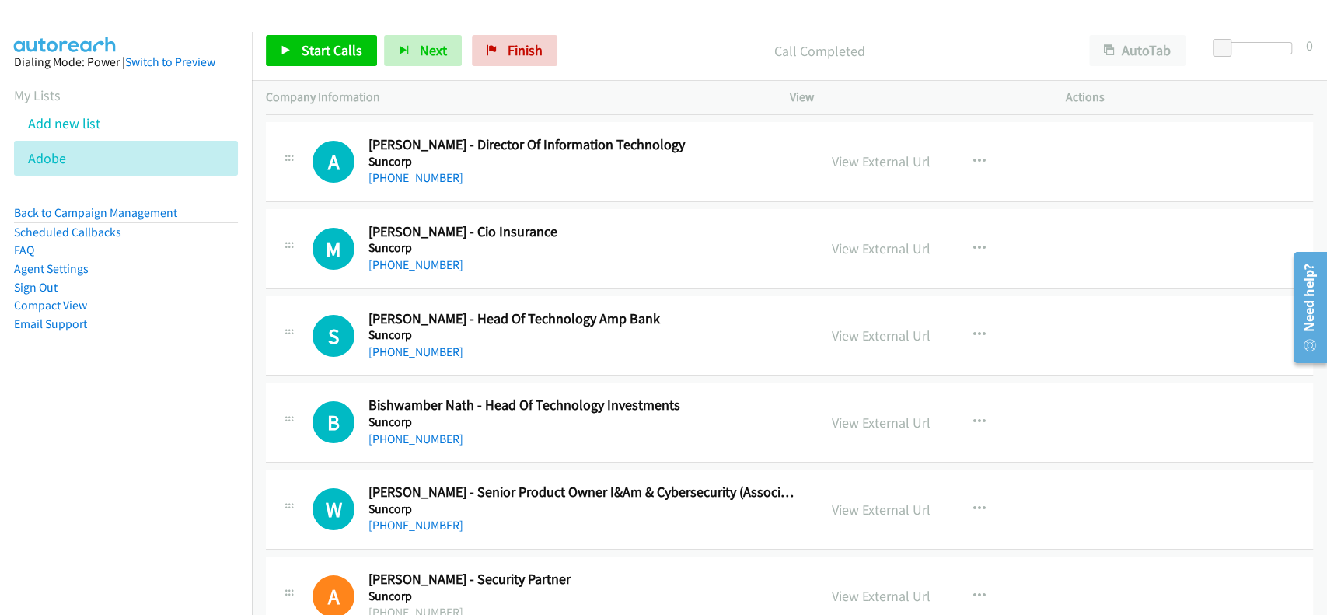
scroll to position [11923, 0]
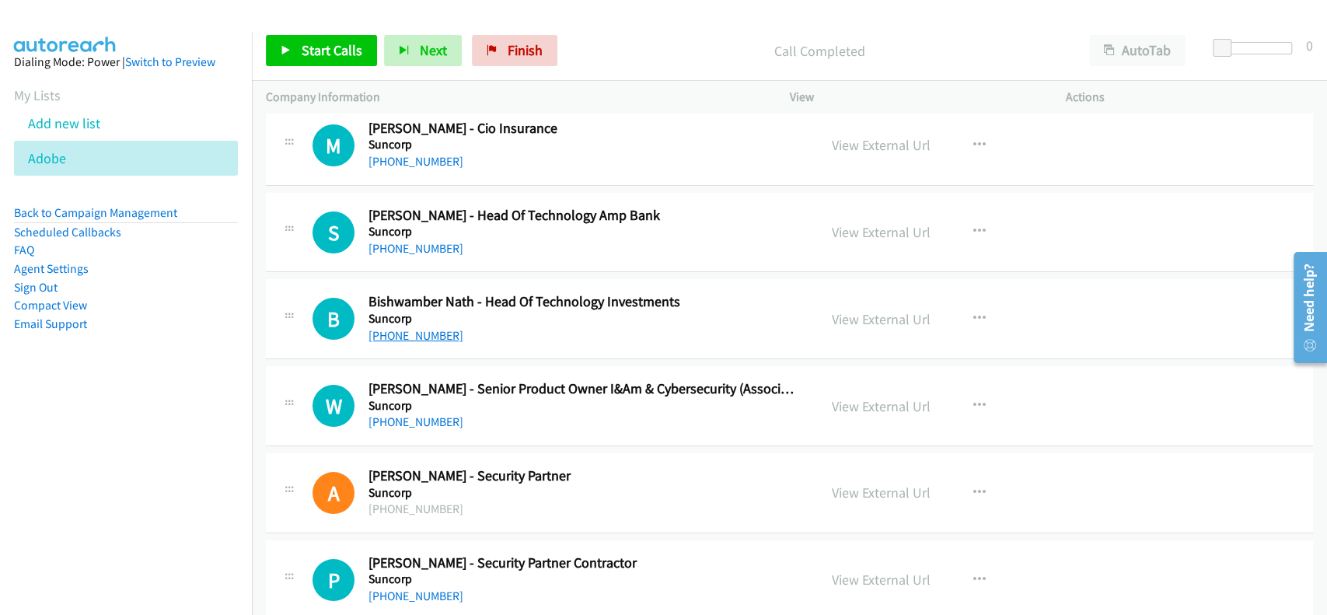
click at [415, 328] on link "[PHONE_NUMBER]" at bounding box center [416, 335] width 95 height 15
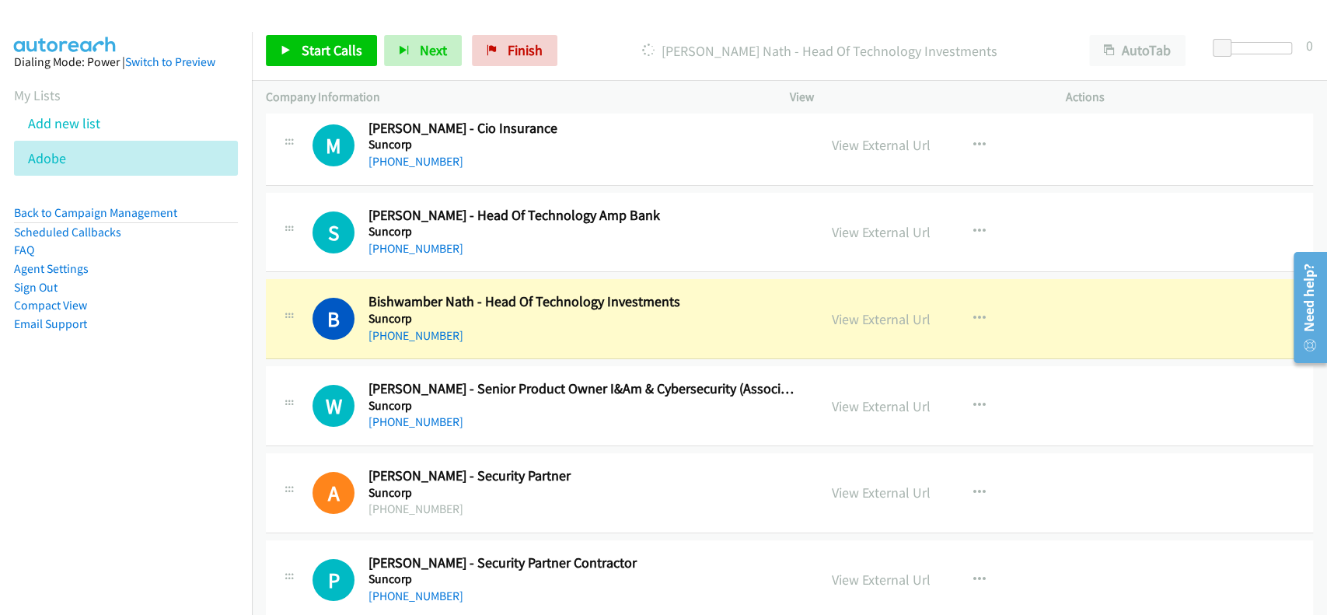
click at [861, 315] on div "View External Url" at bounding box center [881, 319] width 99 height 21
click at [866, 312] on link "View External Url" at bounding box center [881, 319] width 99 height 18
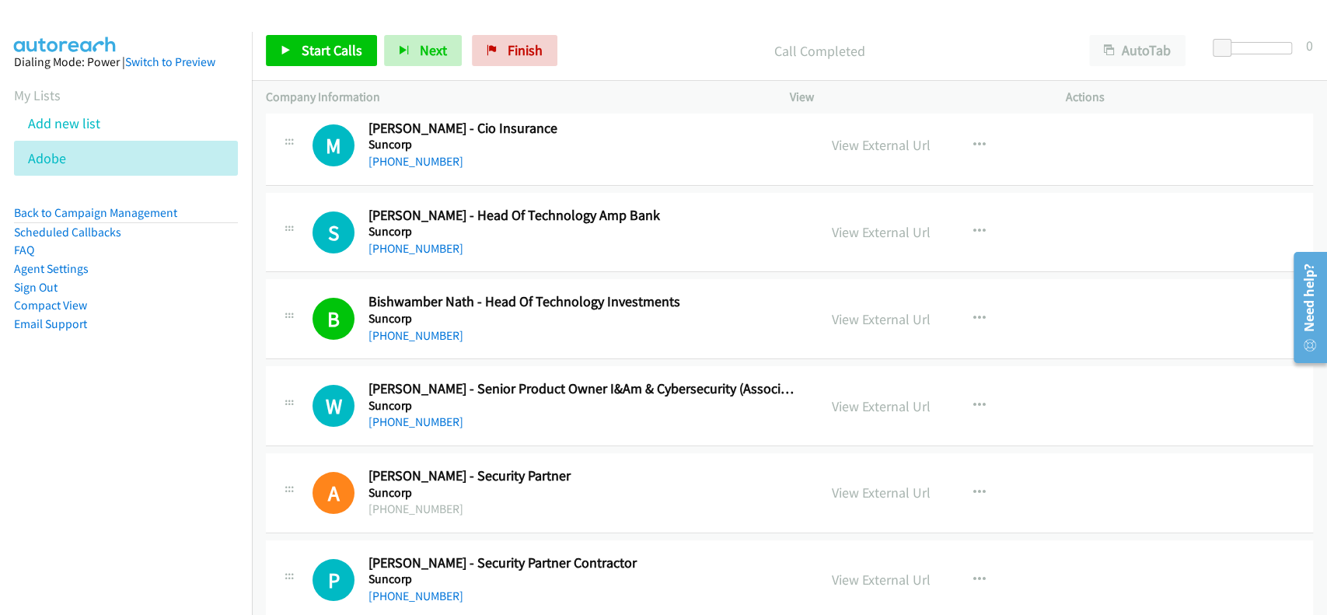
click at [417, 413] on div "[PHONE_NUMBER]" at bounding box center [583, 422] width 428 height 19
click at [415, 414] on link "[PHONE_NUMBER]" at bounding box center [416, 421] width 95 height 15
click at [418, 414] on link "[PHONE_NUMBER]" at bounding box center [416, 421] width 95 height 15
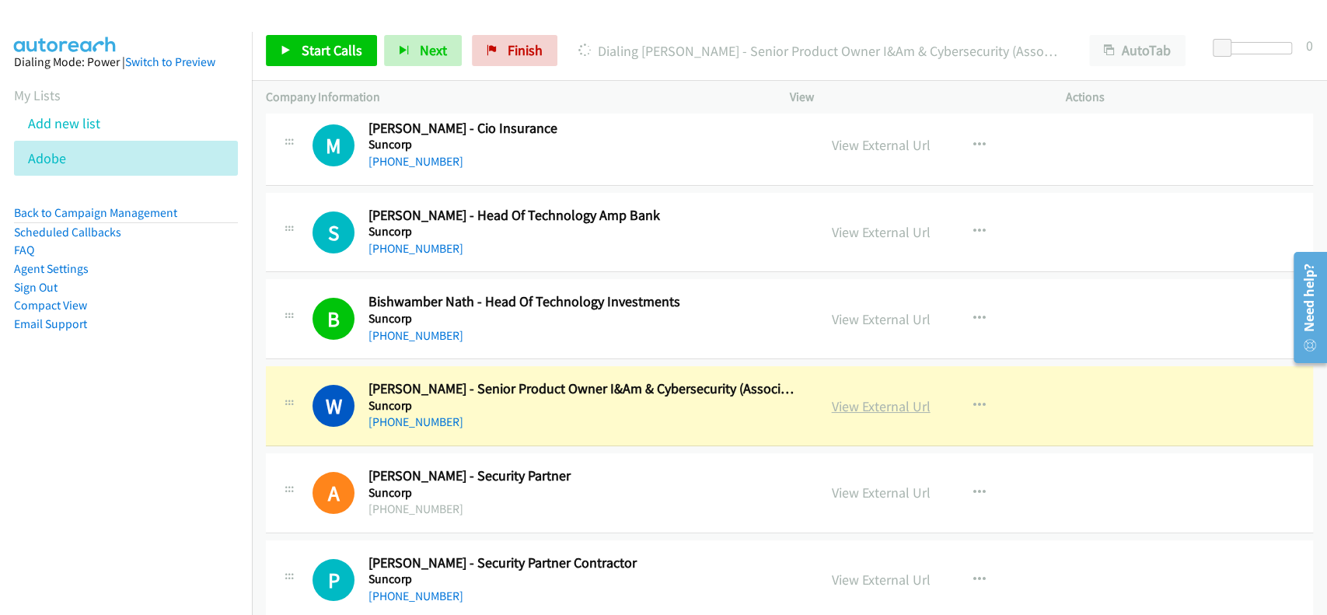
click at [865, 398] on link "View External Url" at bounding box center [881, 406] width 99 height 18
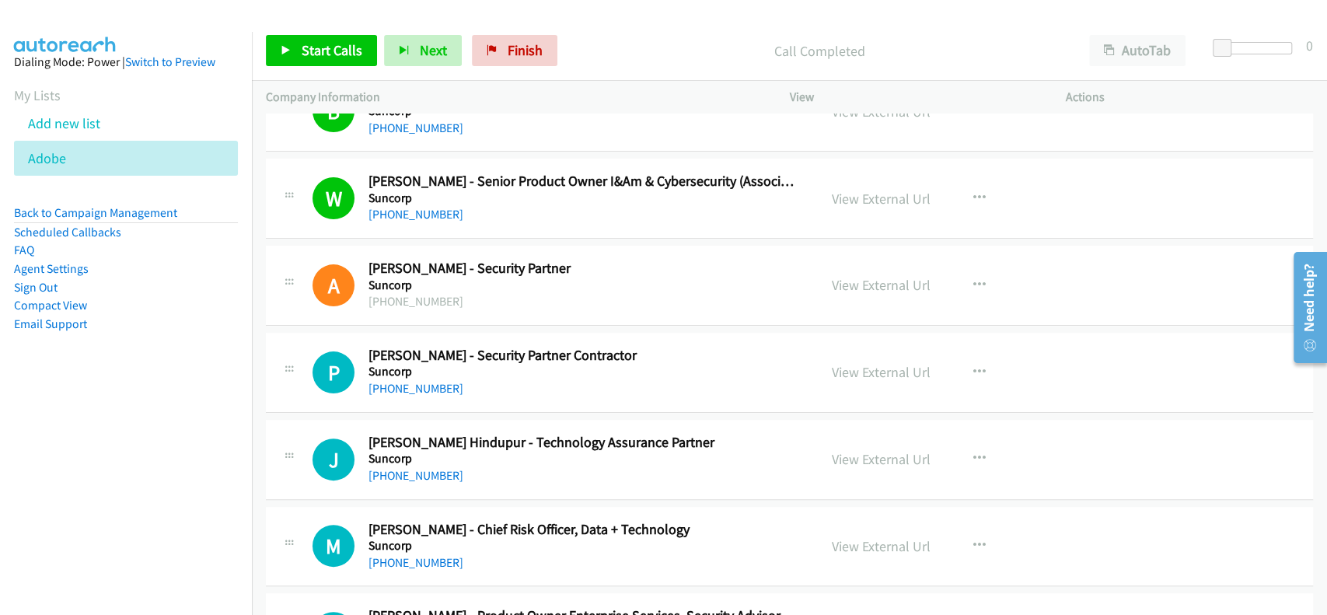
scroll to position [12234, 0]
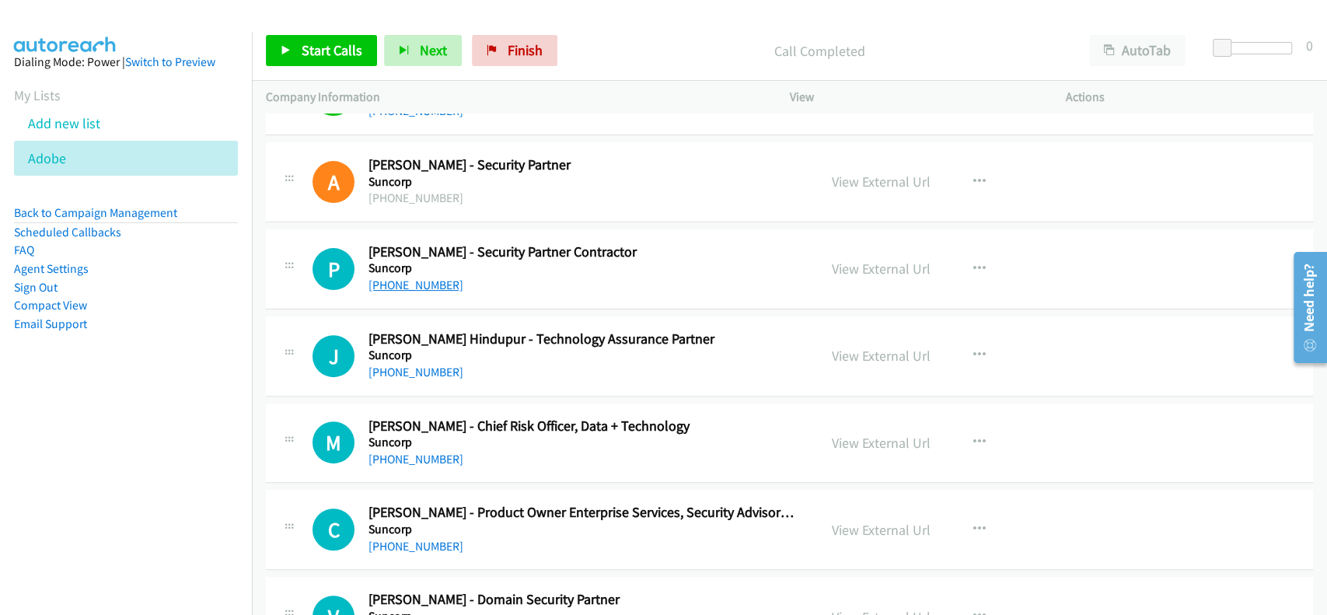
click at [404, 278] on link "[PHONE_NUMBER]" at bounding box center [416, 285] width 95 height 15
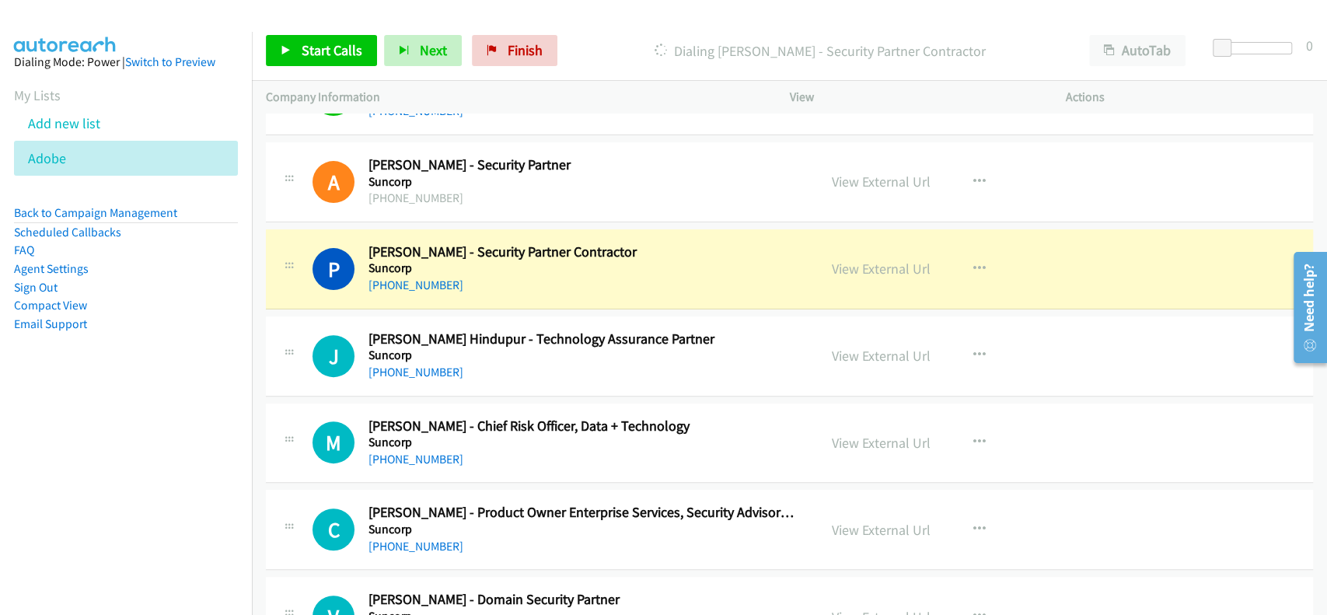
click at [855, 264] on div "View External Url" at bounding box center [881, 268] width 99 height 21
click at [859, 260] on link "View External Url" at bounding box center [881, 269] width 99 height 18
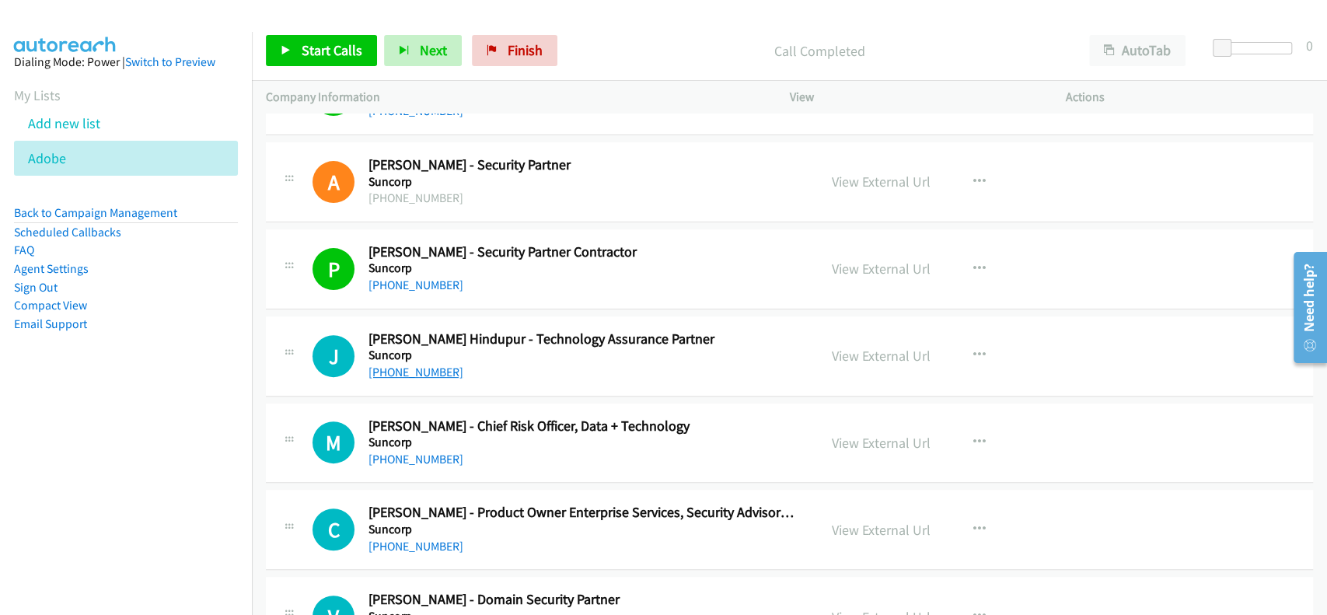
click at [399, 365] on link "[PHONE_NUMBER]" at bounding box center [416, 372] width 95 height 15
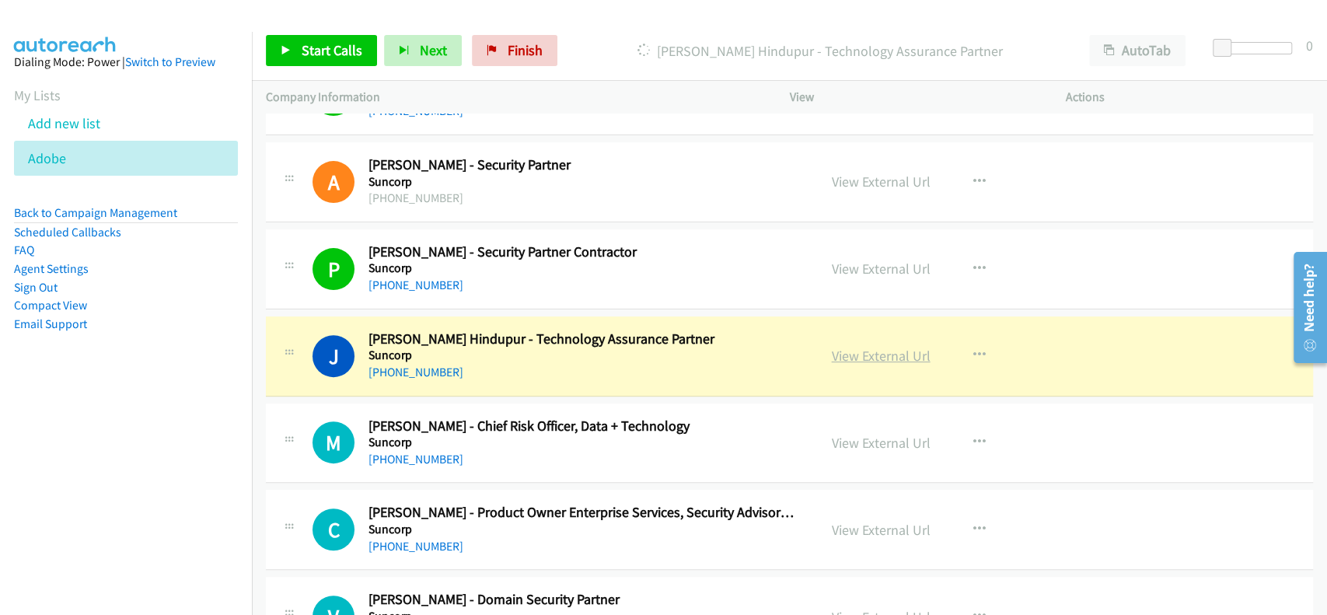
click at [870, 347] on link "View External Url" at bounding box center [881, 356] width 99 height 18
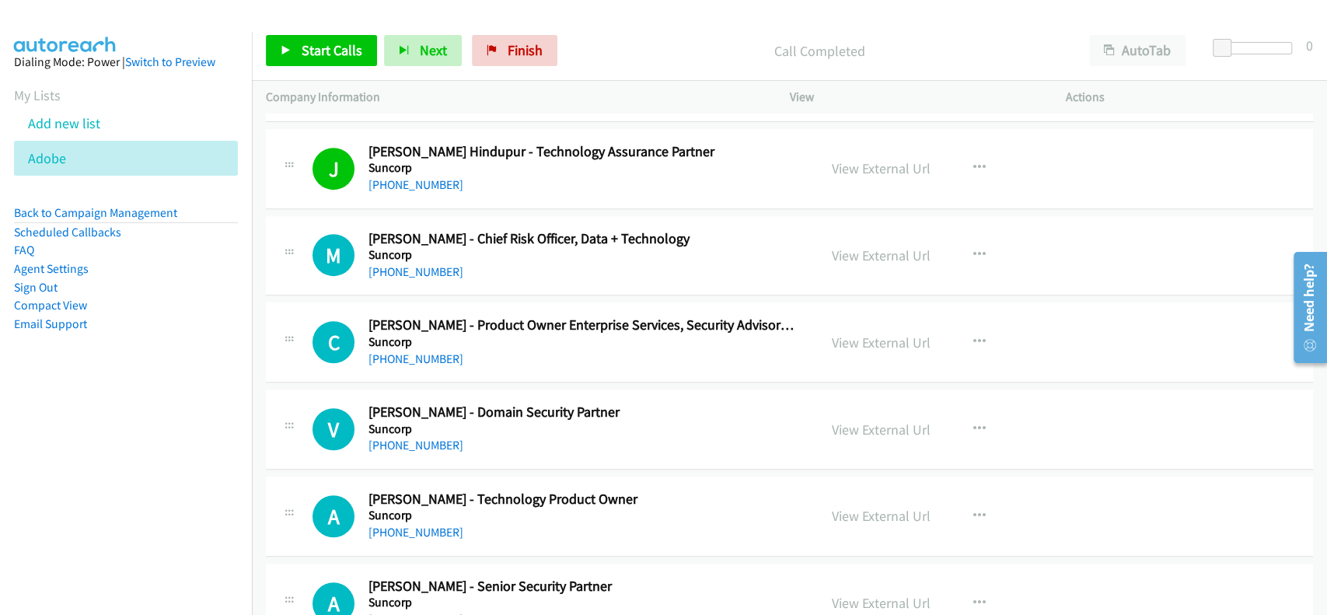
scroll to position [12442, 0]
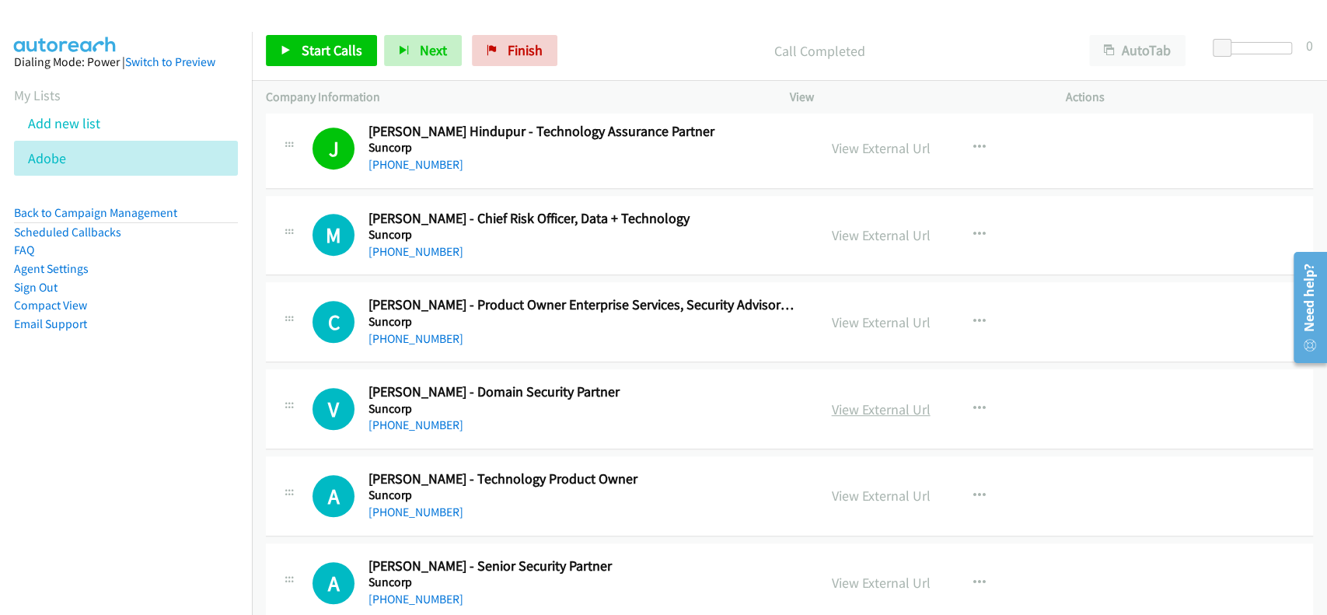
click at [862, 400] on link "View External Url" at bounding box center [881, 409] width 99 height 18
click at [427, 418] on link "[PHONE_NUMBER]" at bounding box center [416, 425] width 95 height 15
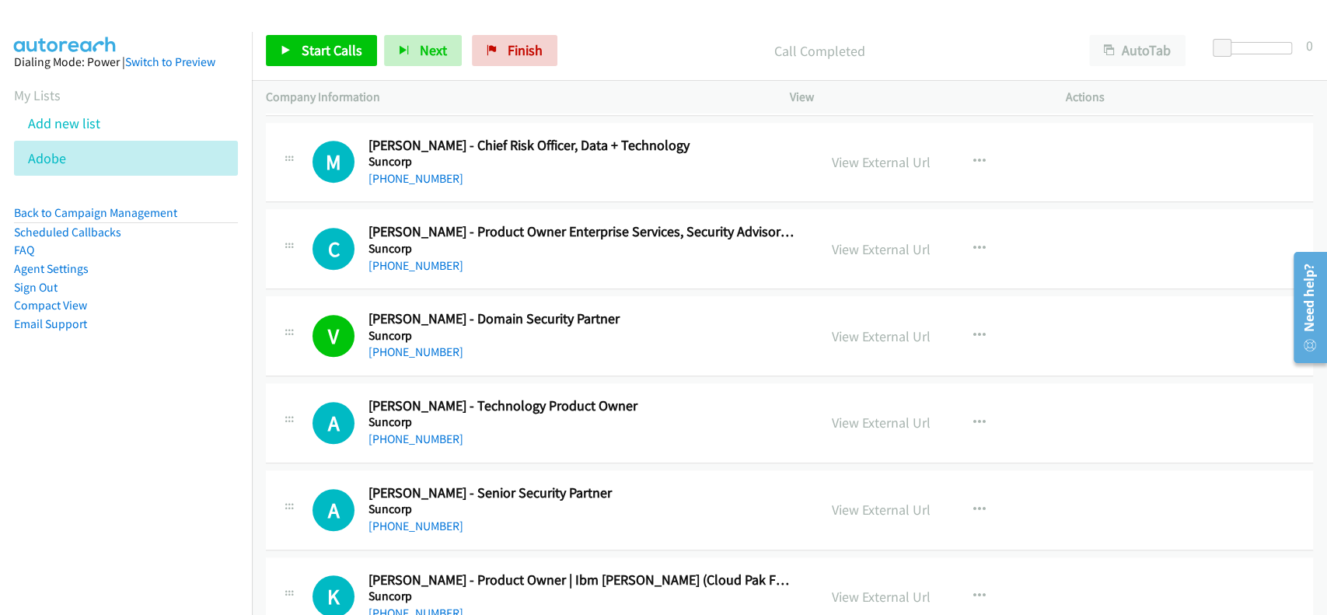
scroll to position [12545, 0]
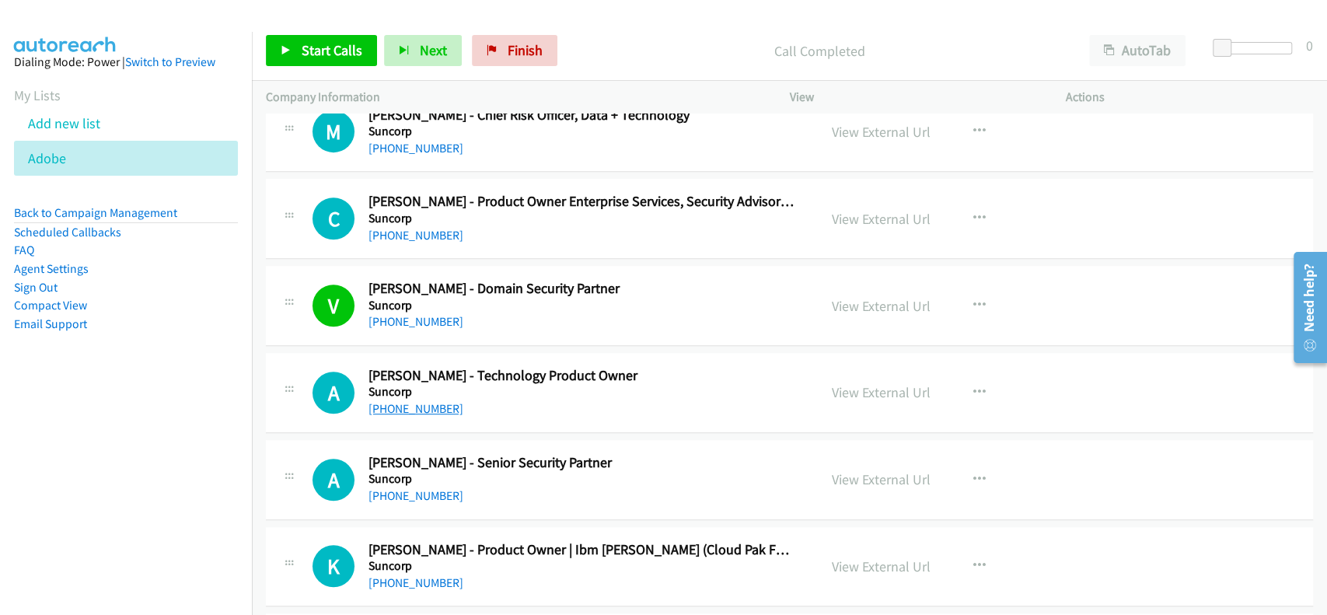
click at [411, 401] on link "[PHONE_NUMBER]" at bounding box center [416, 408] width 95 height 15
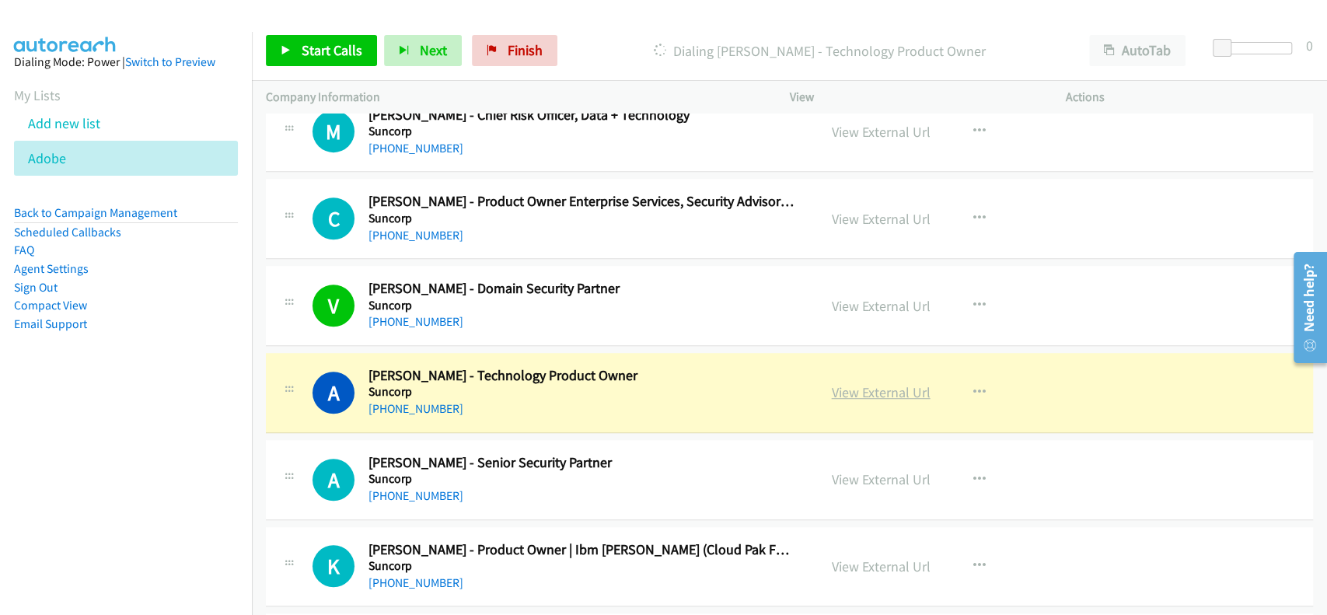
click at [886, 383] on link "View External Url" at bounding box center [881, 392] width 99 height 18
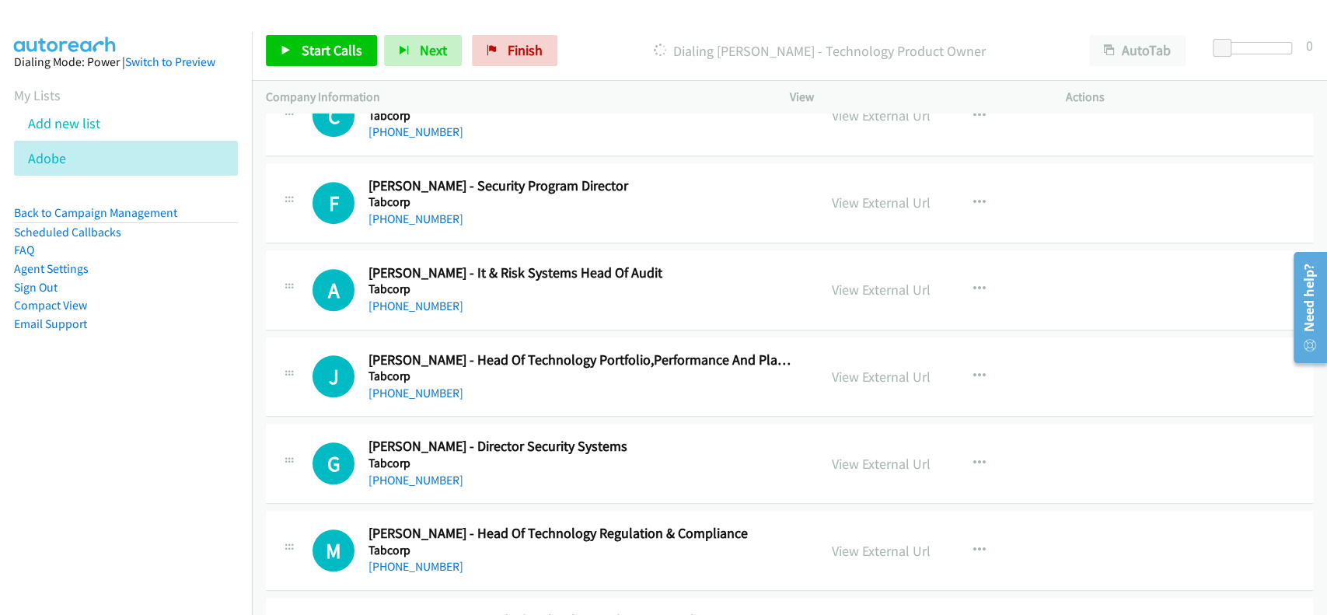
scroll to position [16338, 0]
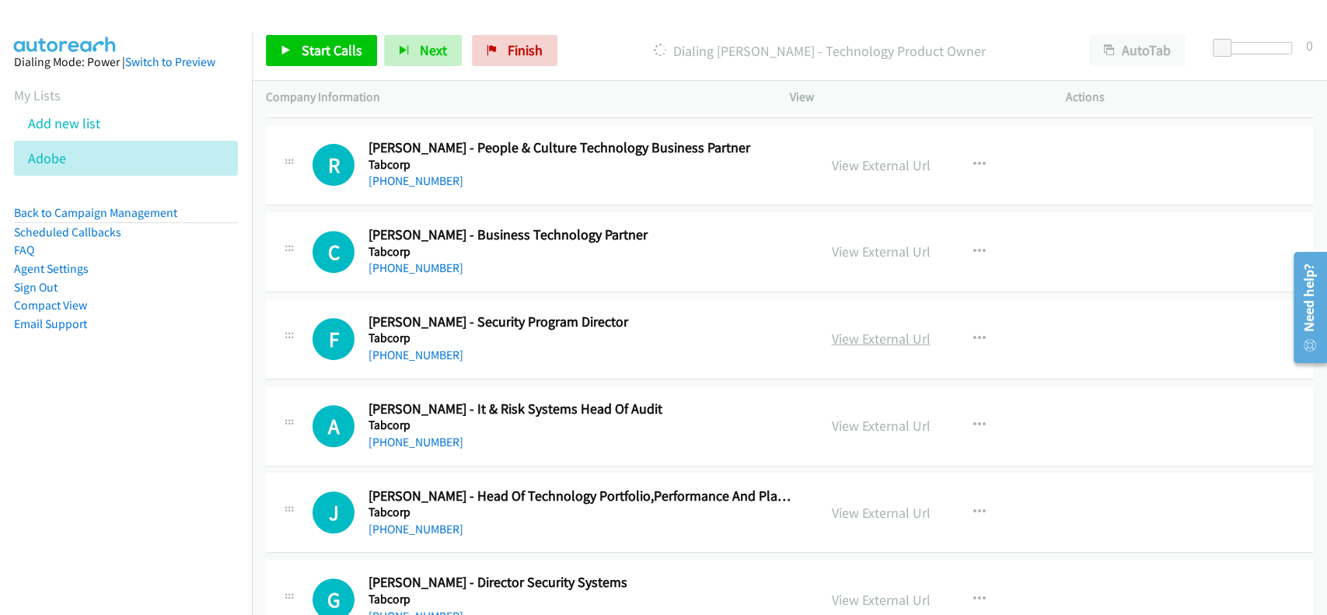
click at [883, 330] on link "View External Url" at bounding box center [881, 339] width 99 height 18
click at [417, 348] on link "[PHONE_NUMBER]" at bounding box center [416, 355] width 95 height 15
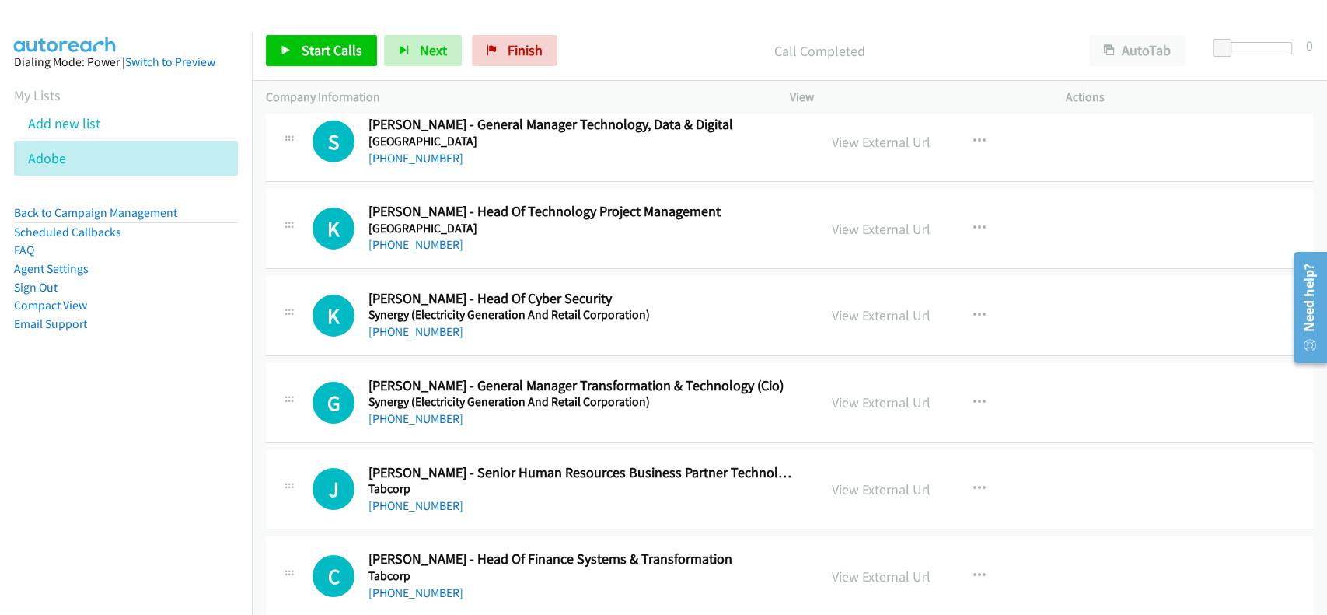
scroll to position [15301, 0]
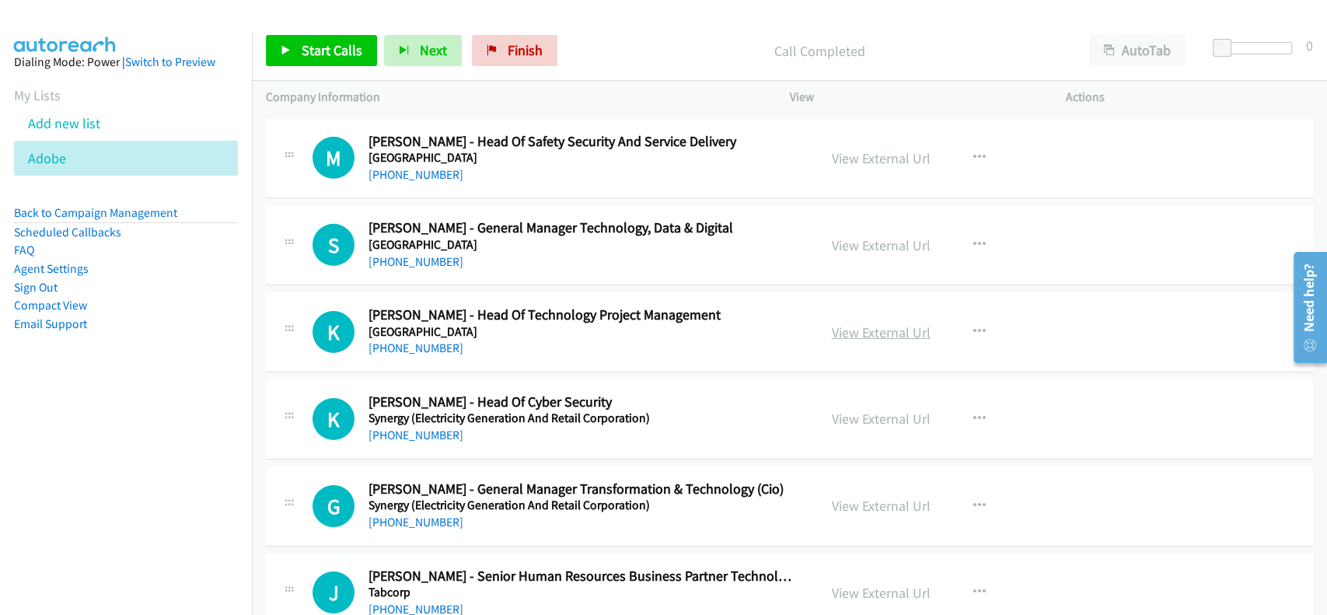
click at [911, 323] on link "View External Url" at bounding box center [881, 332] width 99 height 18
click at [402, 341] on link "[PHONE_NUMBER]" at bounding box center [416, 348] width 95 height 15
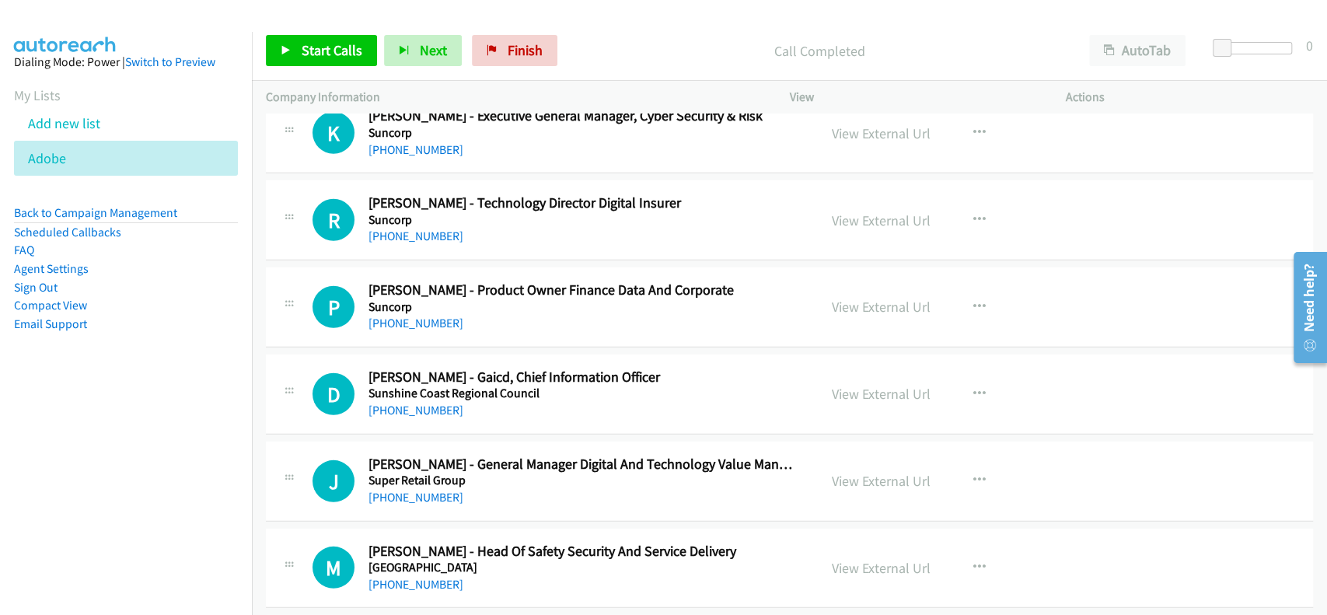
scroll to position [14887, 0]
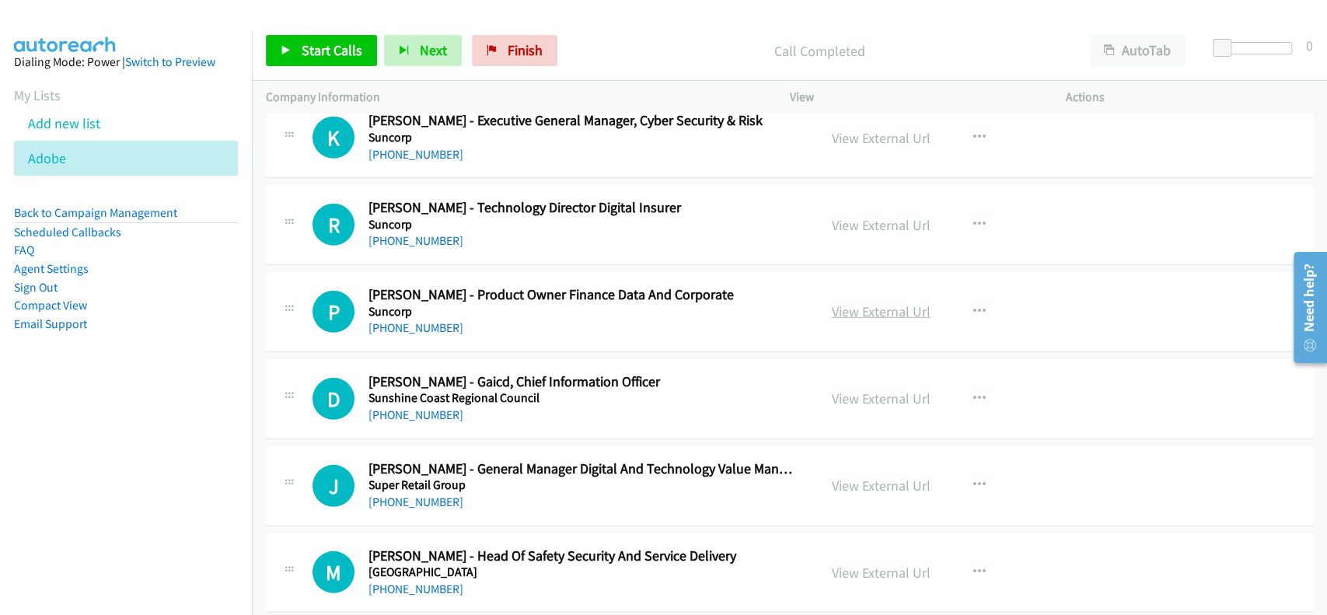
click at [862, 302] on link "View External Url" at bounding box center [881, 311] width 99 height 18
click at [421, 320] on link "[PHONE_NUMBER]" at bounding box center [416, 327] width 95 height 15
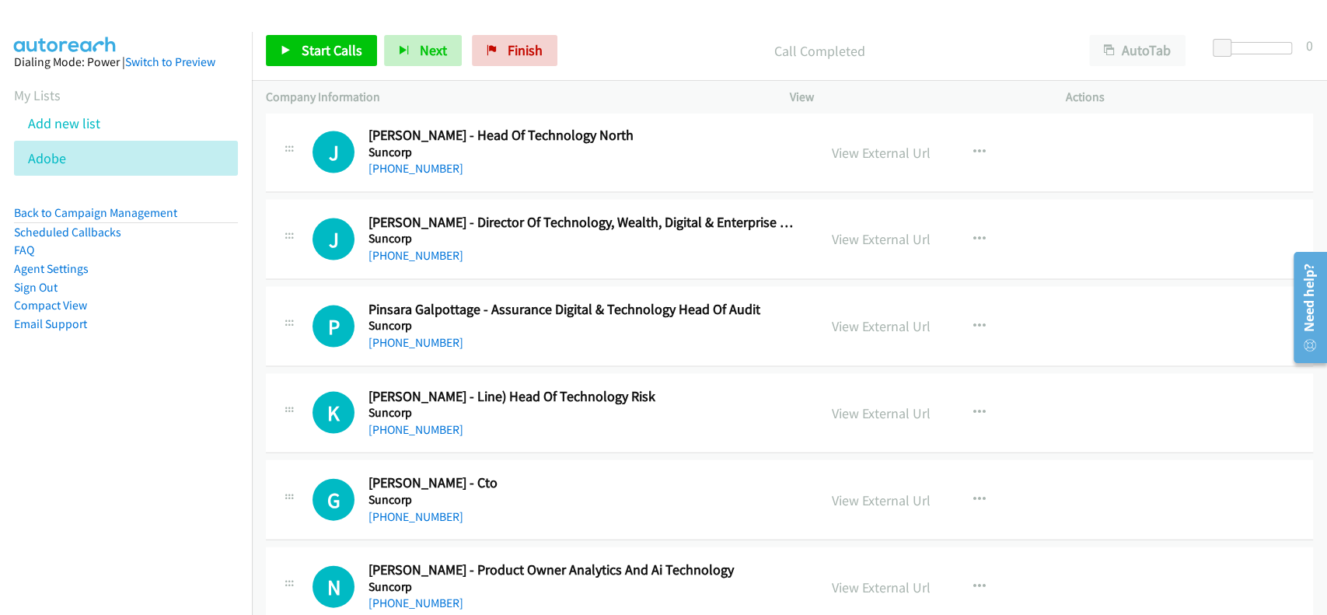
scroll to position [14057, 0]
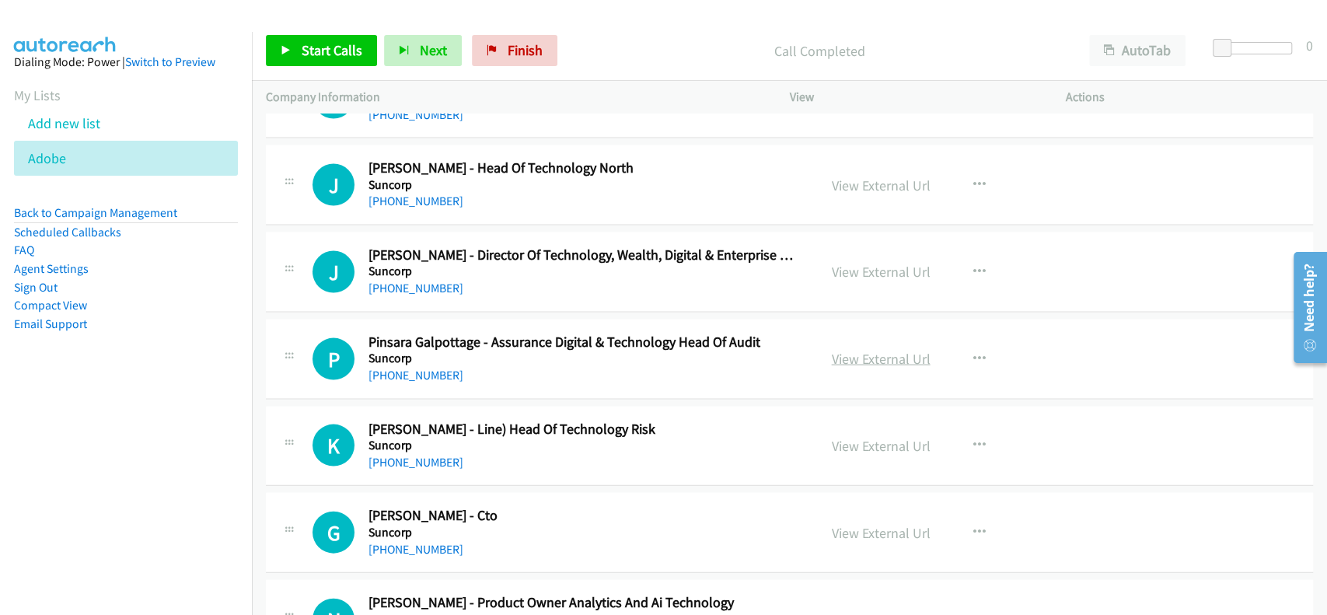
click at [900, 350] on link "View External Url" at bounding box center [881, 359] width 99 height 18
click at [419, 368] on link "[PHONE_NUMBER]" at bounding box center [416, 375] width 95 height 15
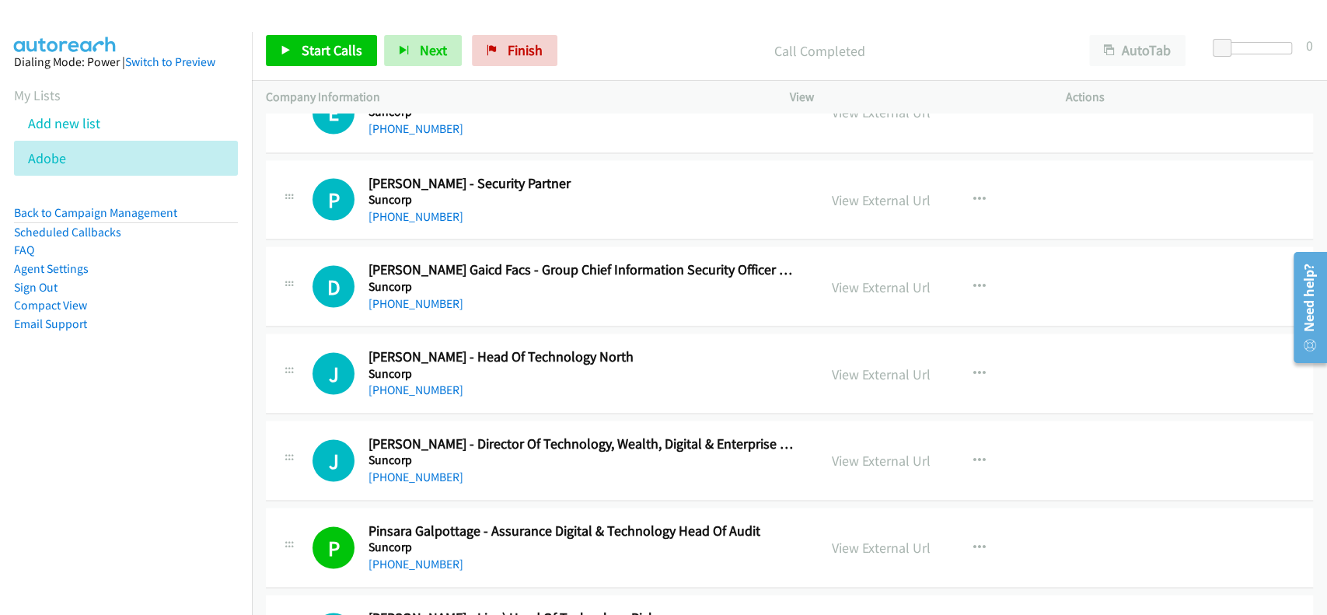
scroll to position [13849, 0]
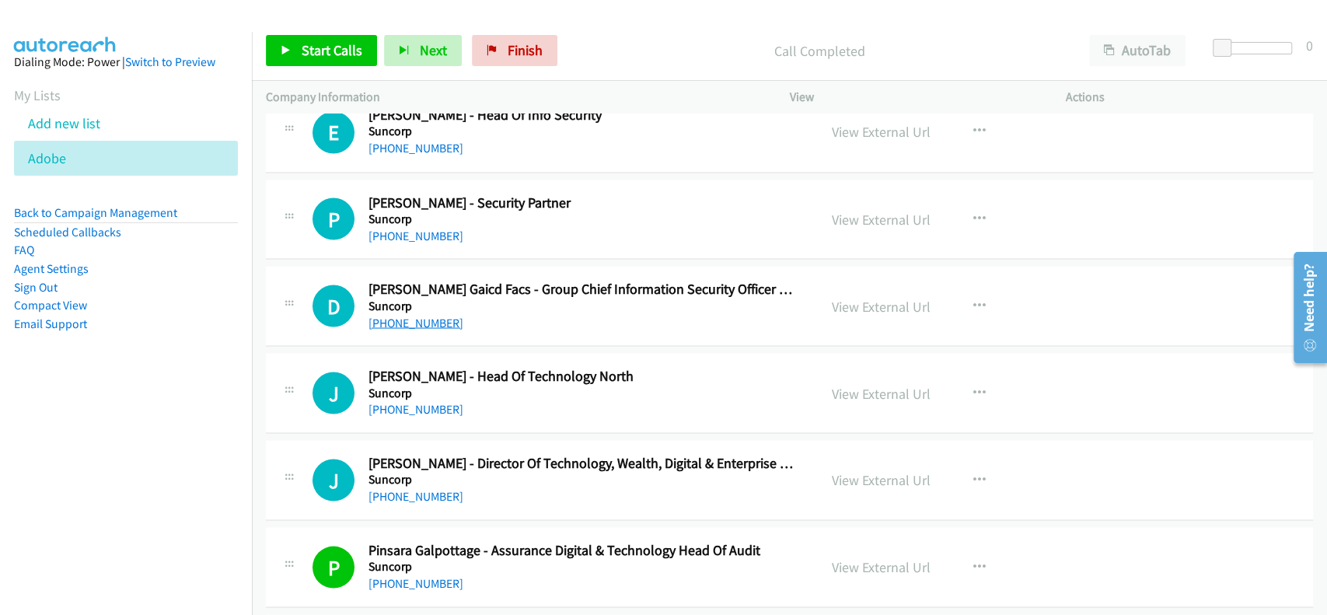
click at [421, 315] on link "[PHONE_NUMBER]" at bounding box center [416, 322] width 95 height 15
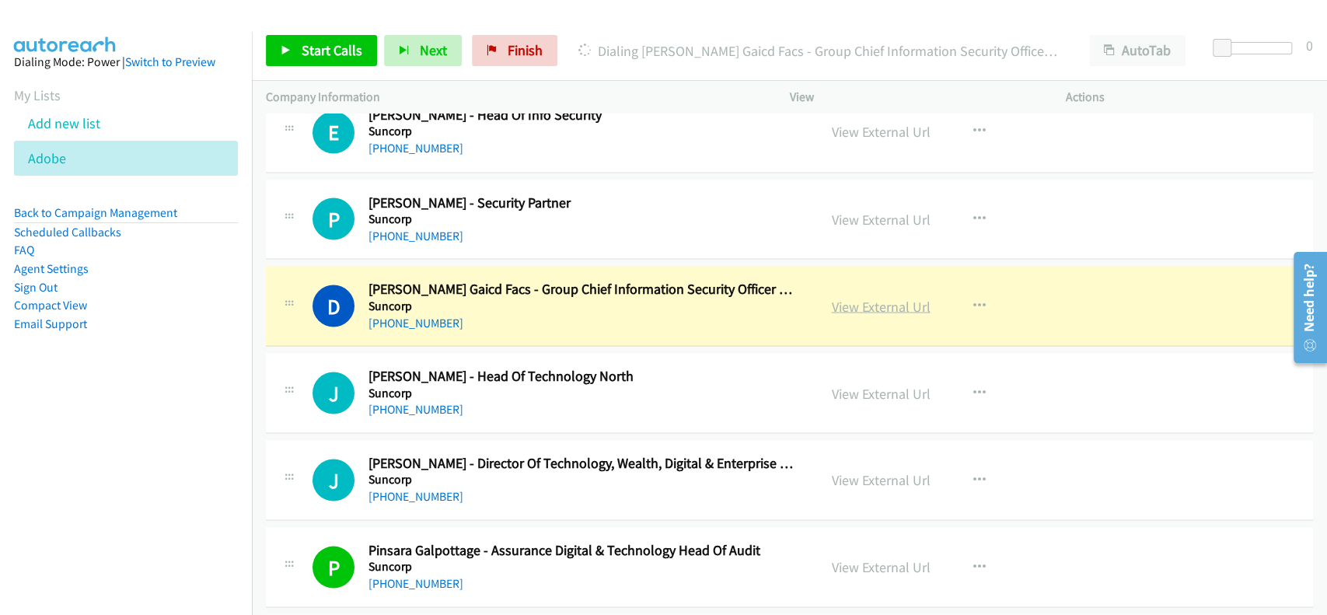
click at [859, 297] on link "View External Url" at bounding box center [881, 306] width 99 height 18
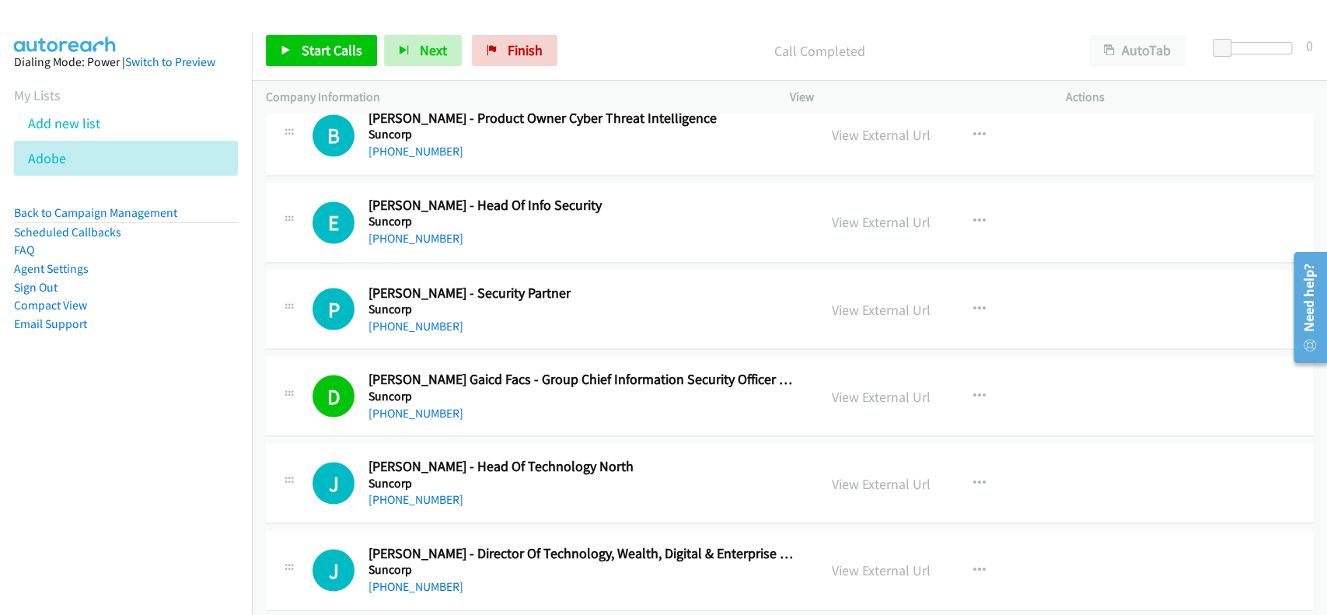
scroll to position [13643, 0]
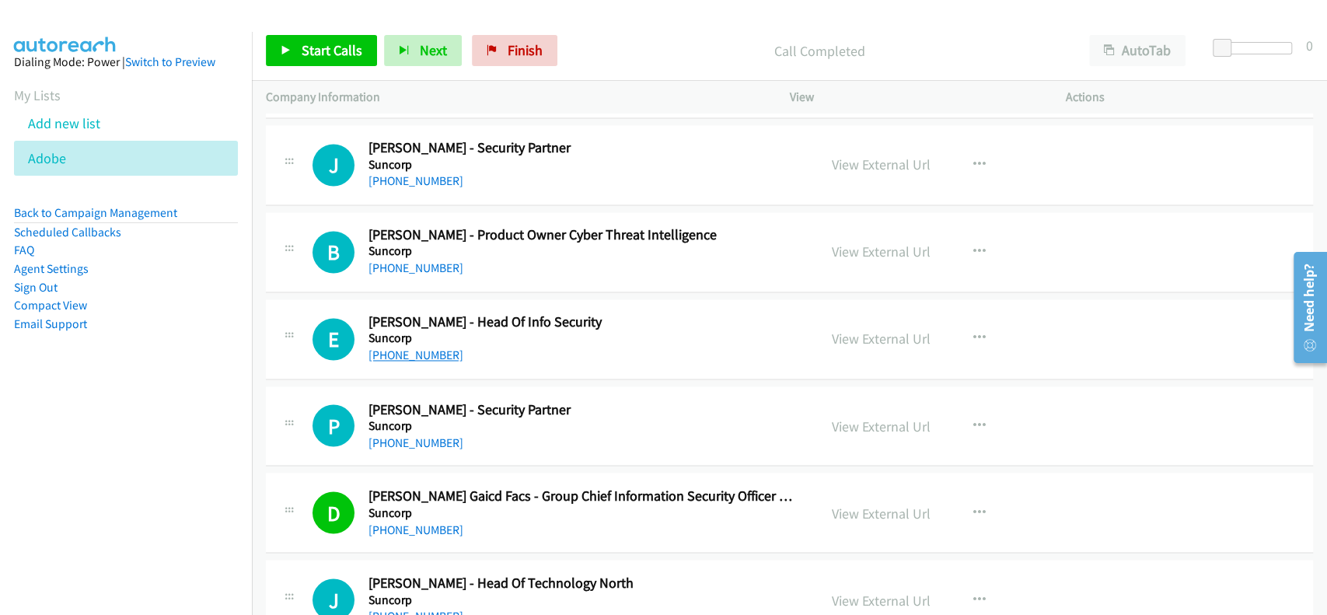
click at [404, 348] on link "[PHONE_NUMBER]" at bounding box center [416, 355] width 95 height 15
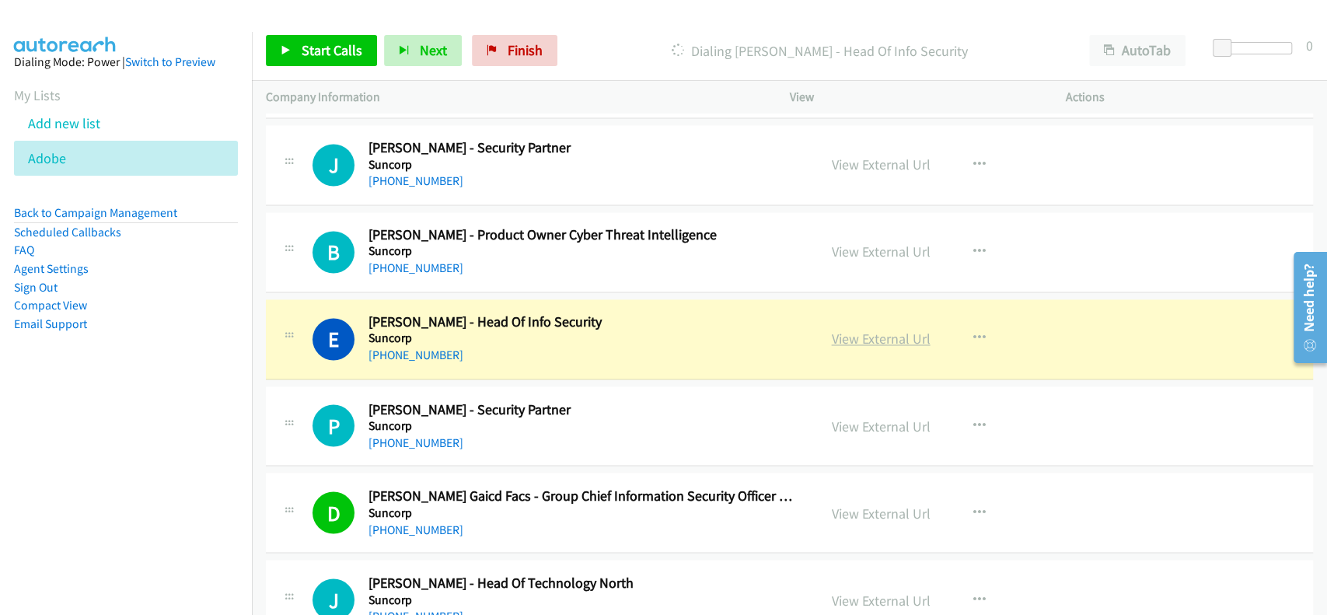
click at [861, 330] on link "View External Url" at bounding box center [881, 339] width 99 height 18
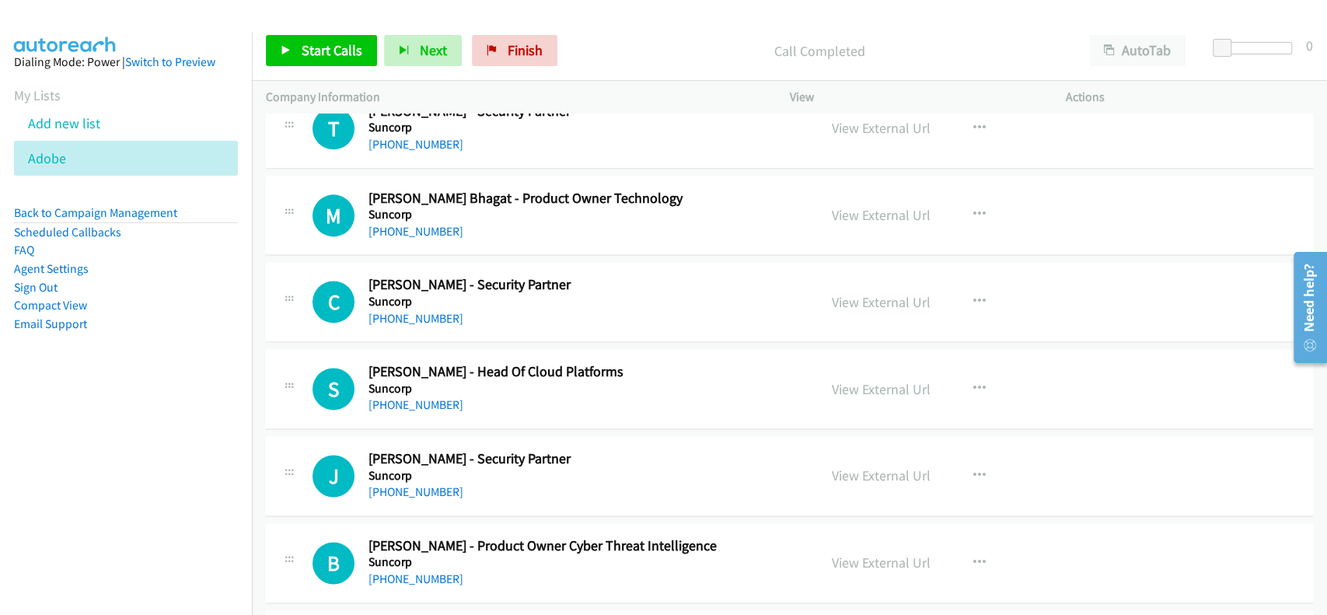
scroll to position [13227, 0]
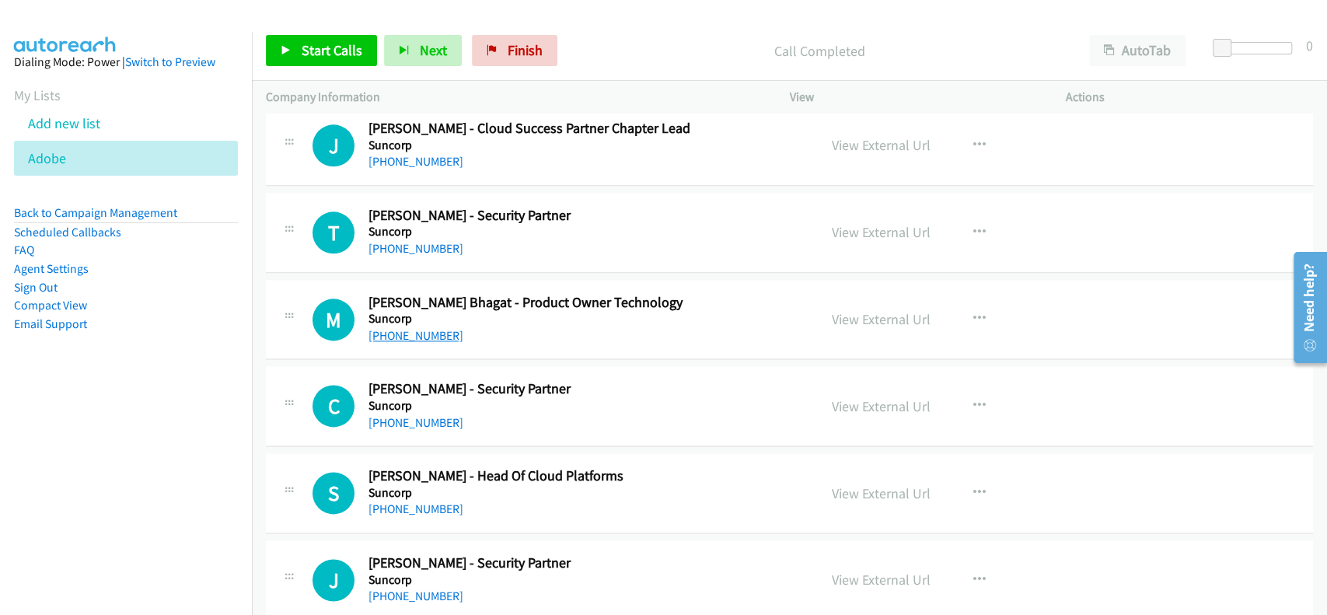
click at [393, 328] on link "[PHONE_NUMBER]" at bounding box center [416, 335] width 95 height 15
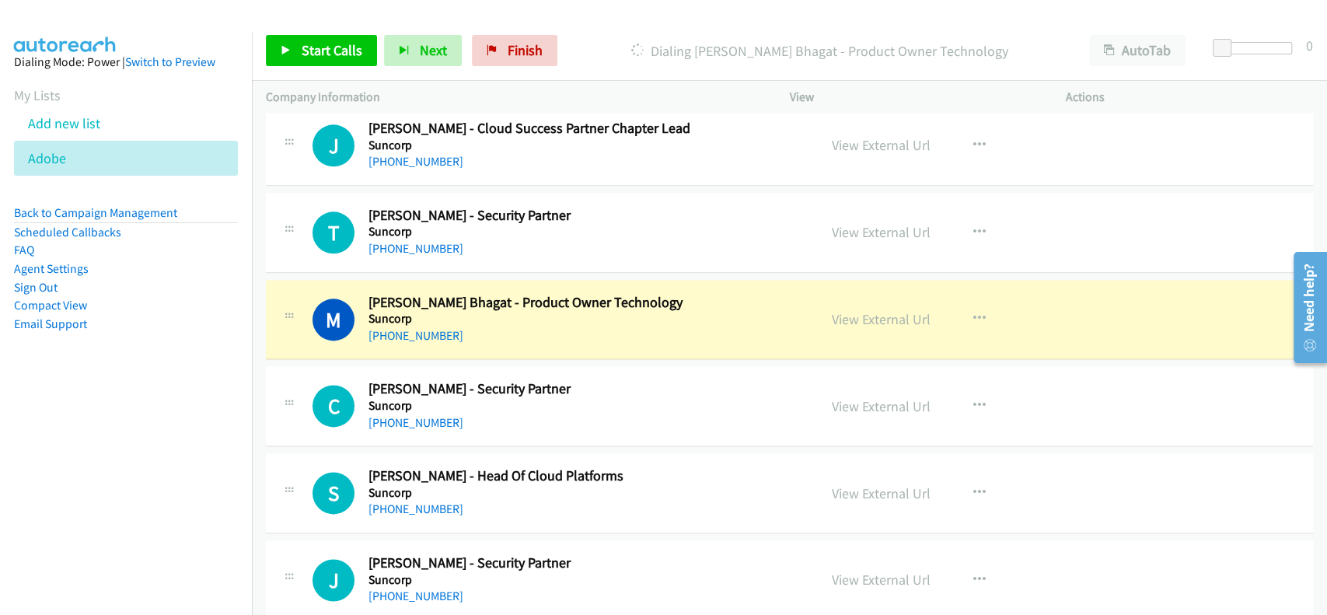
click at [850, 309] on div "View External Url" at bounding box center [881, 319] width 99 height 21
click at [865, 310] on link "View External Url" at bounding box center [881, 319] width 99 height 18
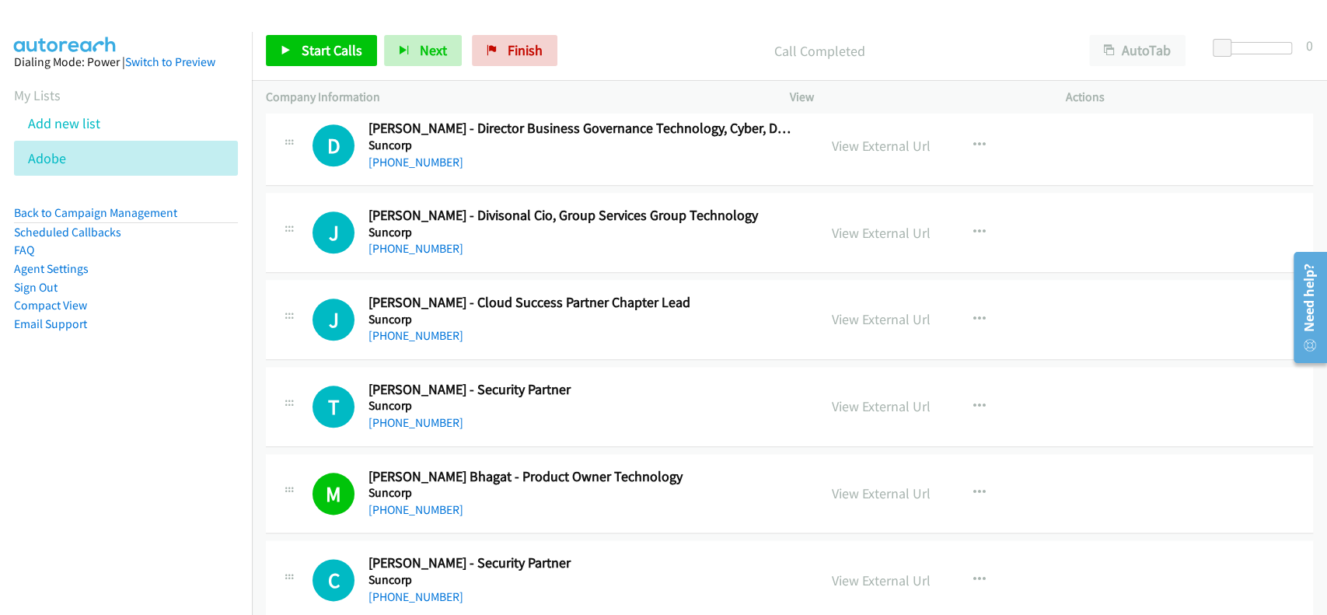
scroll to position [13021, 0]
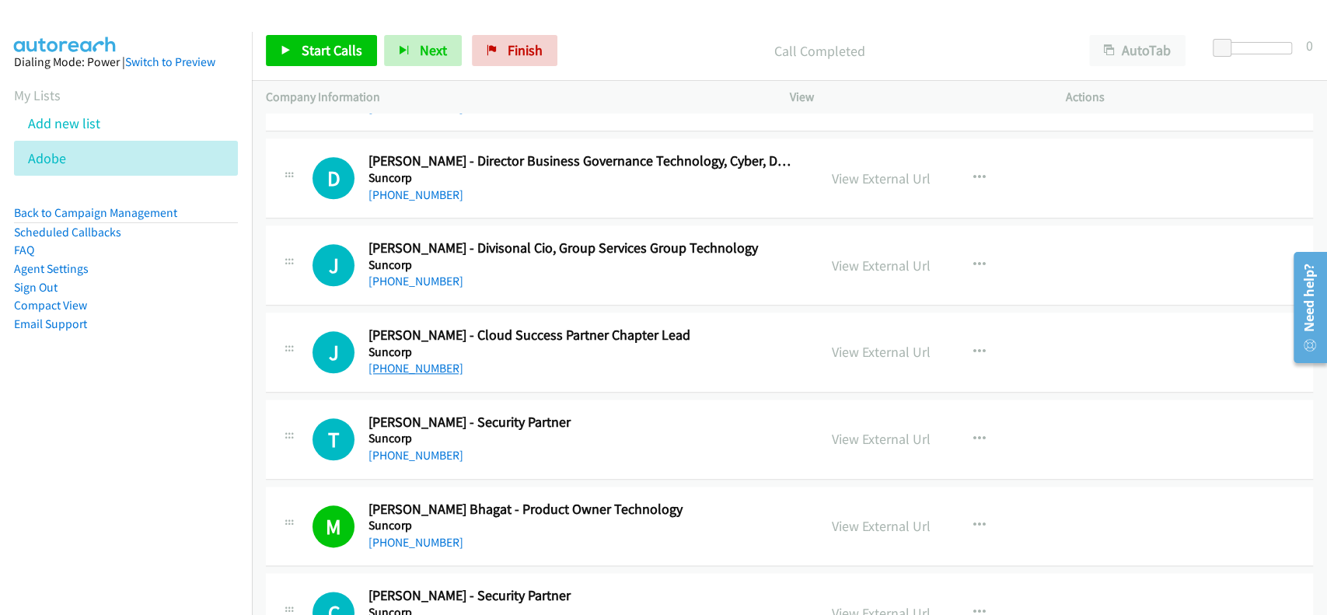
click at [401, 361] on link "[PHONE_NUMBER]" at bounding box center [416, 368] width 95 height 15
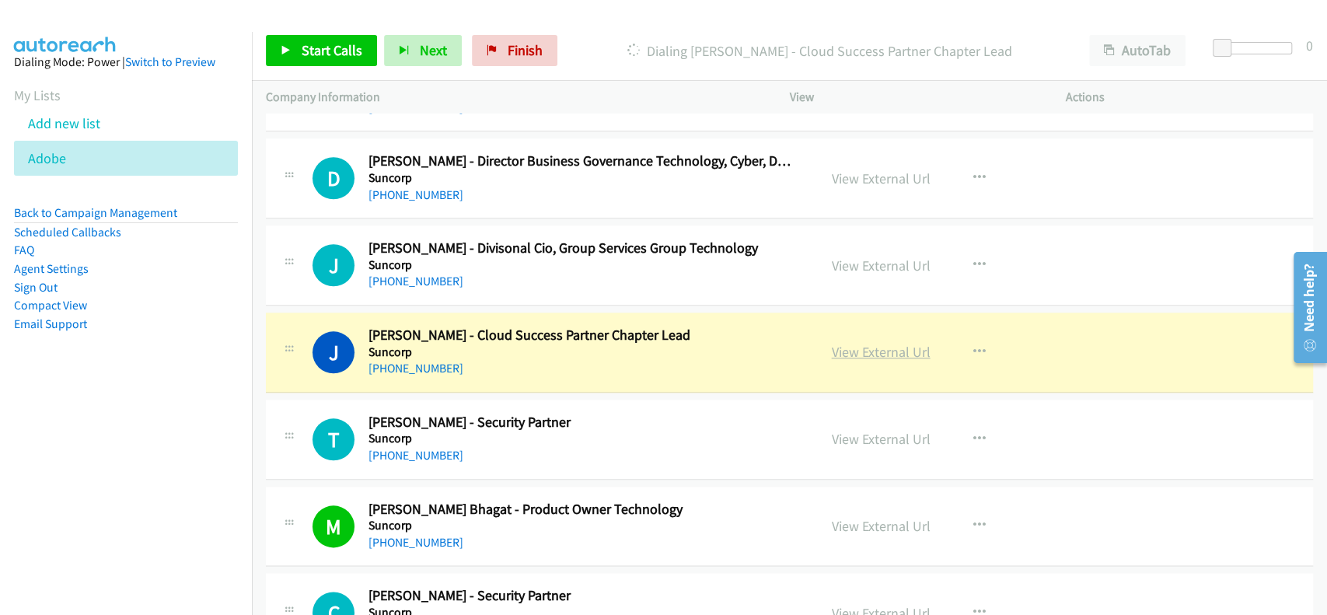
click at [841, 343] on link "View External Url" at bounding box center [881, 352] width 99 height 18
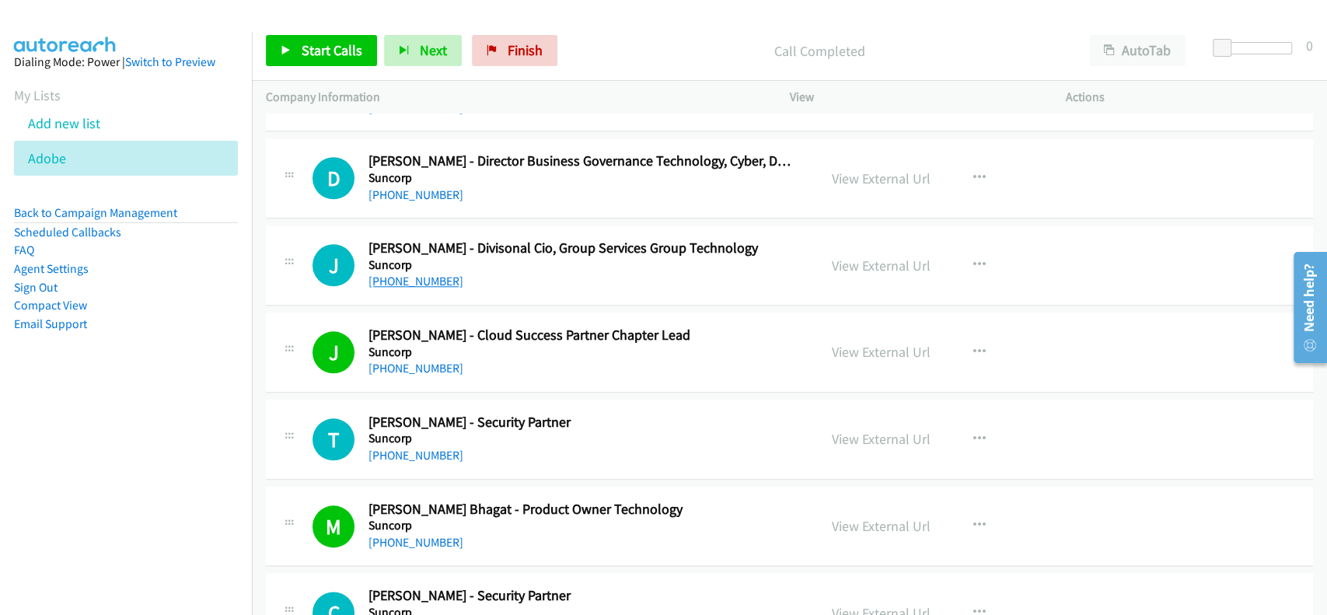
click at [435, 274] on link "[PHONE_NUMBER]" at bounding box center [416, 281] width 95 height 15
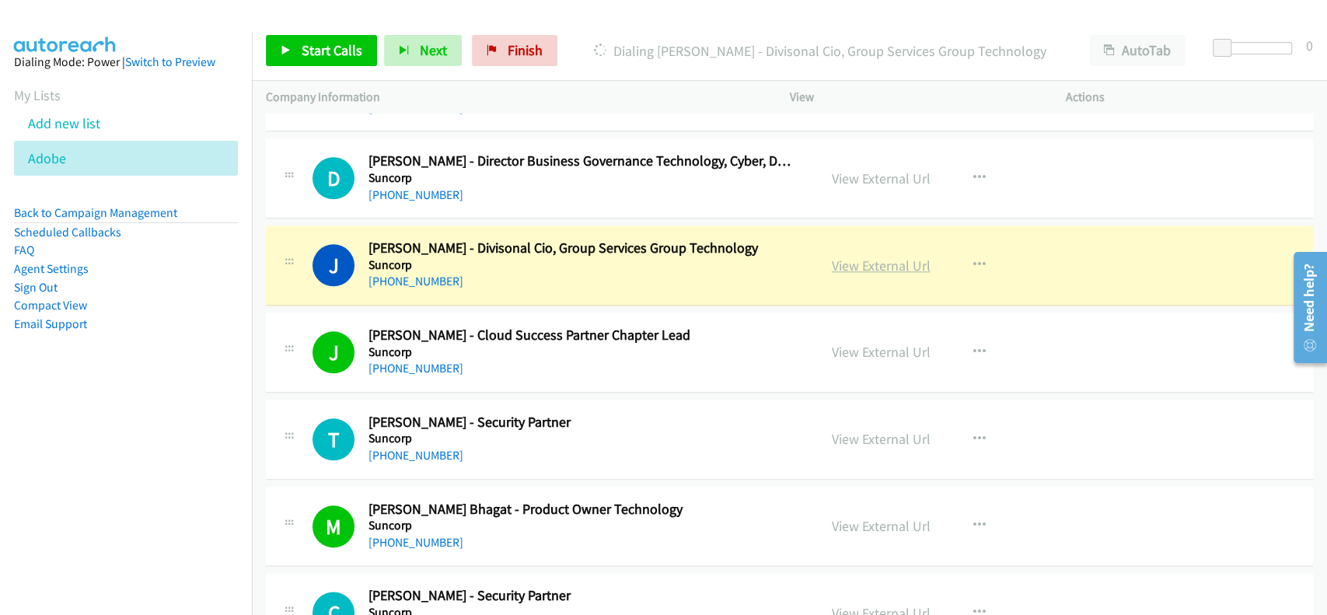
click at [858, 257] on link "View External Url" at bounding box center [881, 266] width 99 height 18
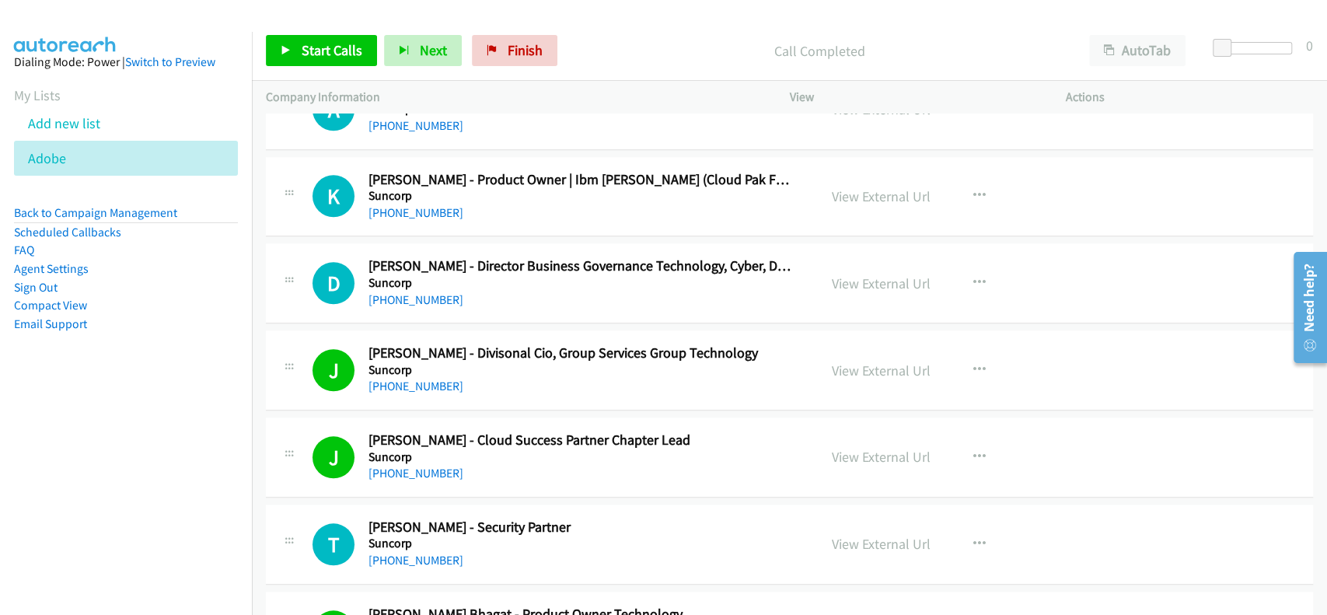
scroll to position [12813, 0]
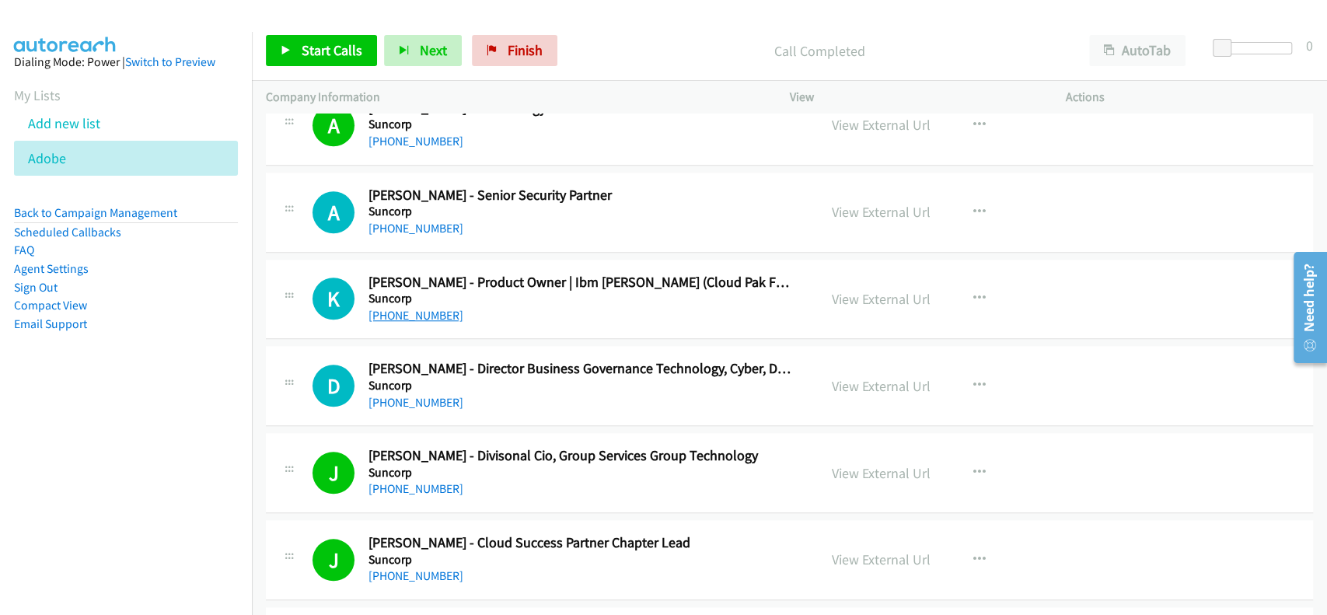
click at [424, 308] on link "[PHONE_NUMBER]" at bounding box center [416, 315] width 95 height 15
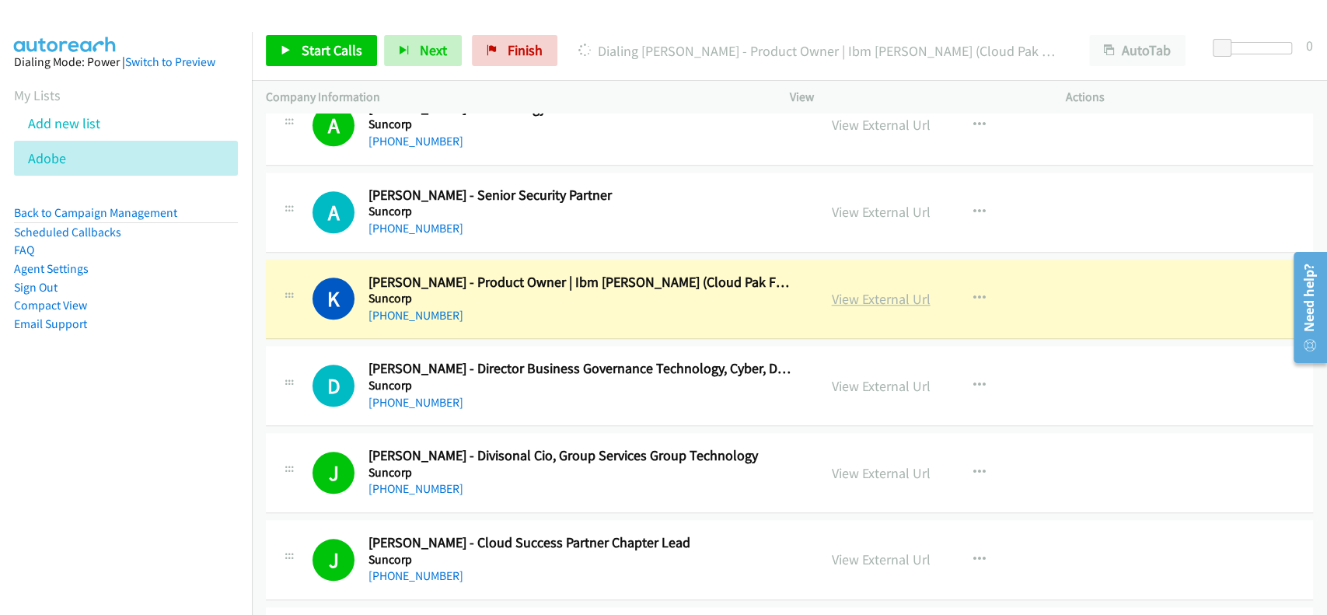
click at [868, 290] on link "View External Url" at bounding box center [881, 299] width 99 height 18
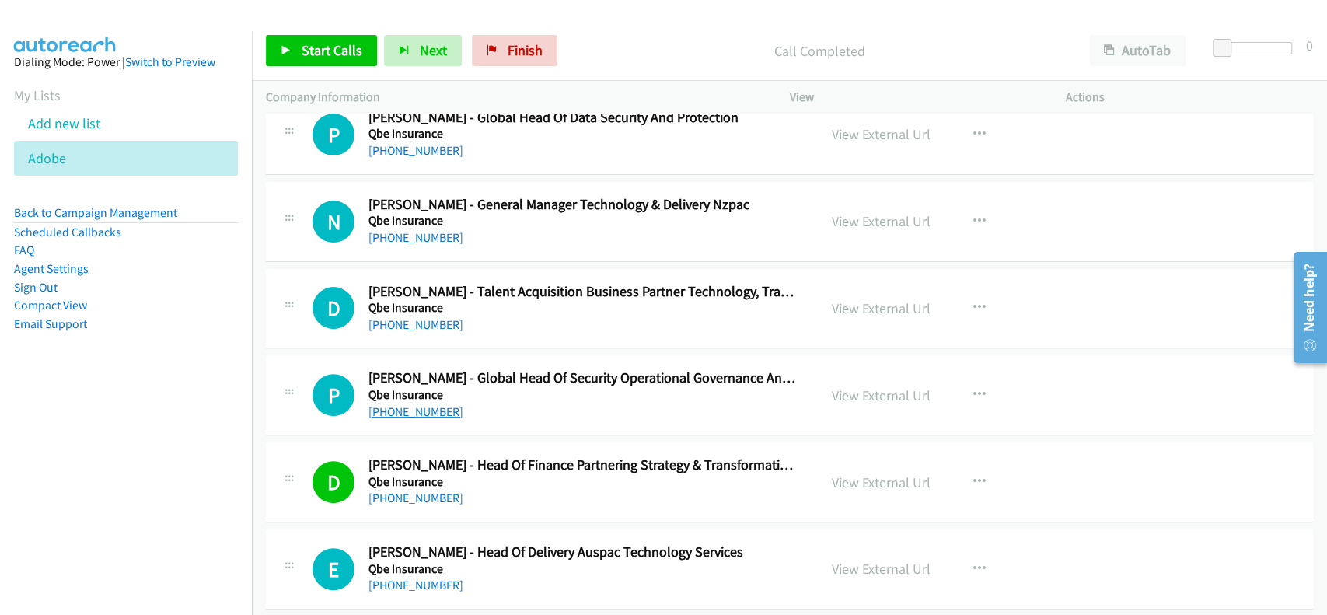
scroll to position [311, 0]
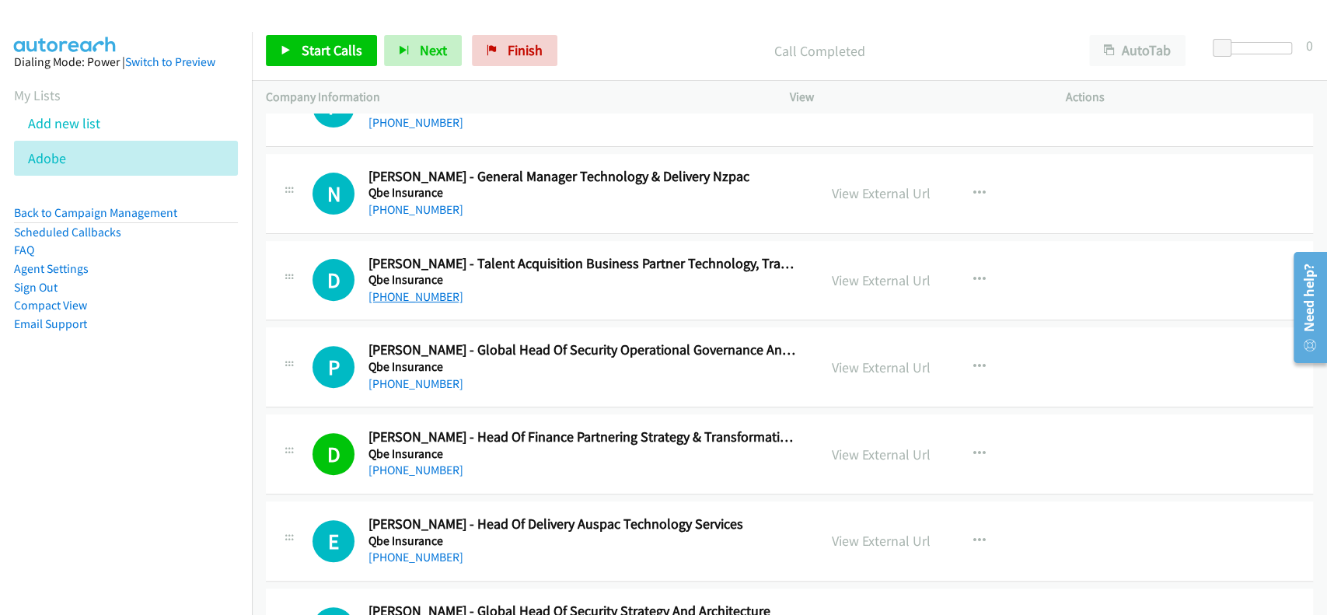
click at [398, 299] on link "[PHONE_NUMBER]" at bounding box center [416, 296] width 95 height 15
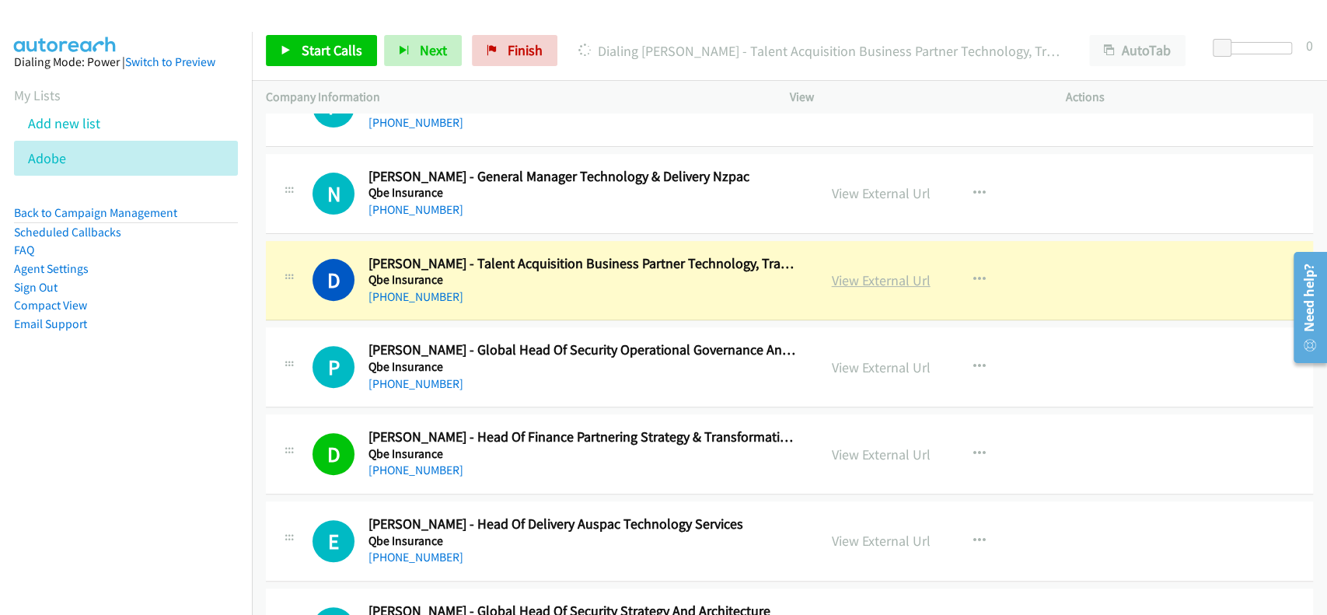
click at [896, 282] on link "View External Url" at bounding box center [881, 280] width 99 height 18
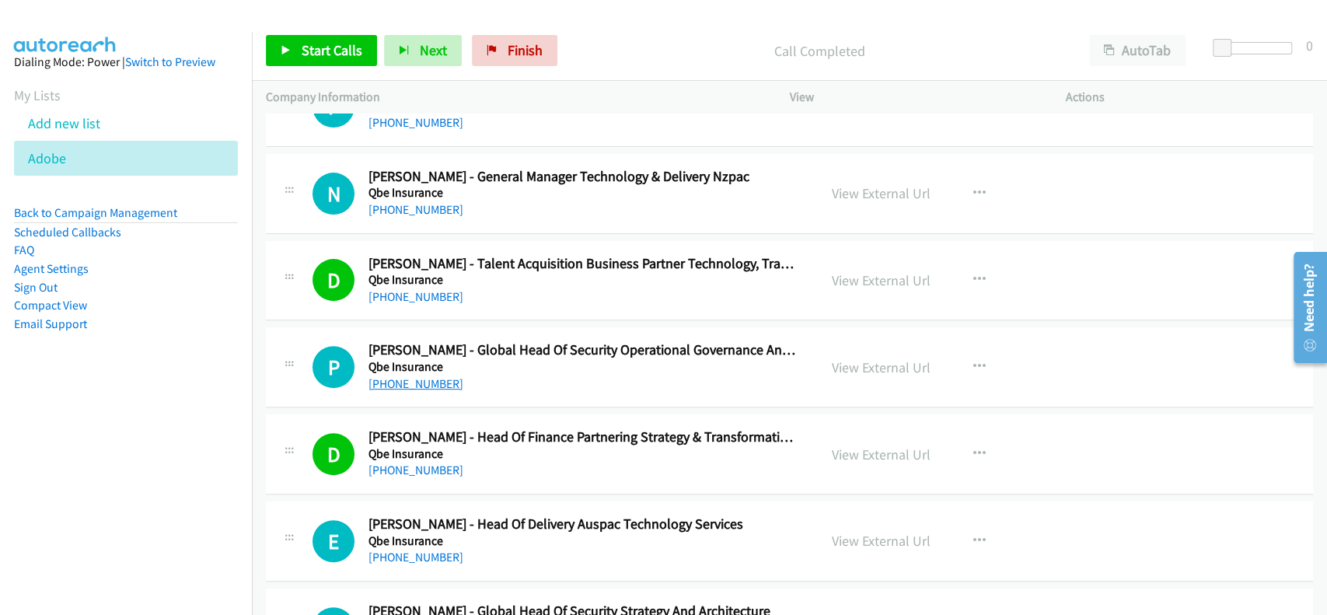
click at [411, 383] on link "[PHONE_NUMBER]" at bounding box center [416, 383] width 95 height 15
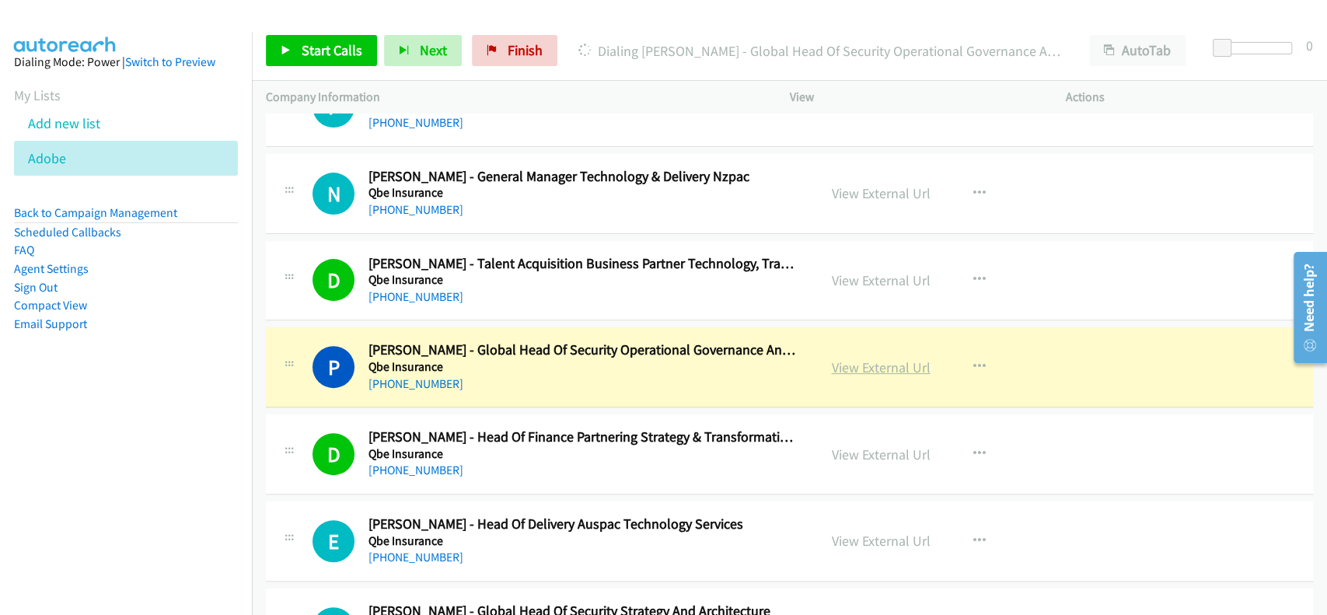
click at [864, 369] on link "View External Url" at bounding box center [881, 367] width 99 height 18
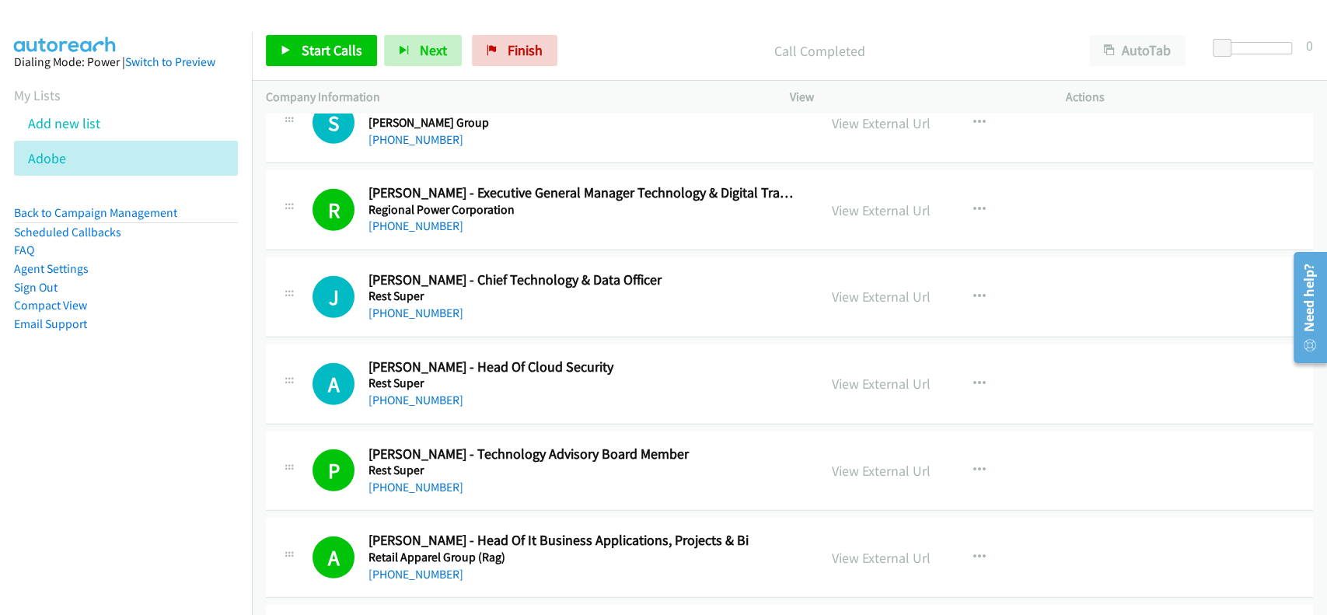
scroll to position [3006, 0]
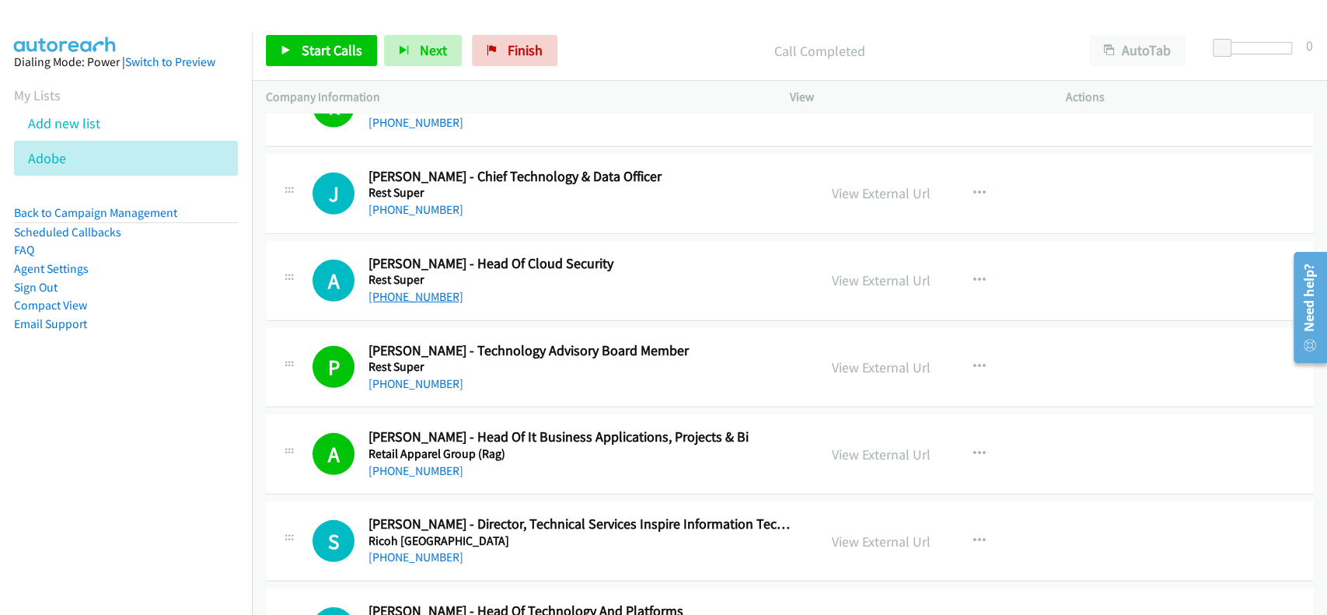
click at [417, 297] on link "[PHONE_NUMBER]" at bounding box center [416, 296] width 95 height 15
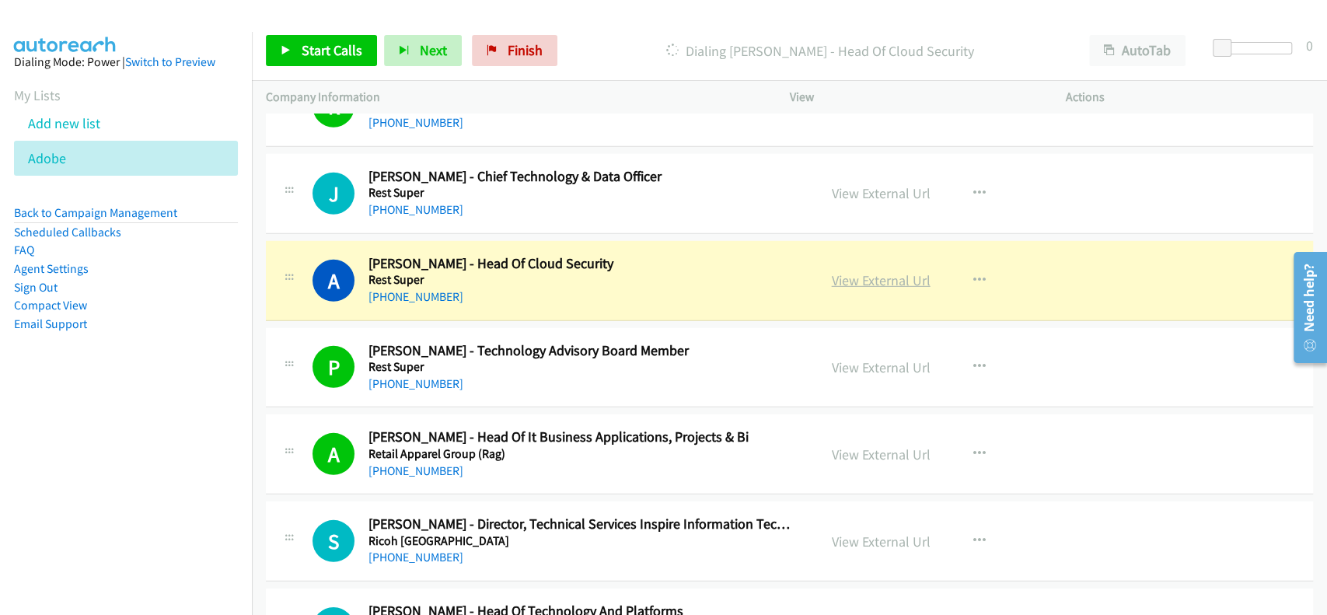
click at [865, 278] on link "View External Url" at bounding box center [881, 280] width 99 height 18
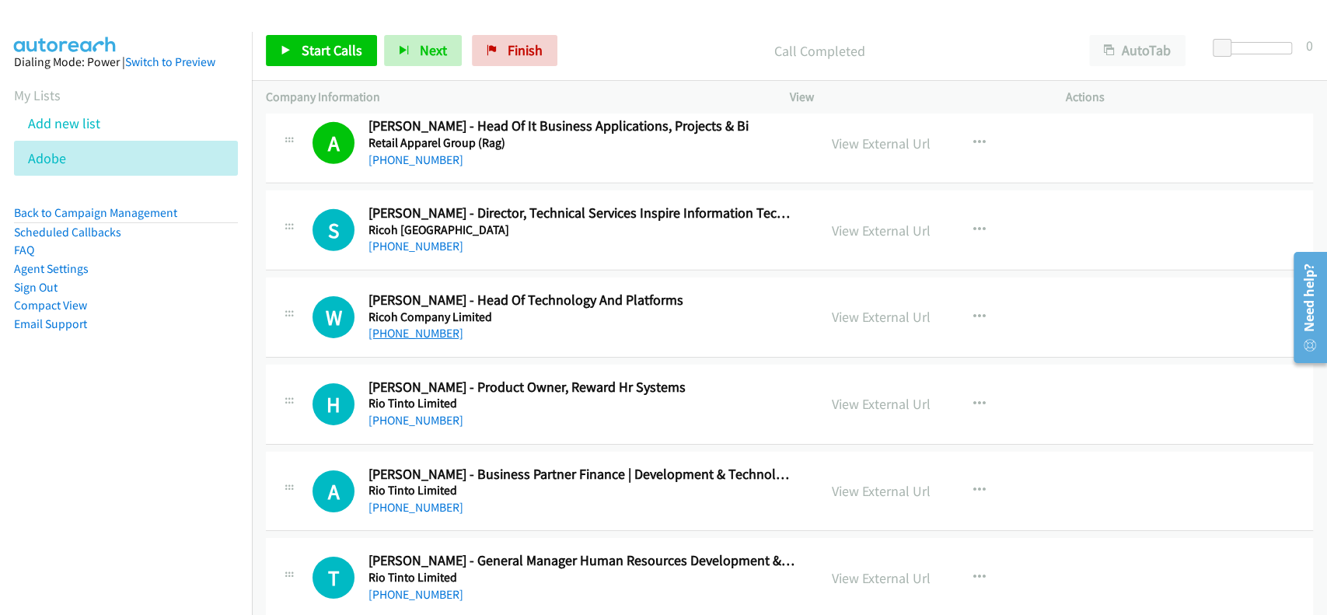
scroll to position [3422, 0]
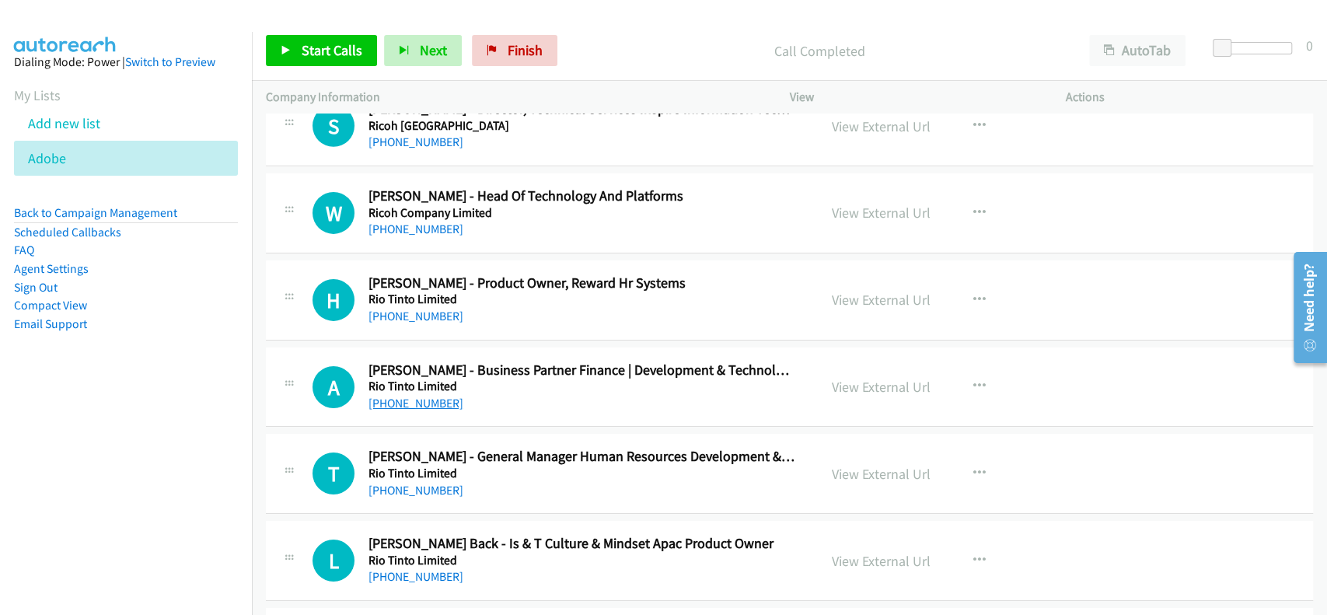
click at [403, 400] on link "[PHONE_NUMBER]" at bounding box center [416, 403] width 95 height 15
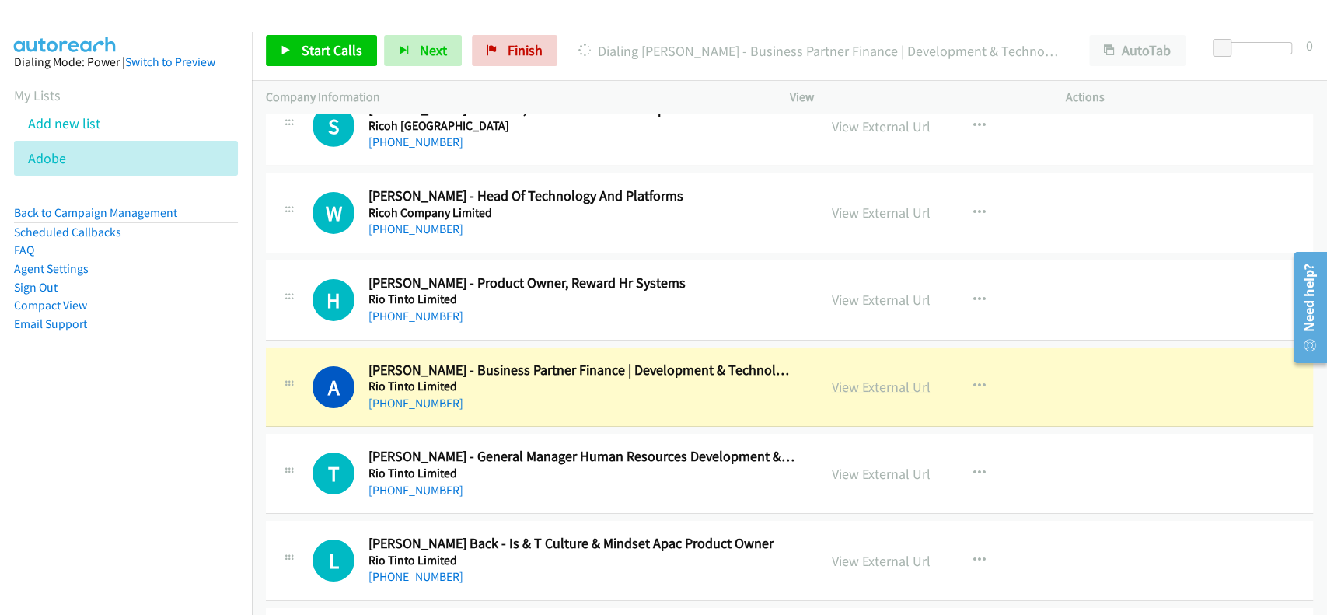
click at [835, 386] on link "View External Url" at bounding box center [881, 387] width 99 height 18
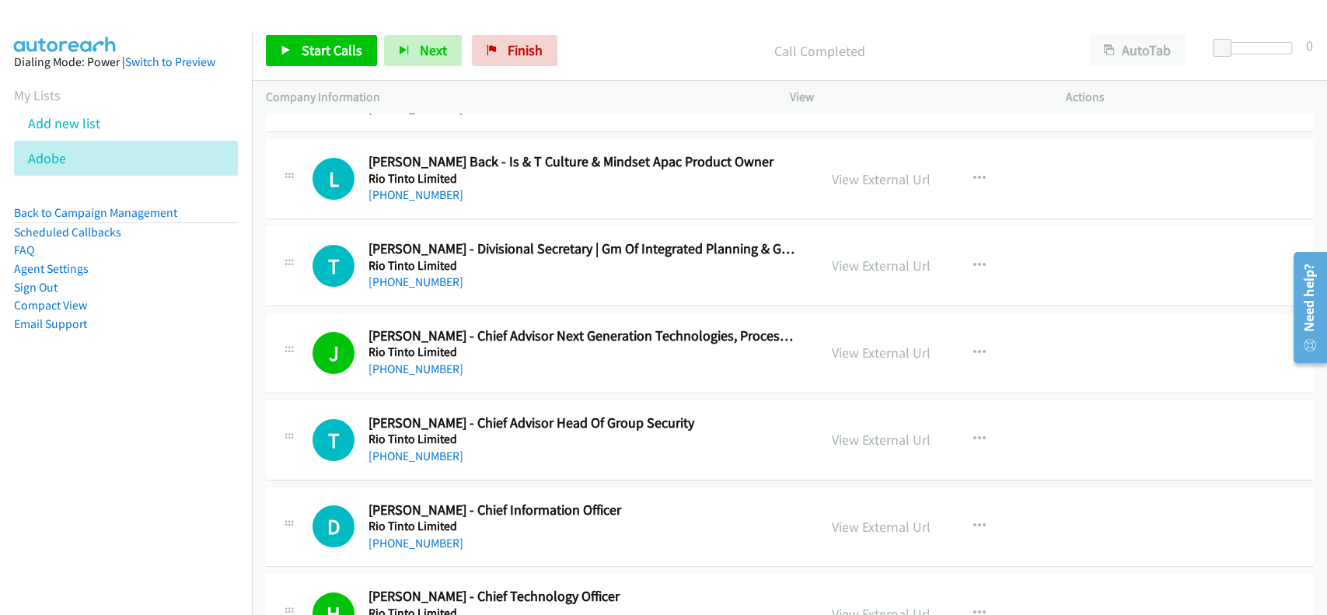
scroll to position [3836, 0]
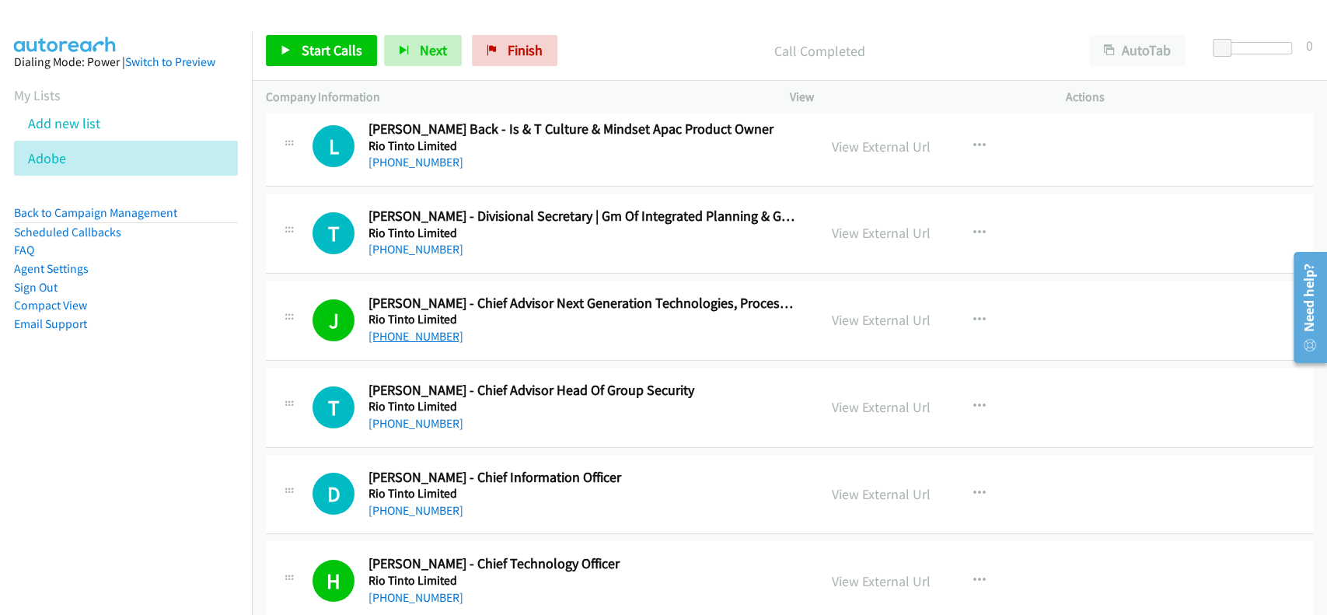
click at [420, 334] on link "[PHONE_NUMBER]" at bounding box center [416, 336] width 95 height 15
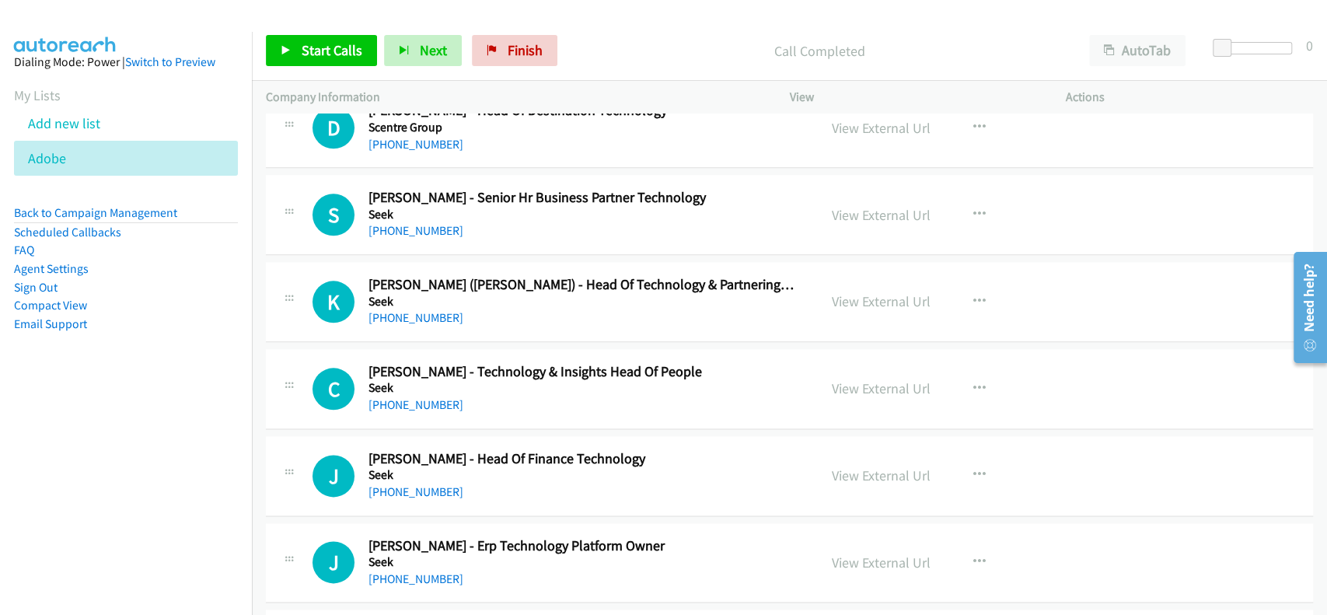
scroll to position [5184, 0]
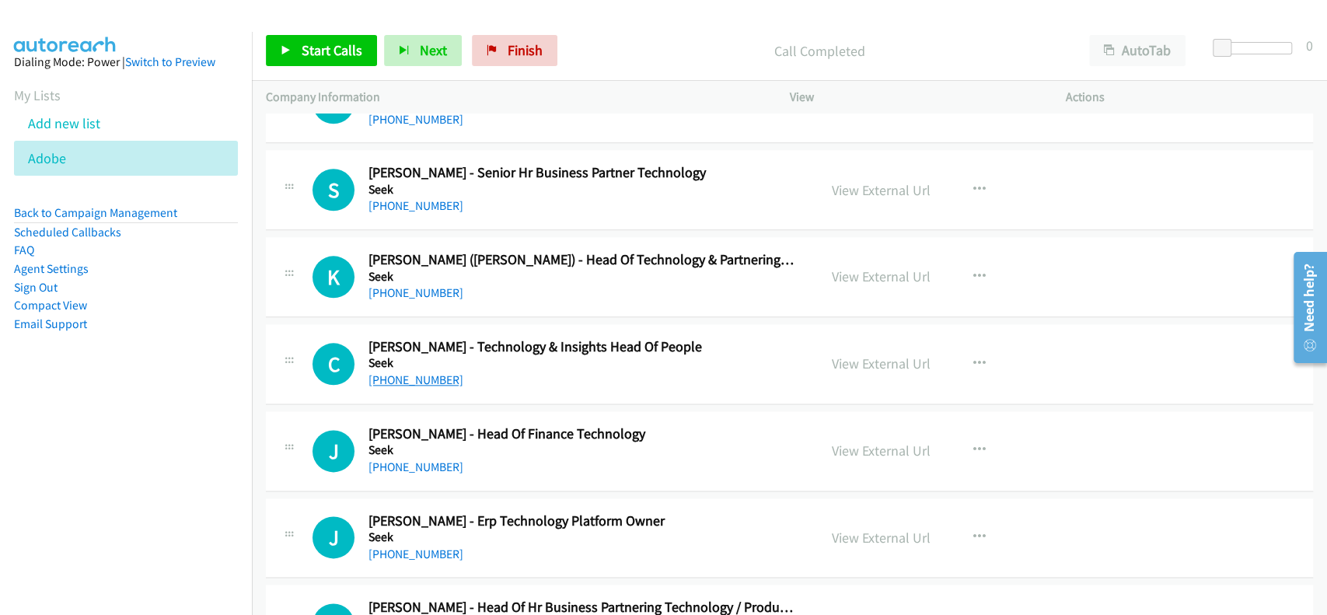
click at [414, 374] on link "[PHONE_NUMBER]" at bounding box center [416, 379] width 95 height 15
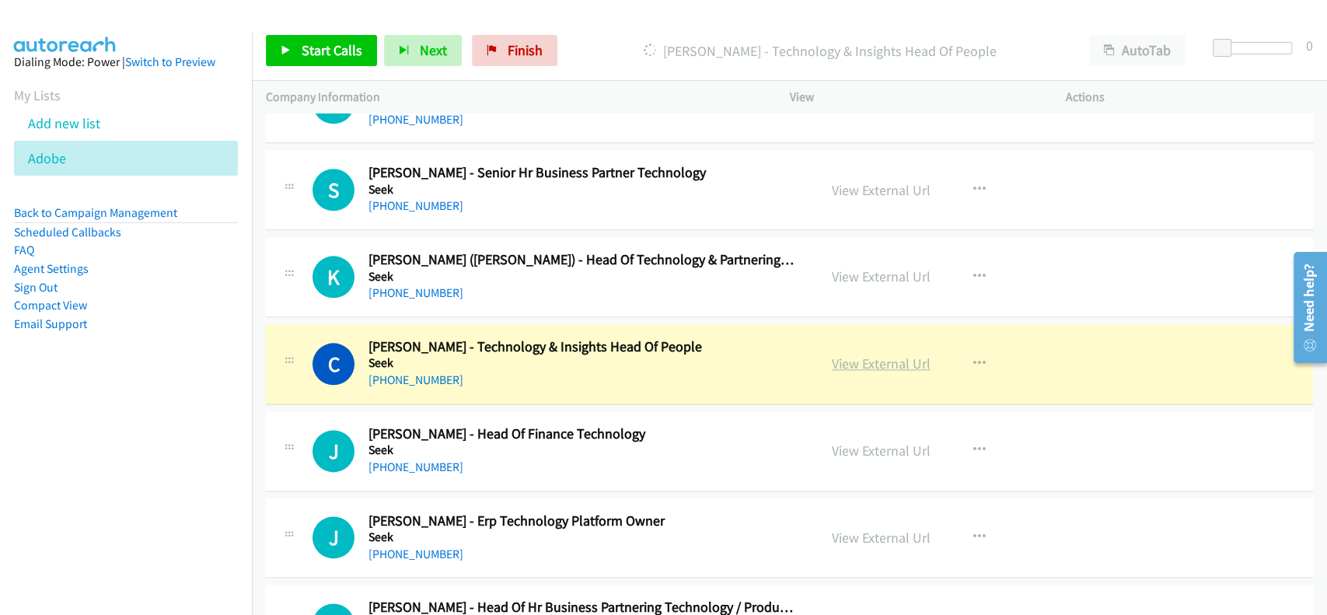
click at [860, 361] on link "View External Url" at bounding box center [881, 364] width 99 height 18
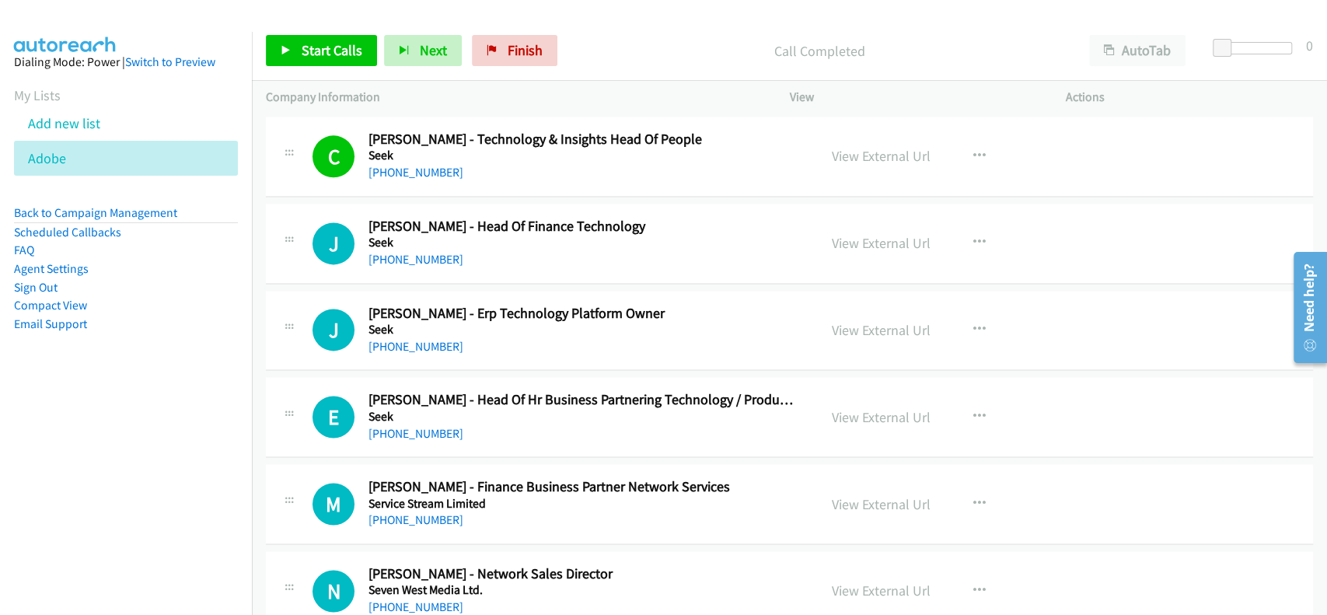
scroll to position [5495, 0]
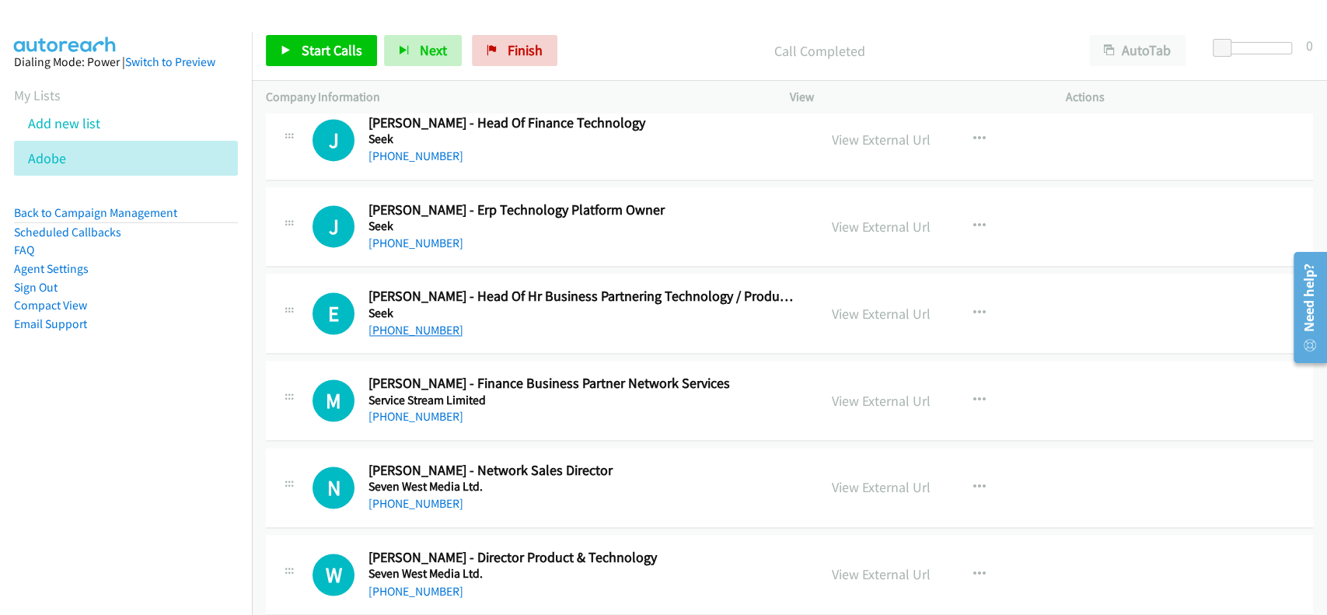
click at [421, 323] on link "[PHONE_NUMBER]" at bounding box center [416, 330] width 95 height 15
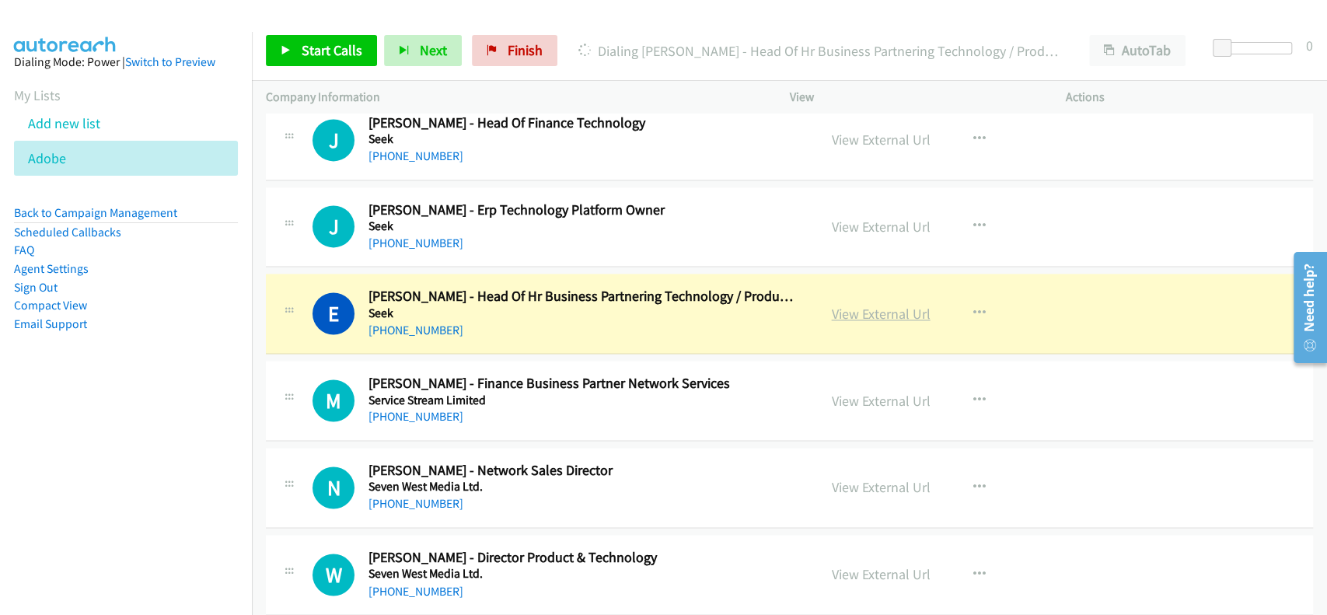
click at [841, 306] on link "View External Url" at bounding box center [881, 314] width 99 height 18
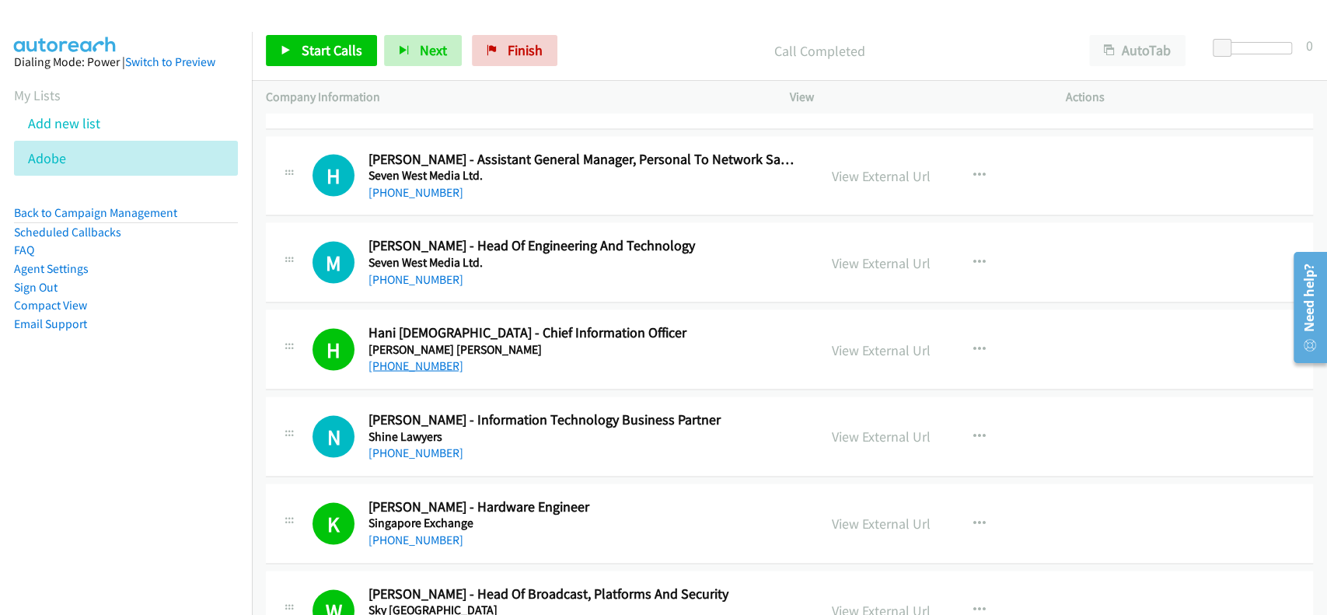
scroll to position [6013, 0]
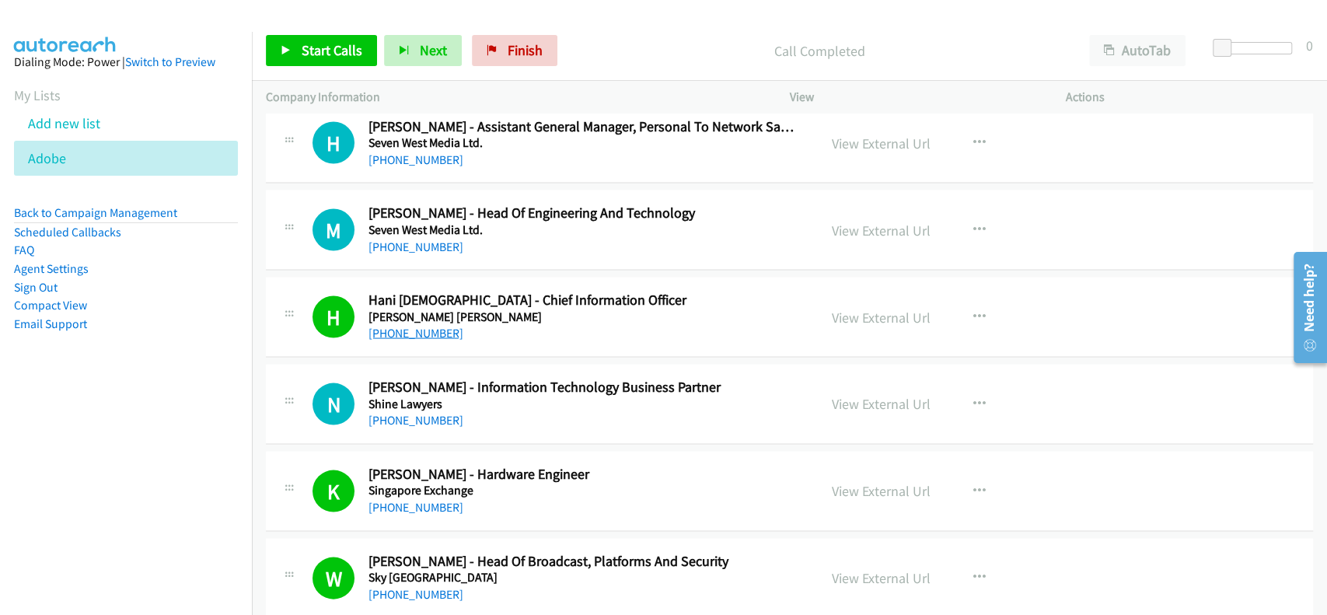
click at [411, 325] on link "[PHONE_NUMBER]" at bounding box center [416, 332] width 95 height 15
click at [873, 308] on link "View External Url" at bounding box center [881, 317] width 99 height 18
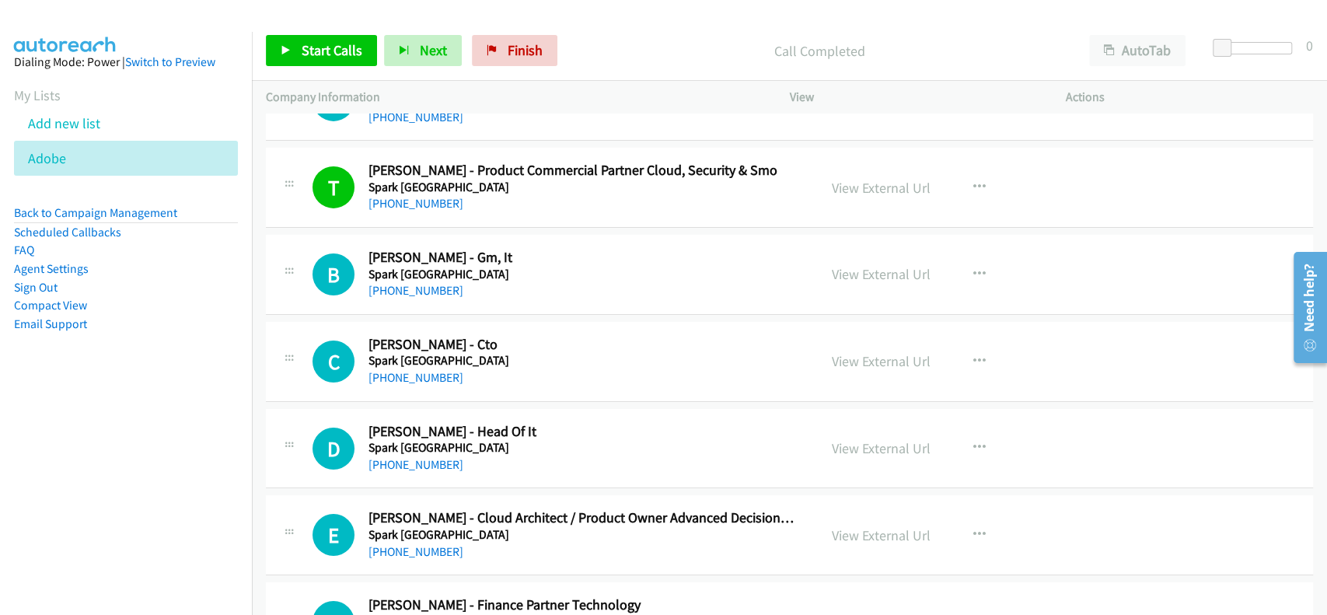
scroll to position [7569, 0]
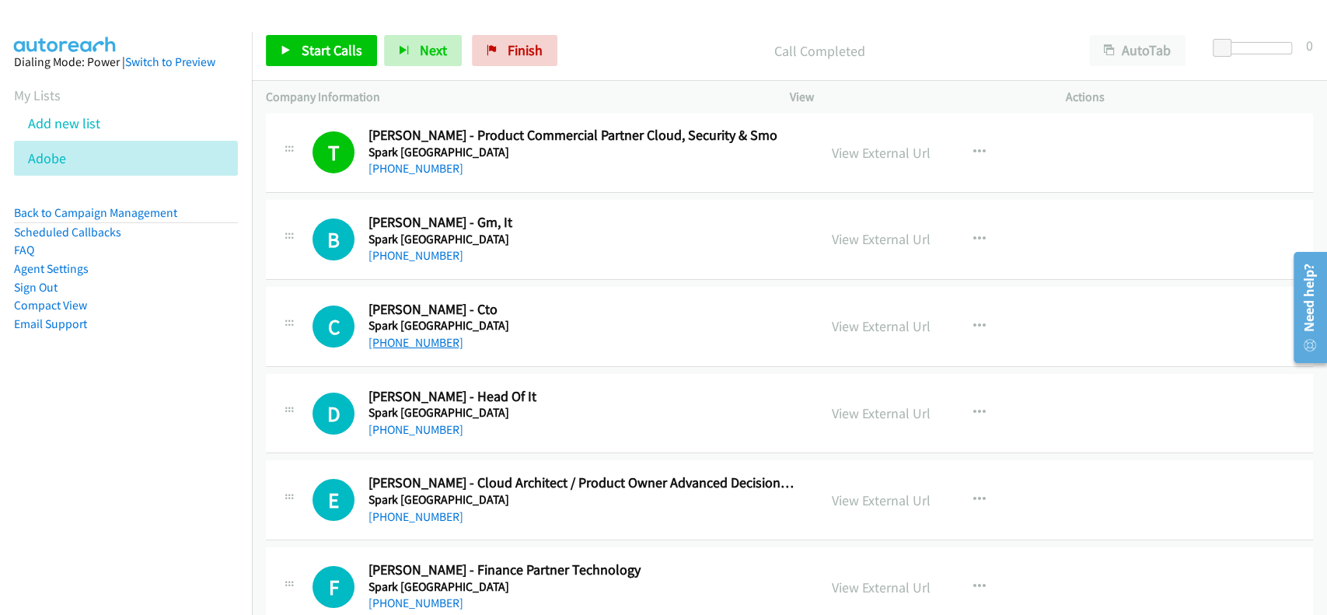
click at [410, 335] on link "[PHONE_NUMBER]" at bounding box center [416, 342] width 95 height 15
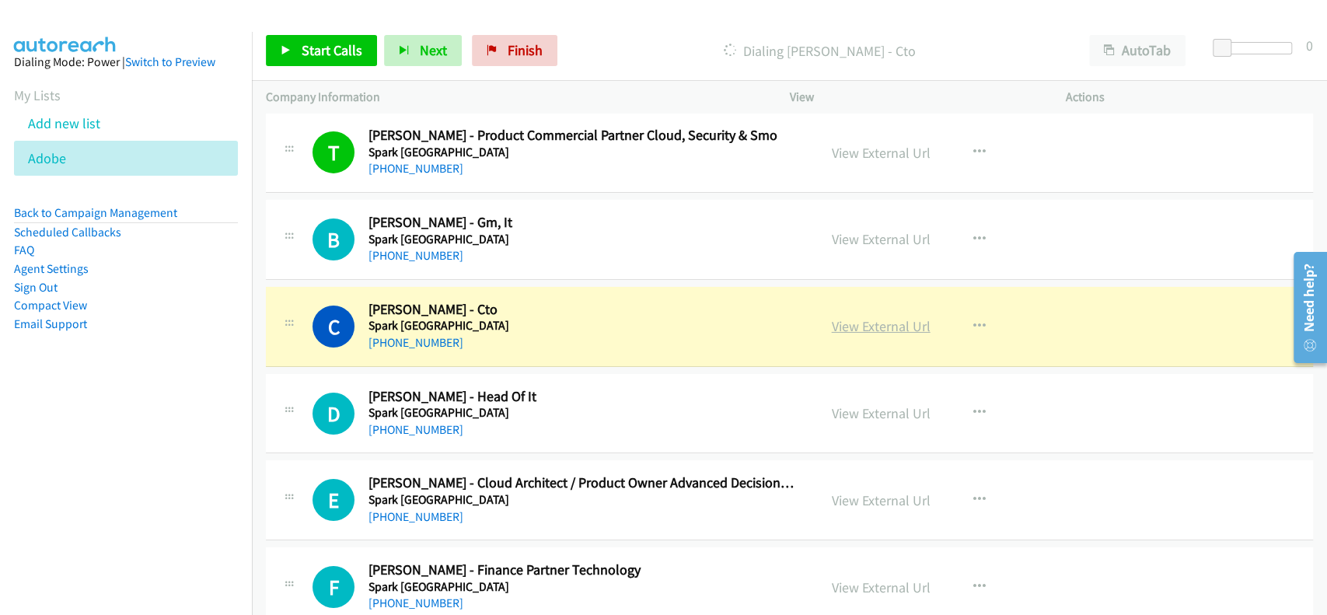
click at [861, 317] on link "View External Url" at bounding box center [881, 326] width 99 height 18
